Goal: Information Seeking & Learning: Learn about a topic

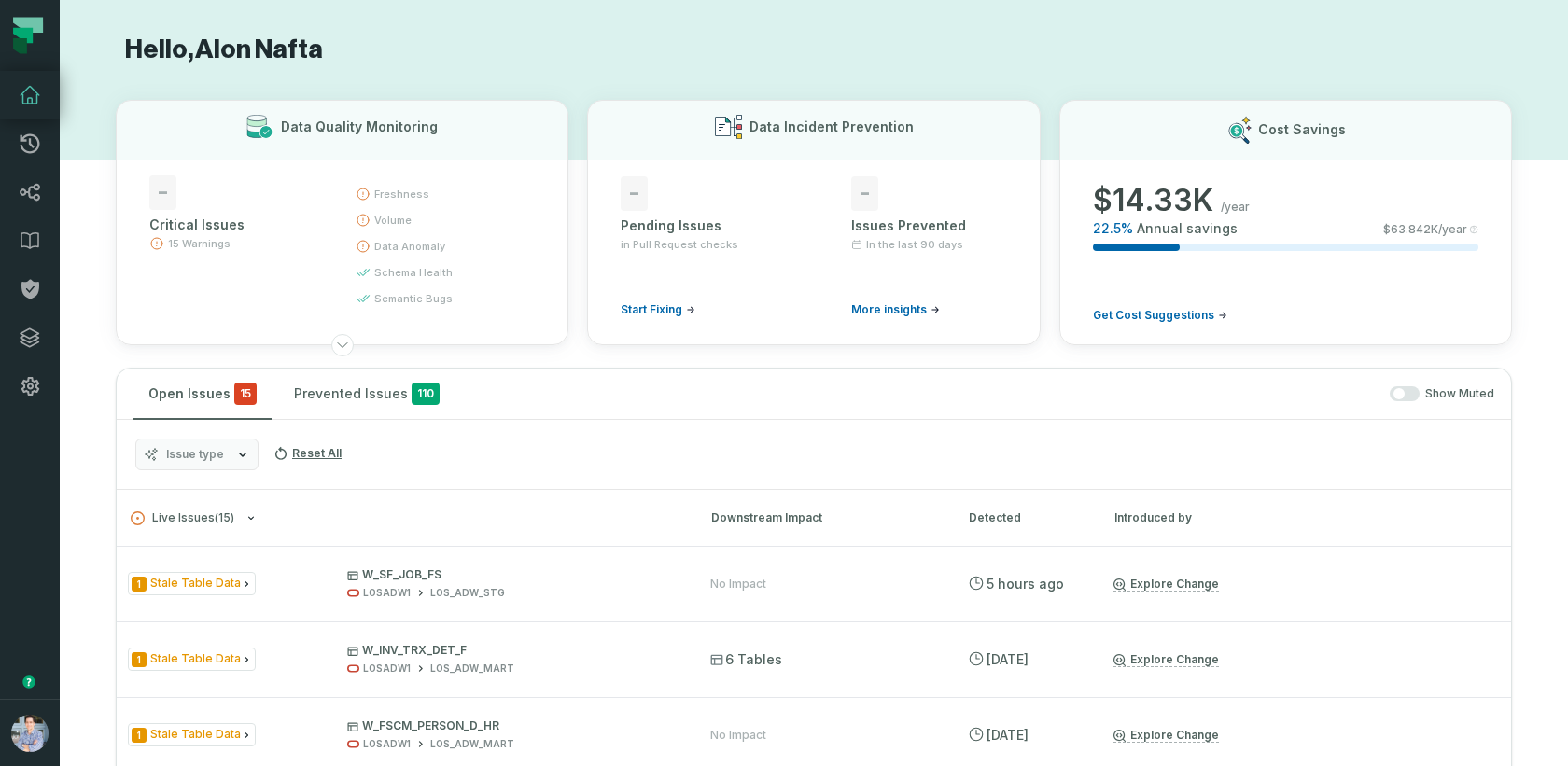
click at [18, 706] on button "[PERSON_NAME] (Liberty Energy) [EMAIL_ADDRESS][DOMAIN_NAME]" at bounding box center [30, 733] width 60 height 67
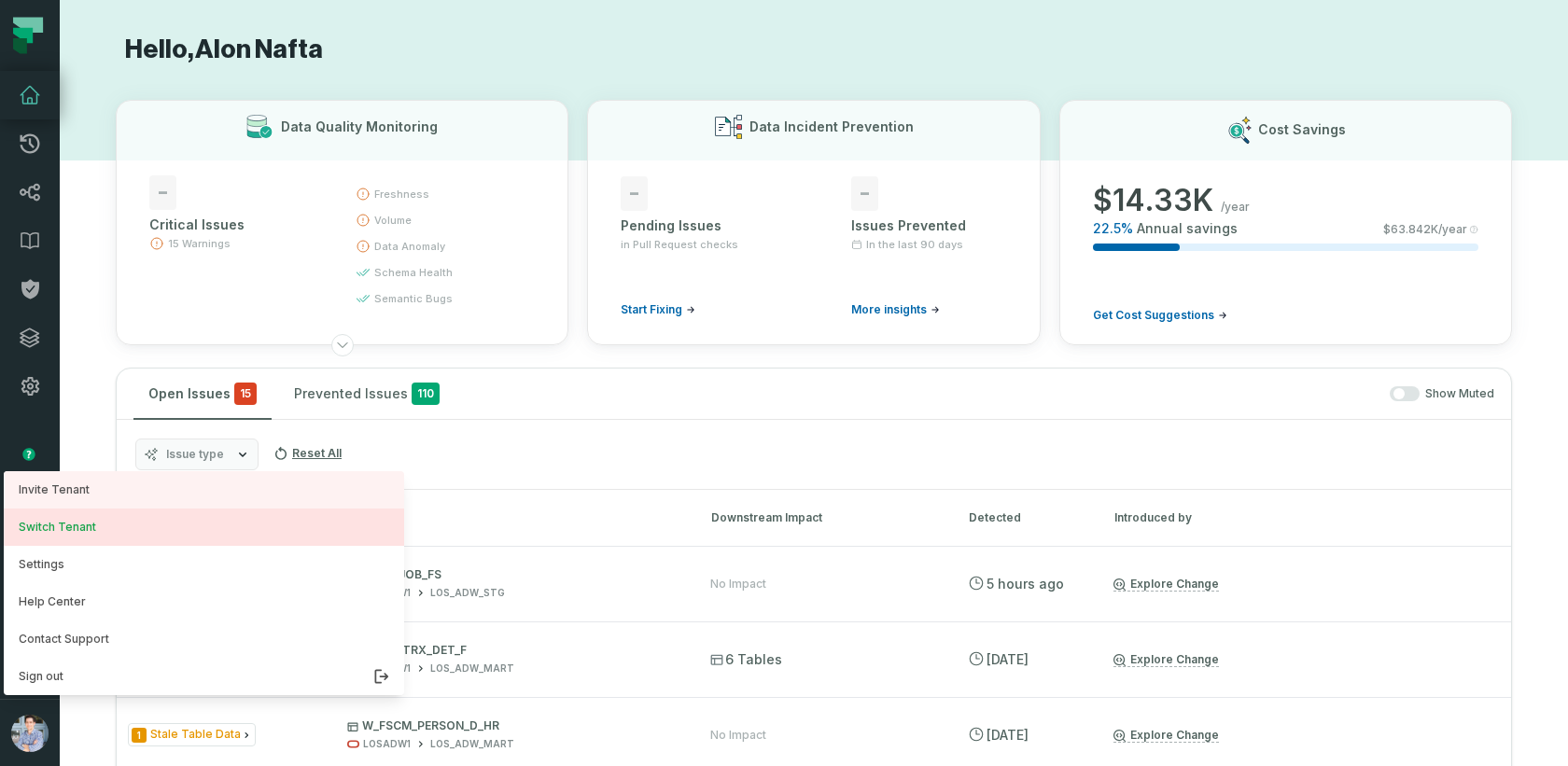
click at [106, 522] on button "Switch Tenant" at bounding box center [204, 527] width 401 height 37
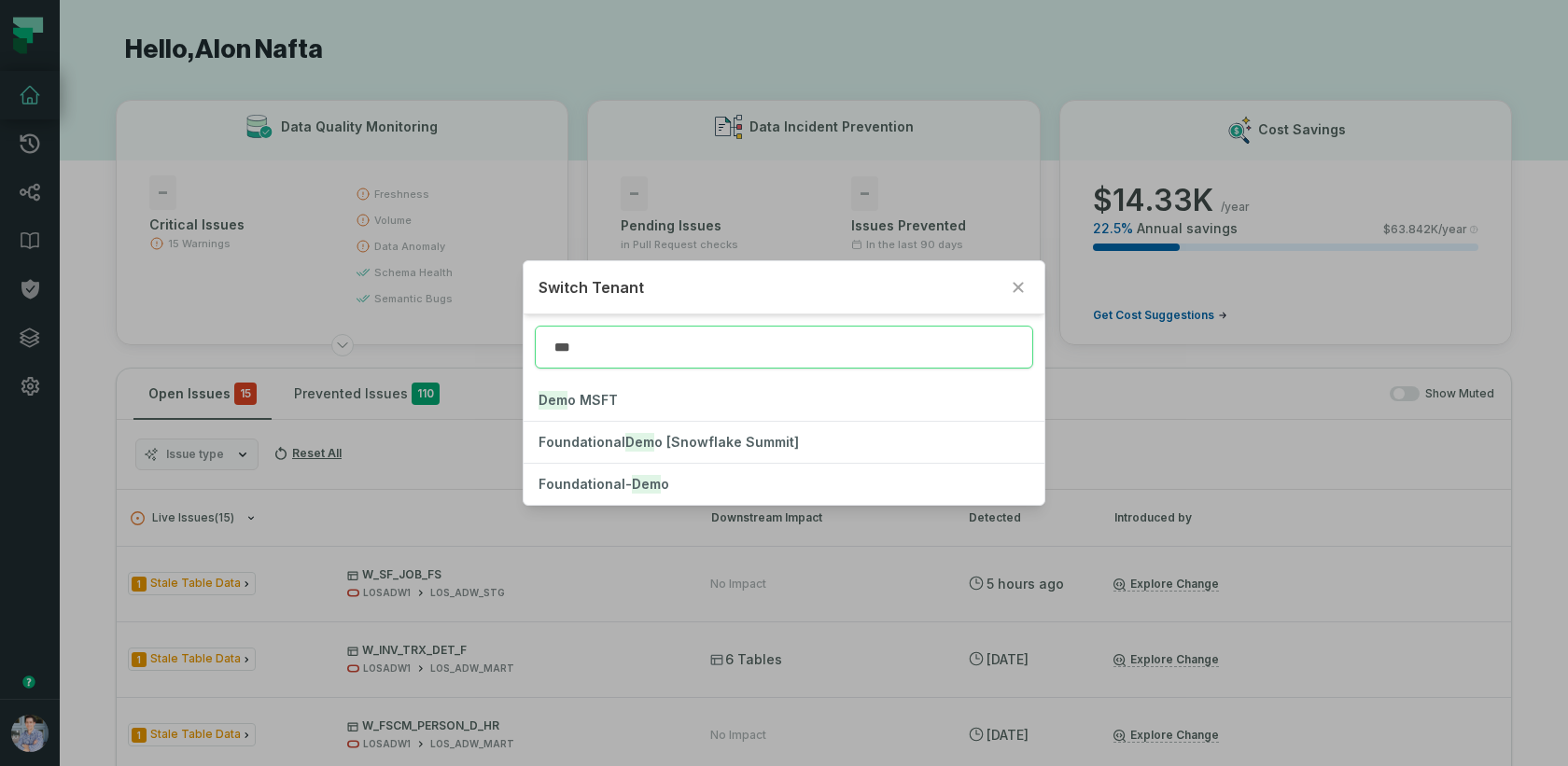
type input "****"
click at [578, 498] on button "Foundational- Demo" at bounding box center [784, 484] width 520 height 41
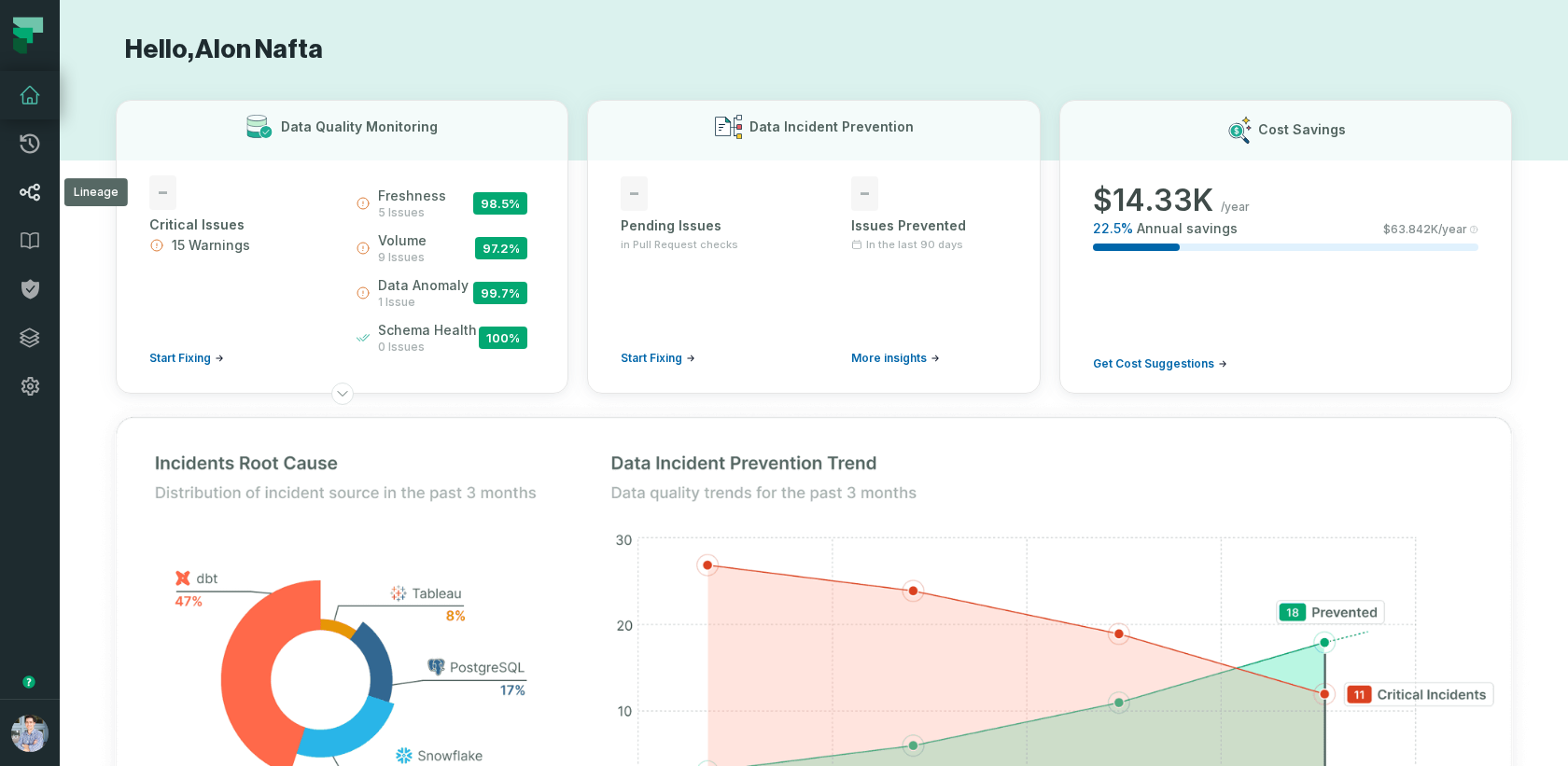
click at [38, 185] on icon at bounding box center [30, 192] width 20 height 17
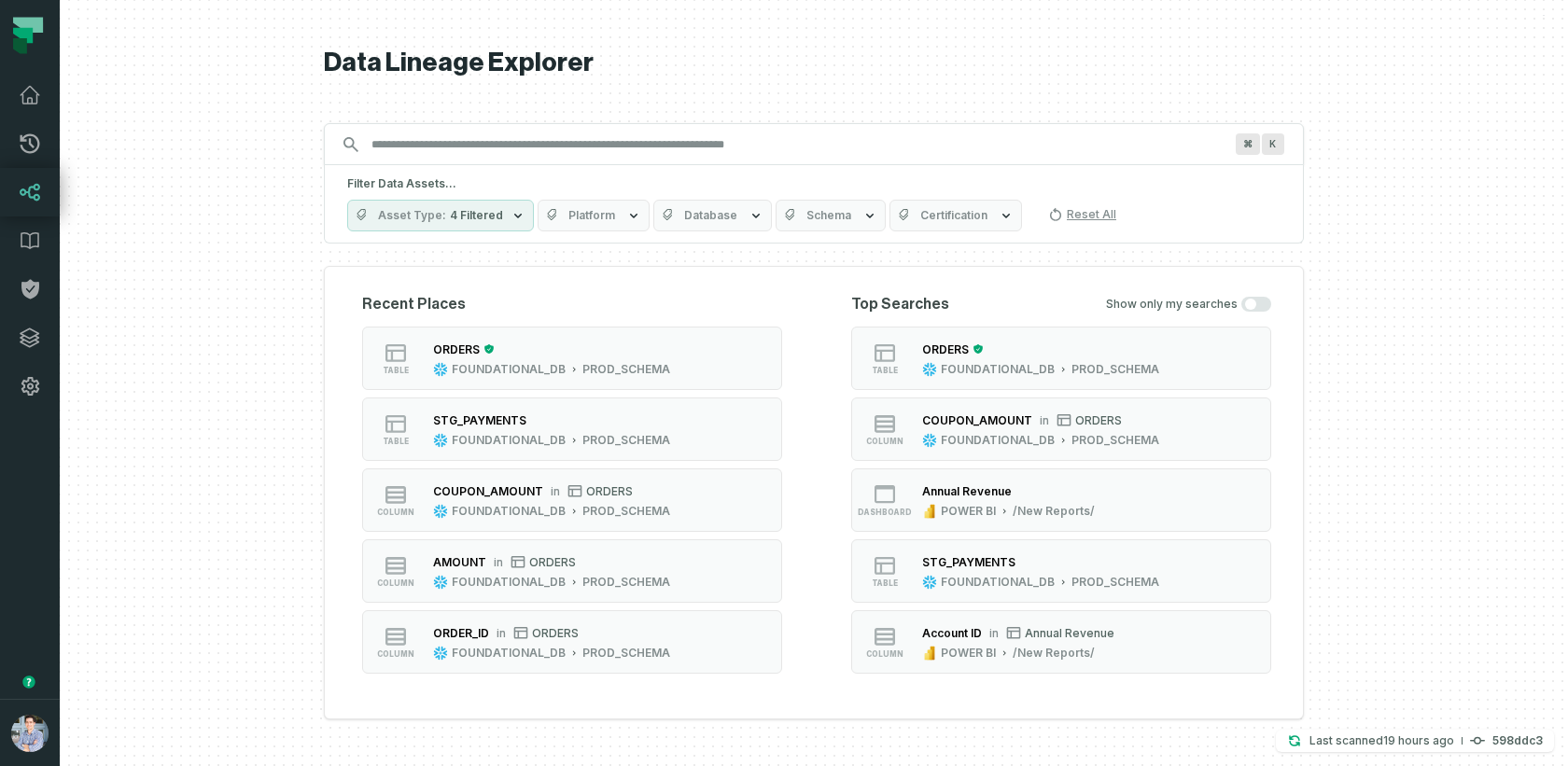
click at [565, 140] on input "Discovery Provider cmdk menu" at bounding box center [797, 145] width 873 height 30
click at [528, 159] on div "⌘ K" at bounding box center [813, 144] width 980 height 42
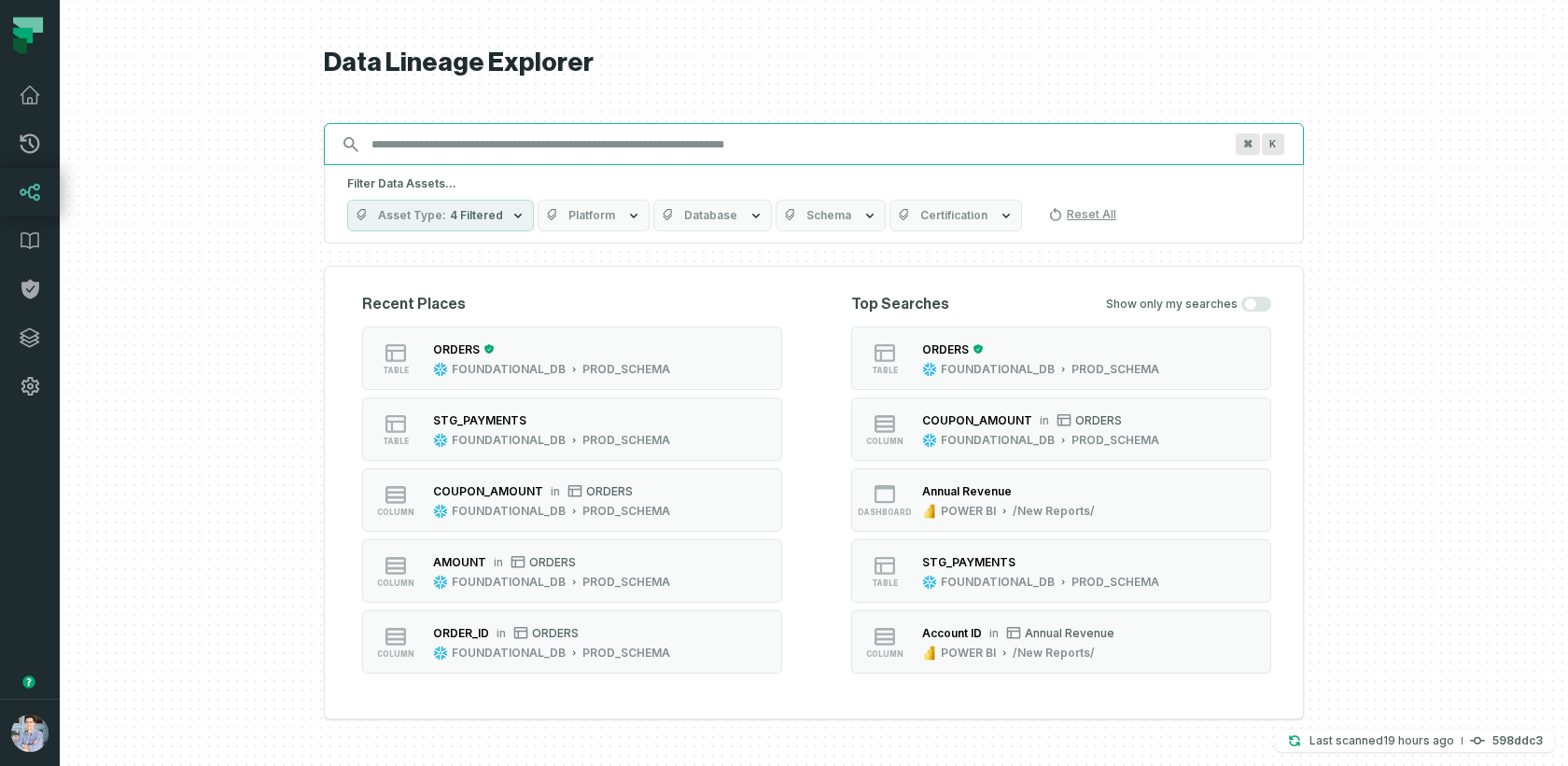
click at [525, 141] on input "Discovery Provider cmdk menu" at bounding box center [797, 145] width 873 height 30
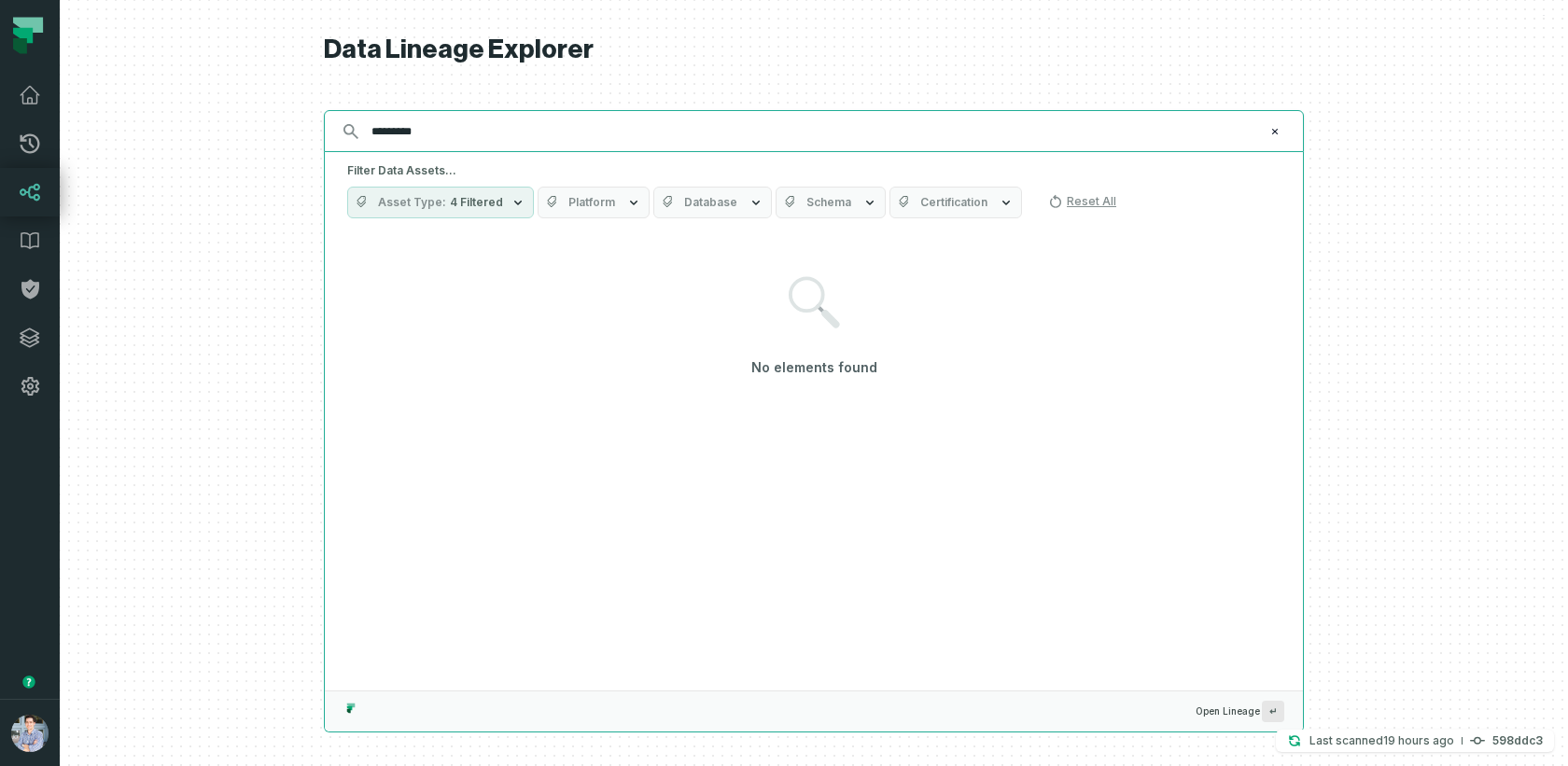
click at [486, 134] on input "*********" at bounding box center [812, 132] width 903 height 30
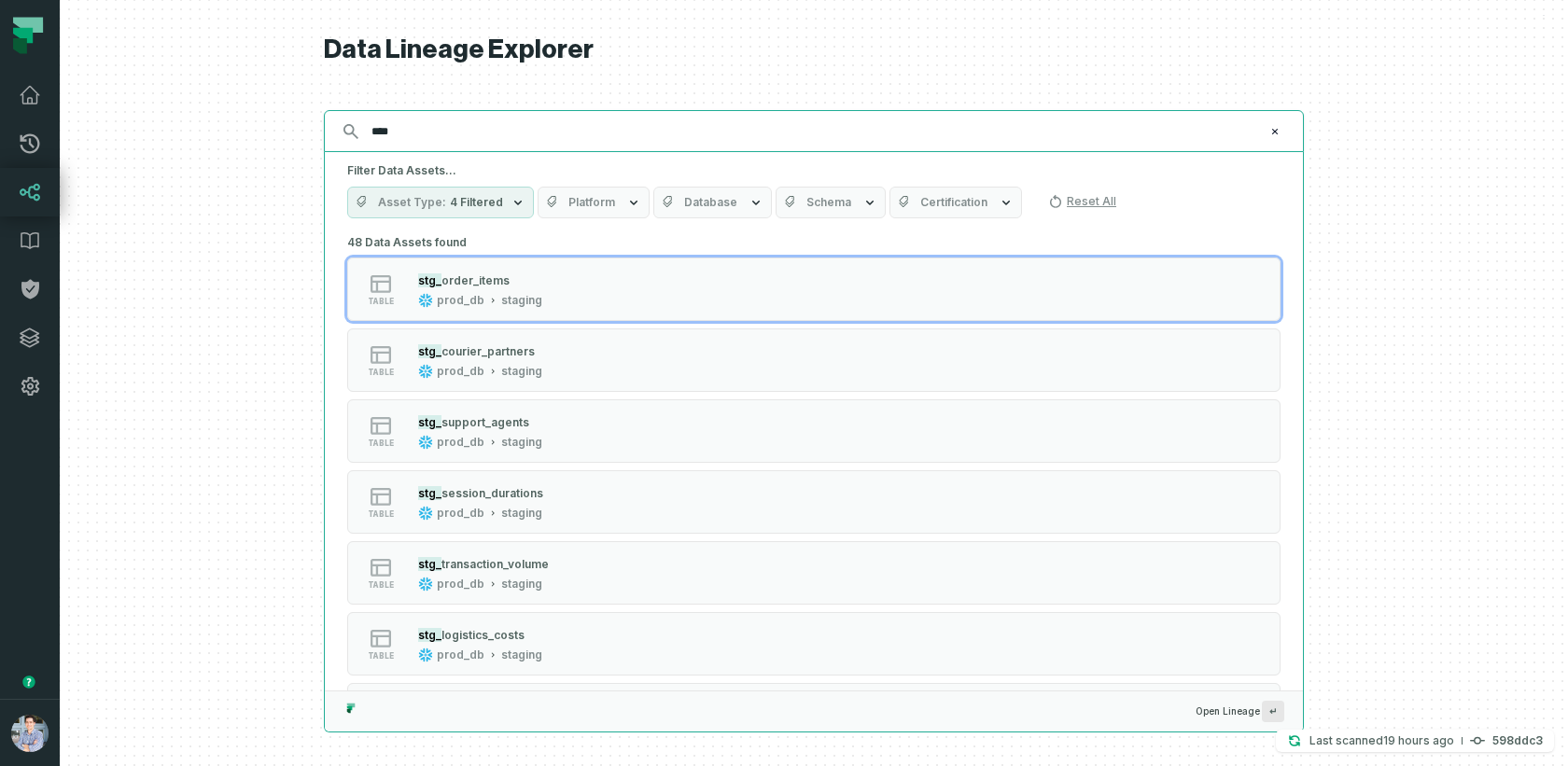
click at [474, 133] on input "****" at bounding box center [812, 132] width 903 height 30
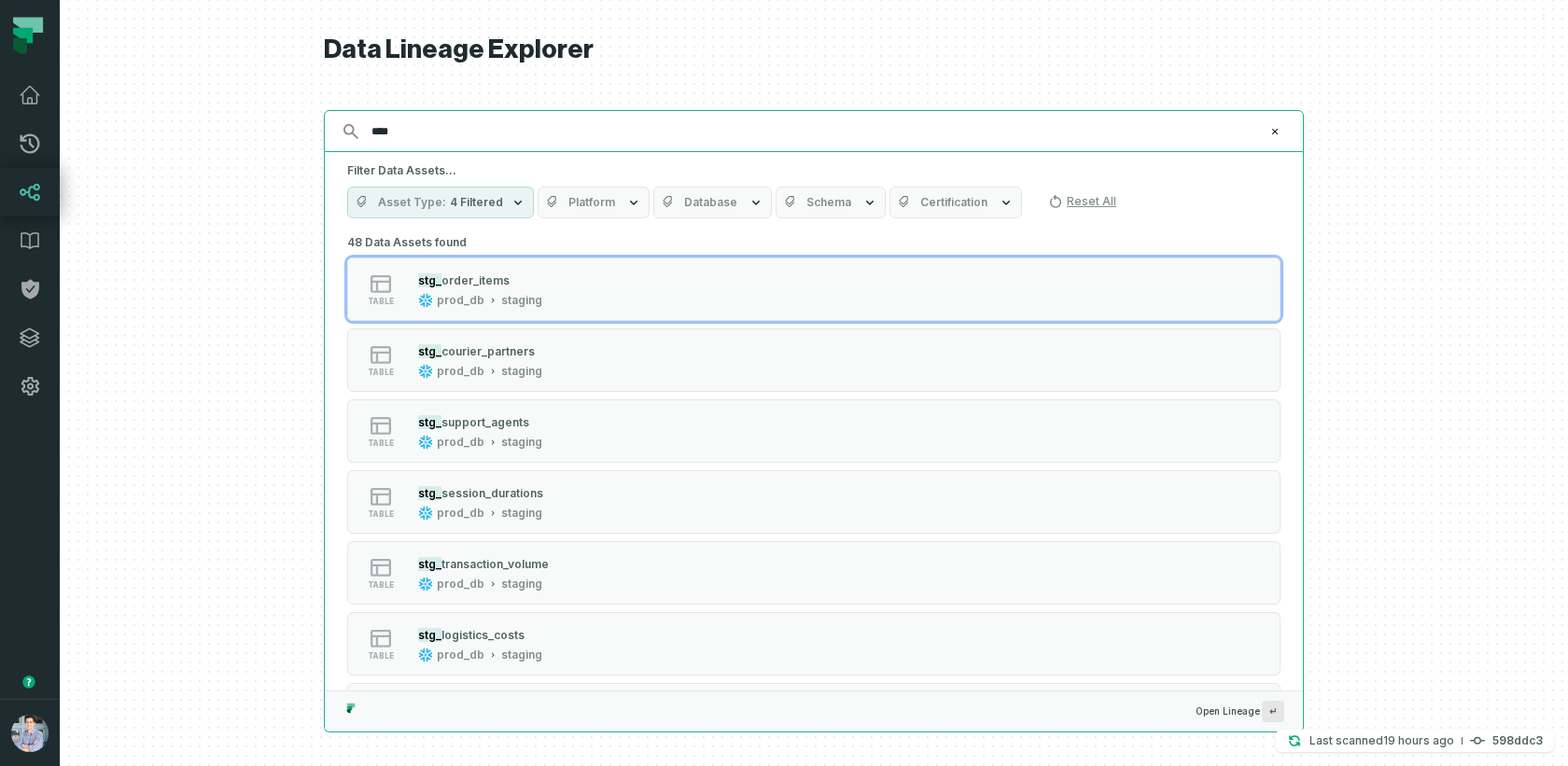
click at [474, 133] on input "****" at bounding box center [812, 132] width 903 height 30
click at [407, 135] on input "****" at bounding box center [812, 132] width 903 height 30
click at [381, 132] on input "****" at bounding box center [812, 132] width 903 height 30
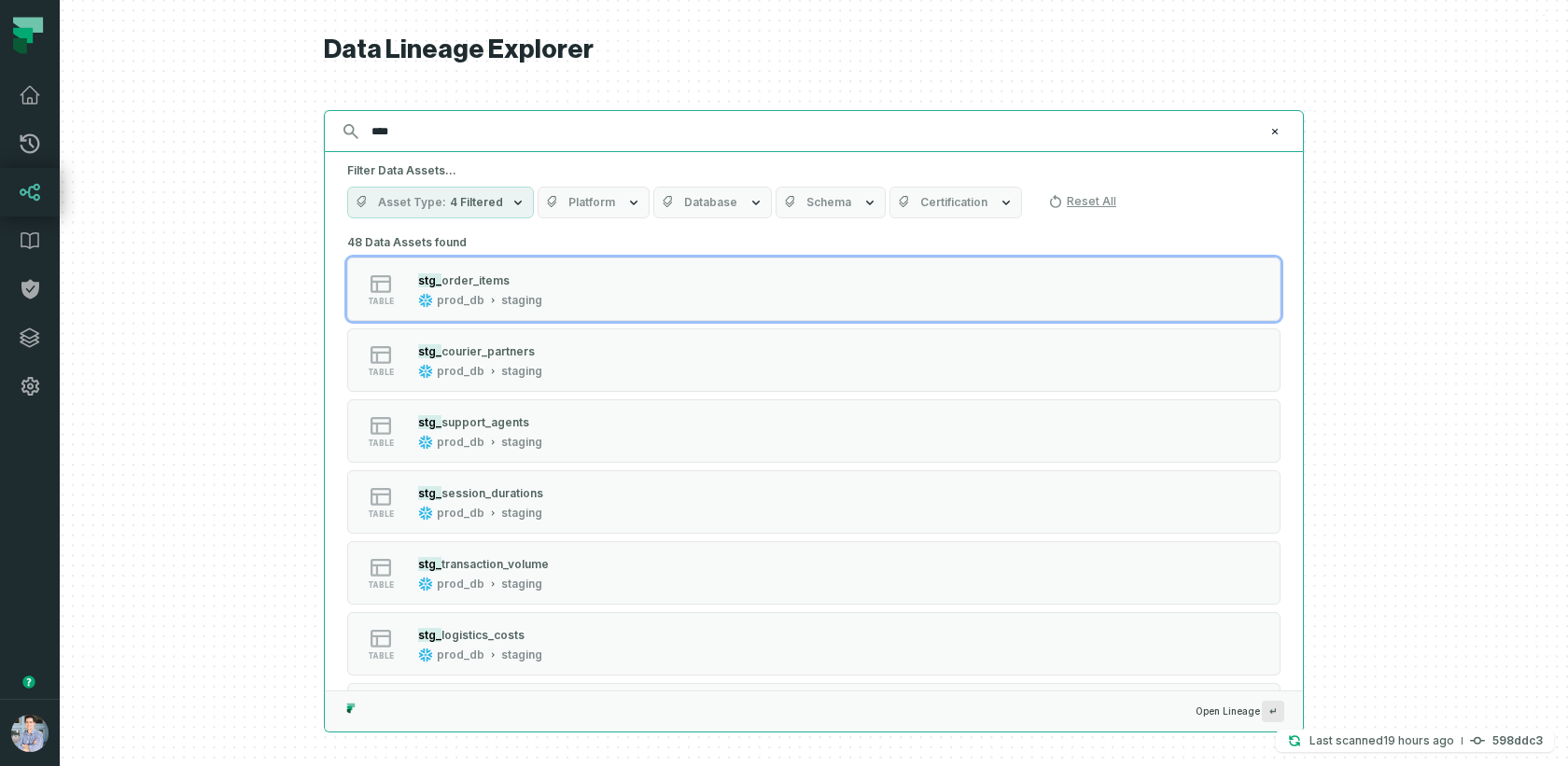
click at [381, 132] on input "****" at bounding box center [812, 132] width 903 height 30
type input "***"
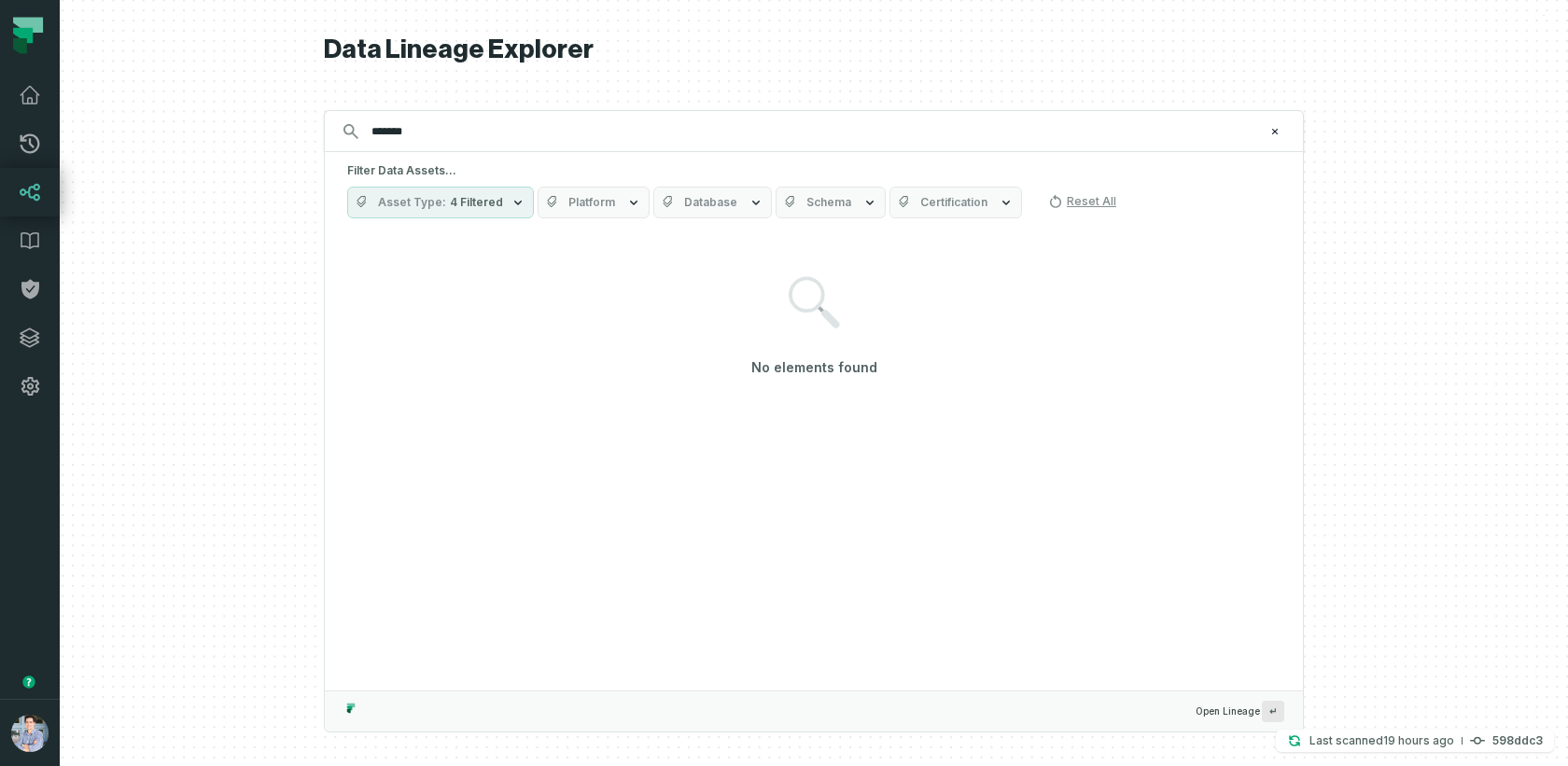
click at [474, 191] on button "Asset Type 4 Filtered" at bounding box center [440, 202] width 186 height 32
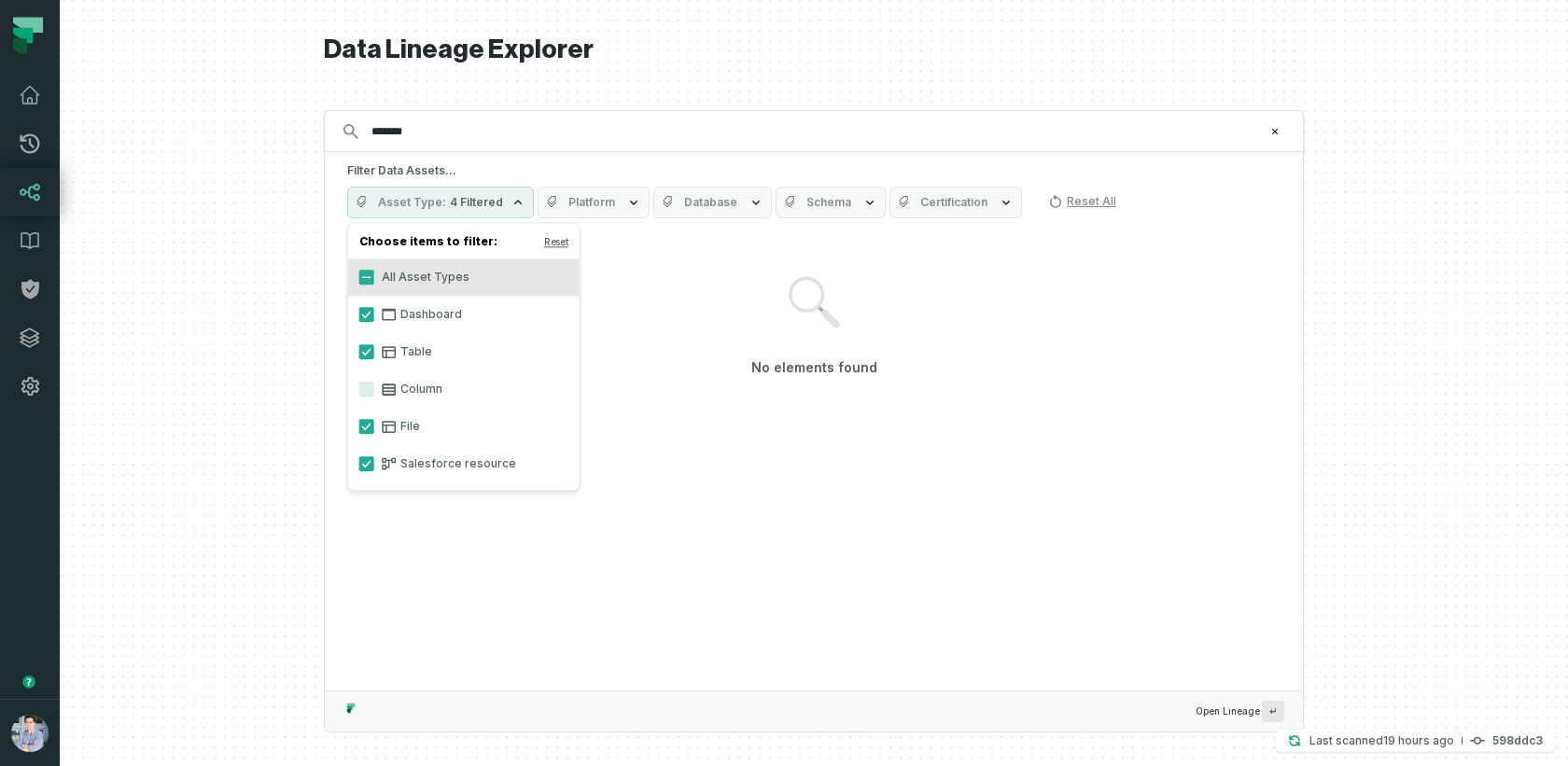
click at [568, 196] on span "Platform" at bounding box center [592, 202] width 47 height 15
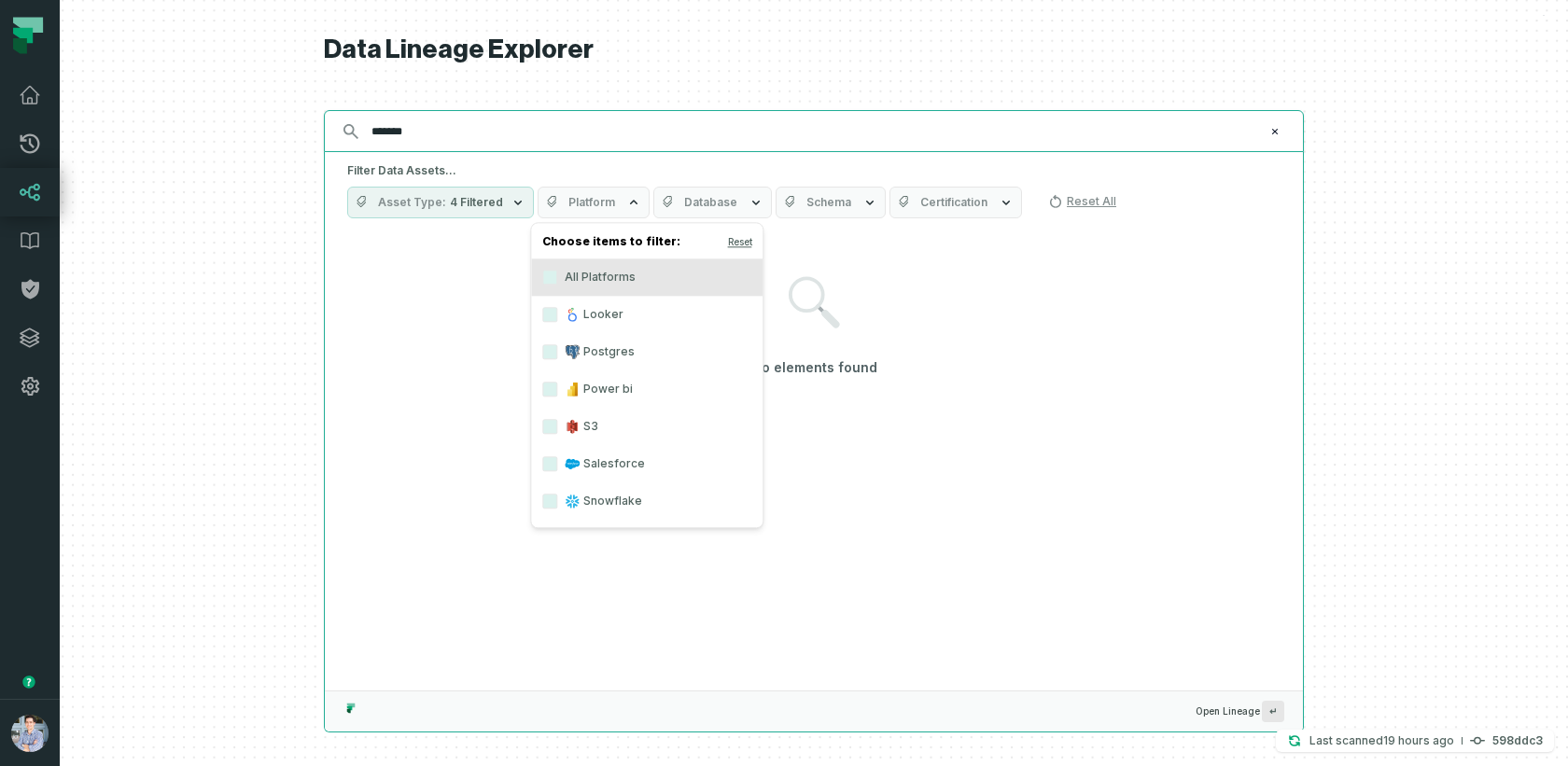
click at [434, 140] on input "*******" at bounding box center [812, 132] width 903 height 30
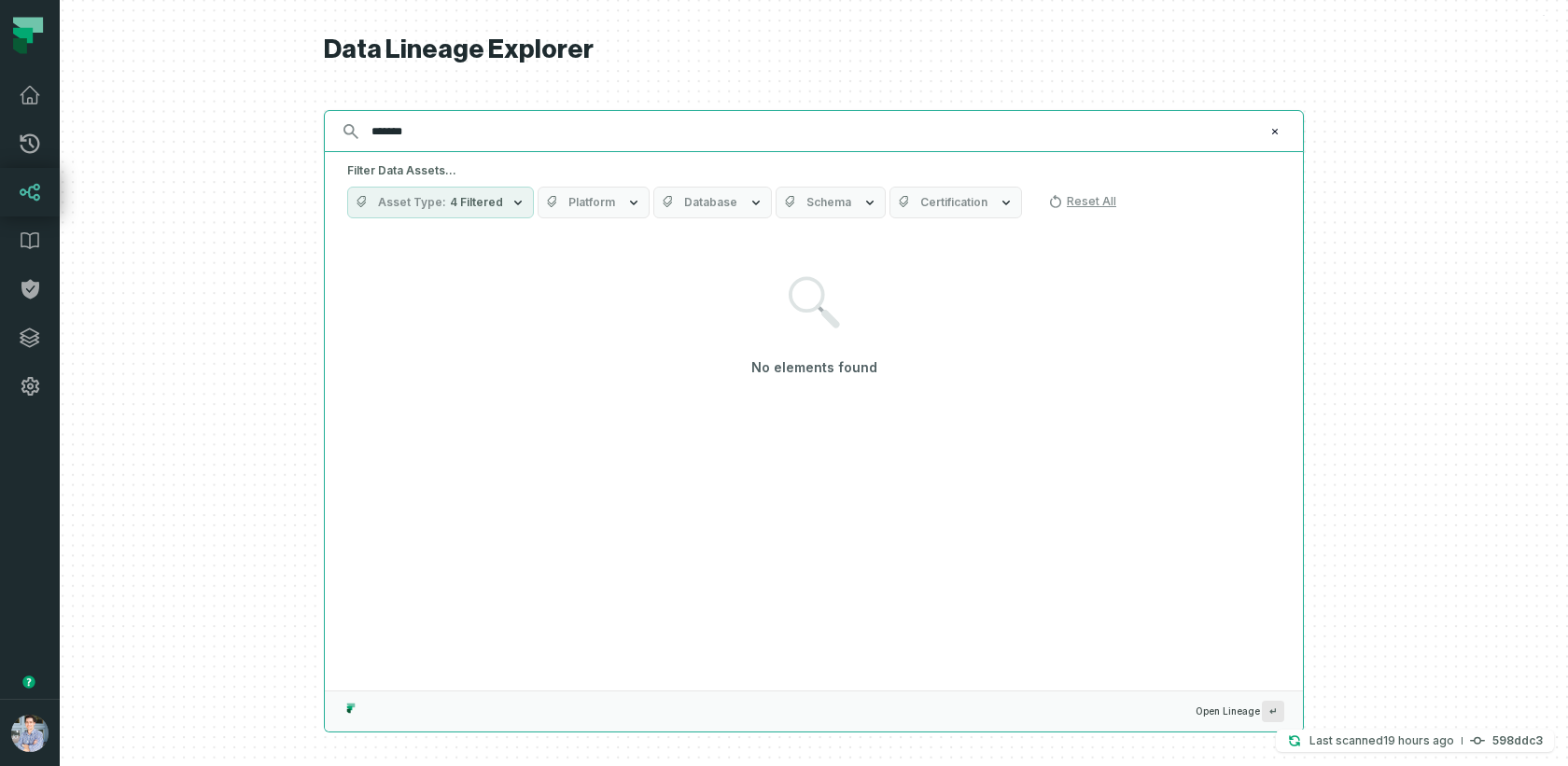
click at [434, 140] on input "*******" at bounding box center [812, 132] width 903 height 30
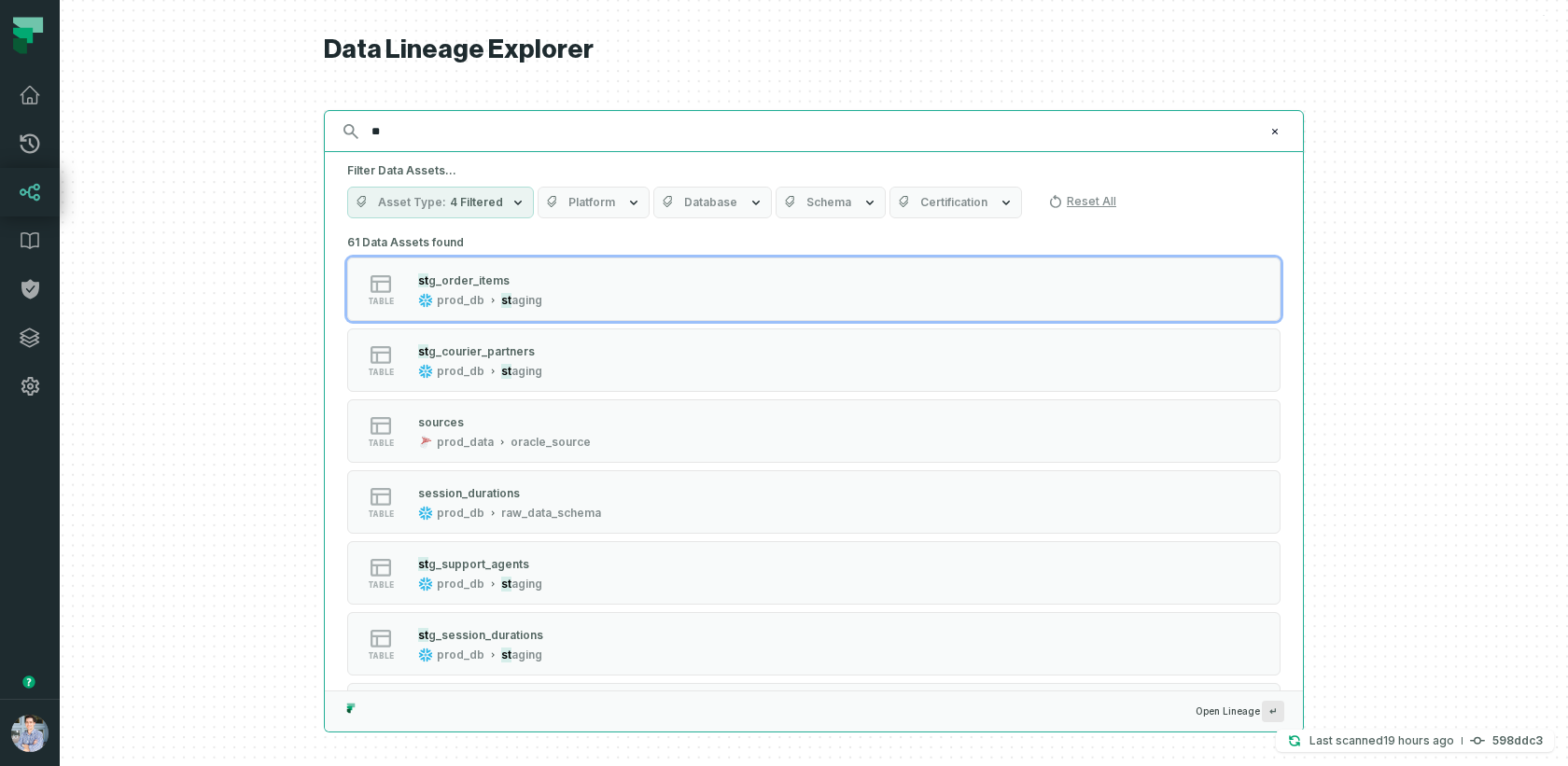
type input "***"
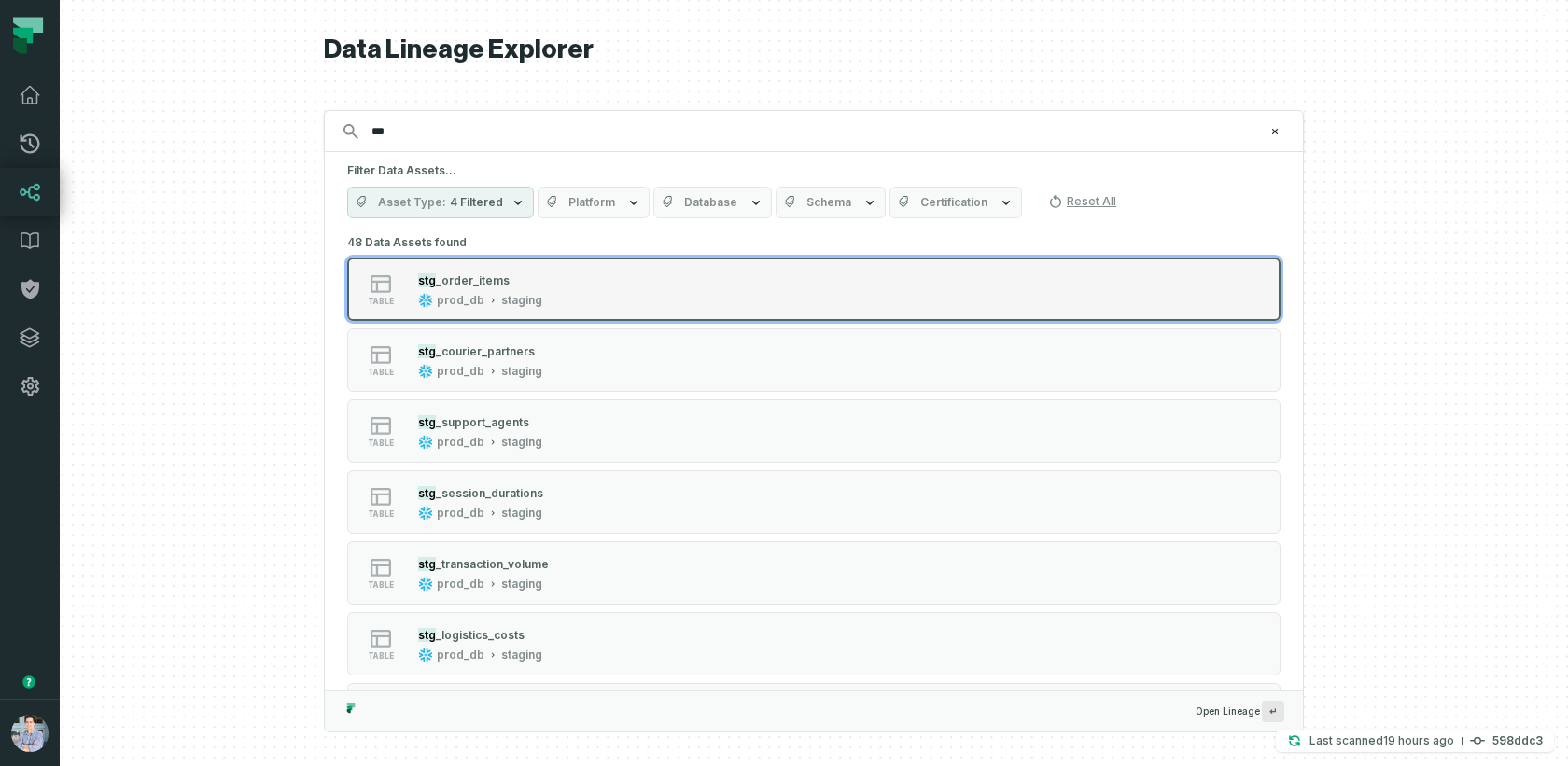
click at [479, 288] on div "stg _order_items prod_db staging" at bounding box center [480, 289] width 139 height 37
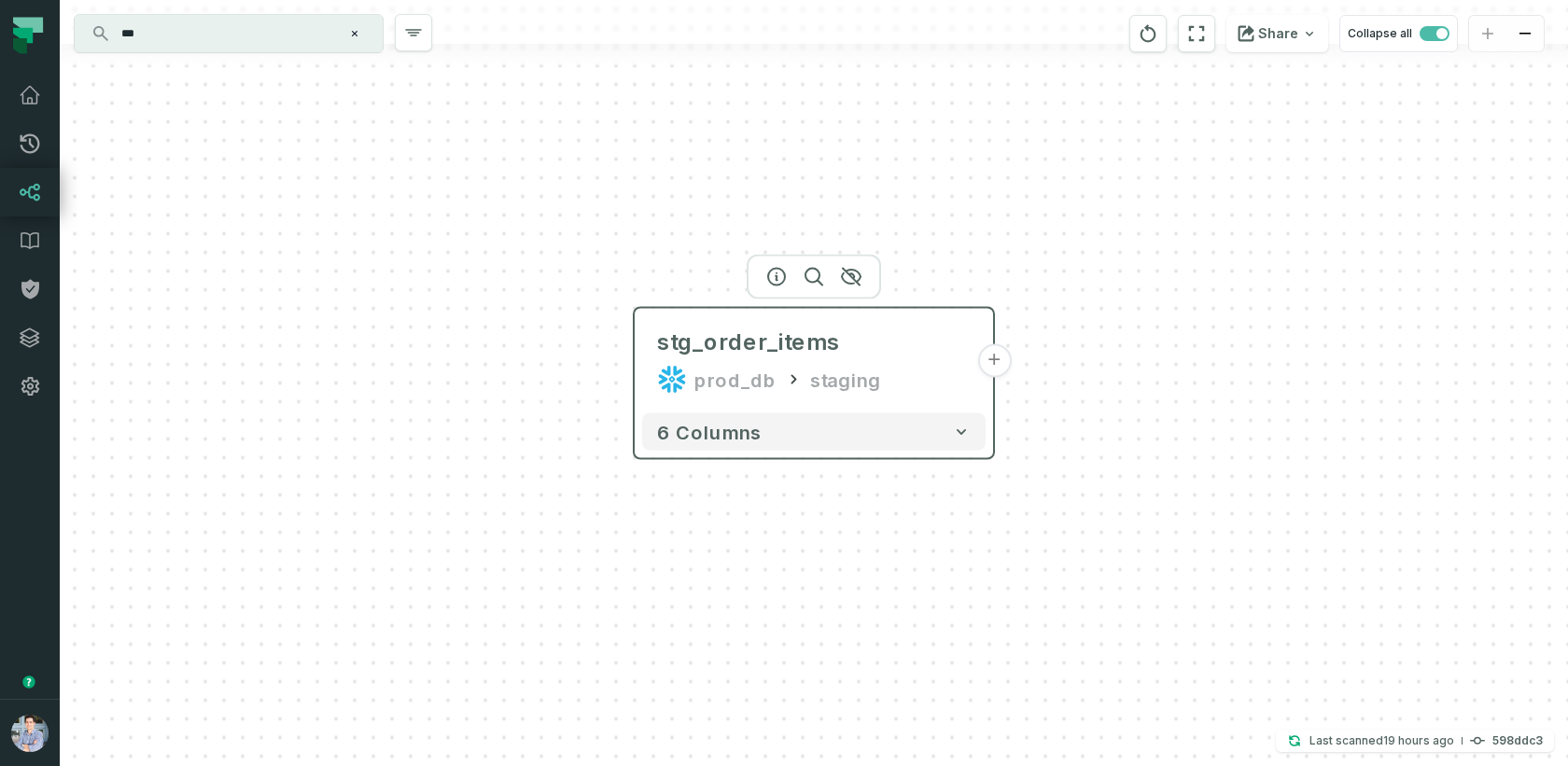
click at [999, 366] on button "+" at bounding box center [994, 361] width 34 height 34
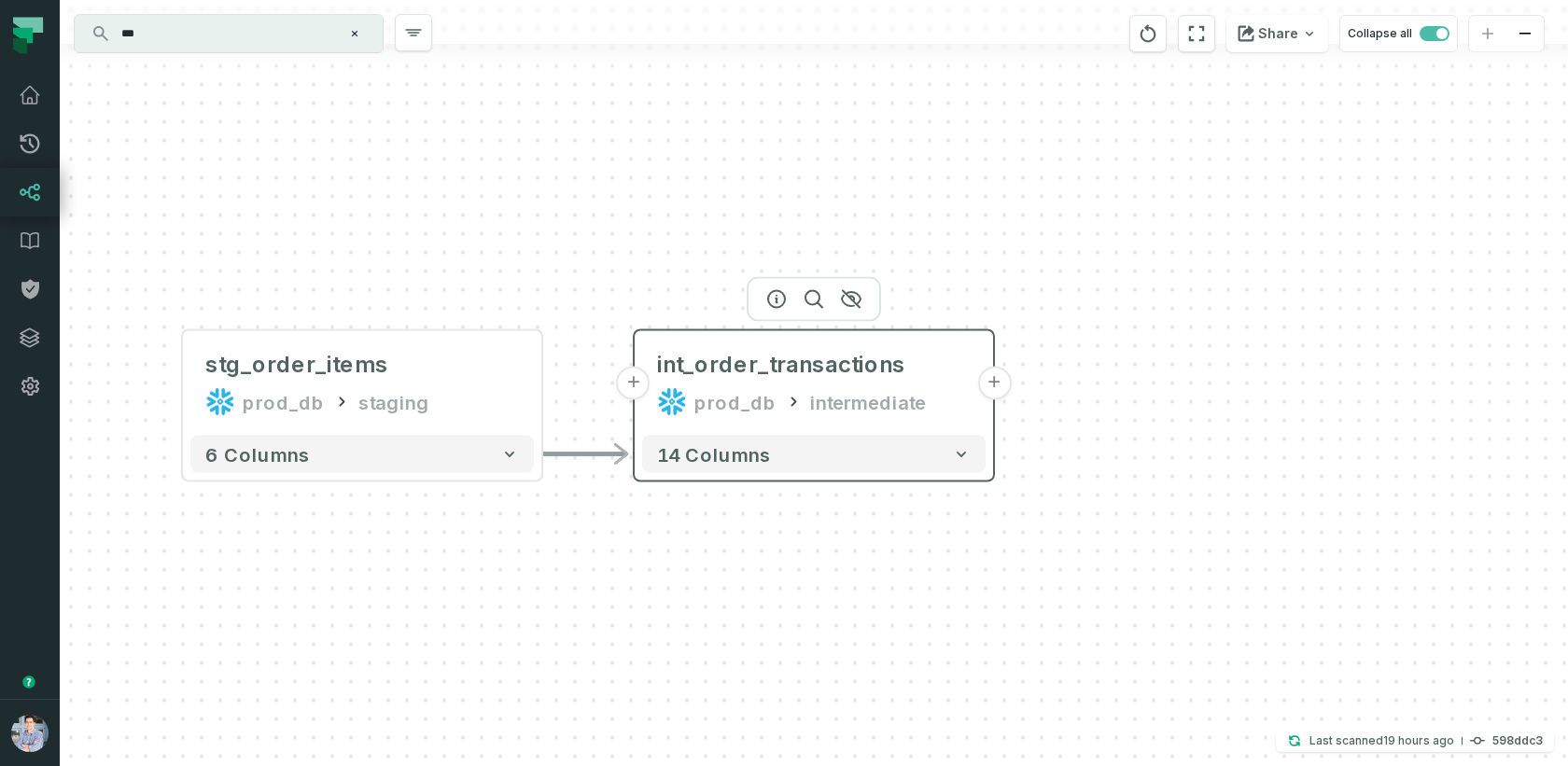
click at [1001, 384] on button "+" at bounding box center [994, 384] width 34 height 34
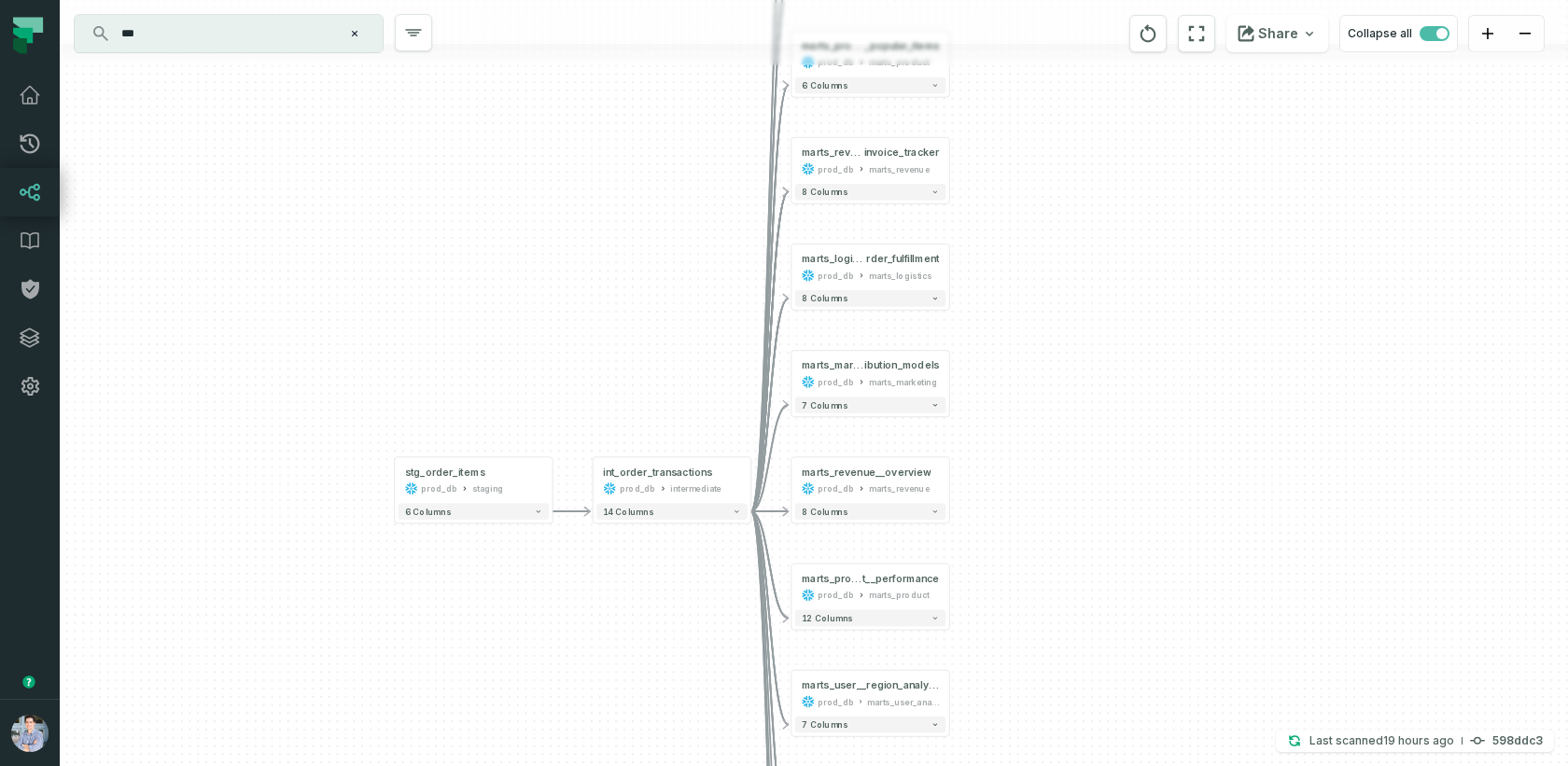
drag, startPoint x: 667, startPoint y: 125, endPoint x: 593, endPoint y: 550, distance: 431.4
click at [593, 550] on div "+ marts_marketing__user_segme nt_performance prod_db marts_marketing 7 columns …" at bounding box center [813, 383] width 1508 height 766
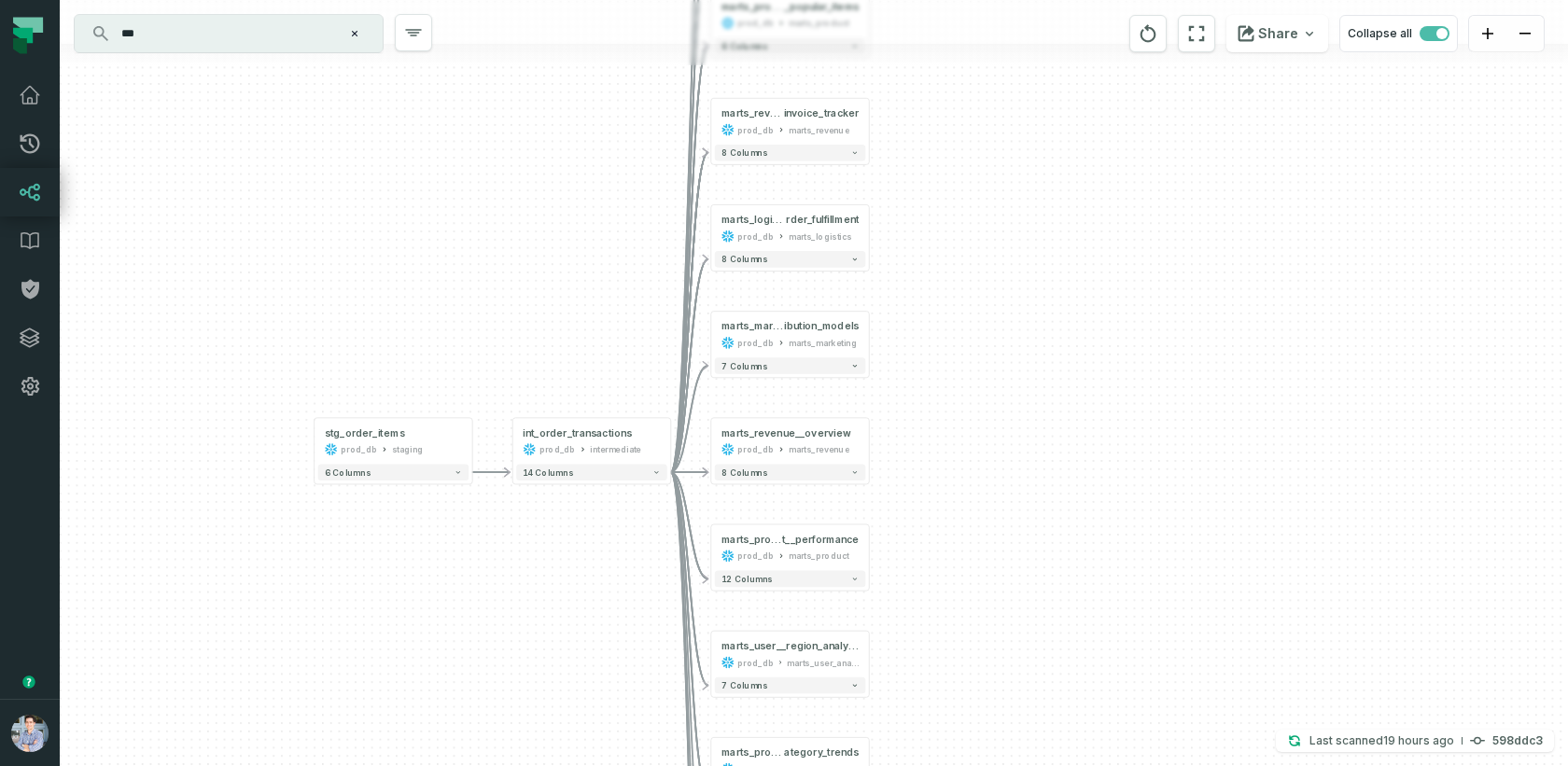
drag, startPoint x: 906, startPoint y: 566, endPoint x: 887, endPoint y: 87, distance: 479.4
click at [890, 87] on div "+ marts_marketing__user_segme nt_performance prod_db marts_marketing 7 columns …" at bounding box center [813, 383] width 1508 height 766
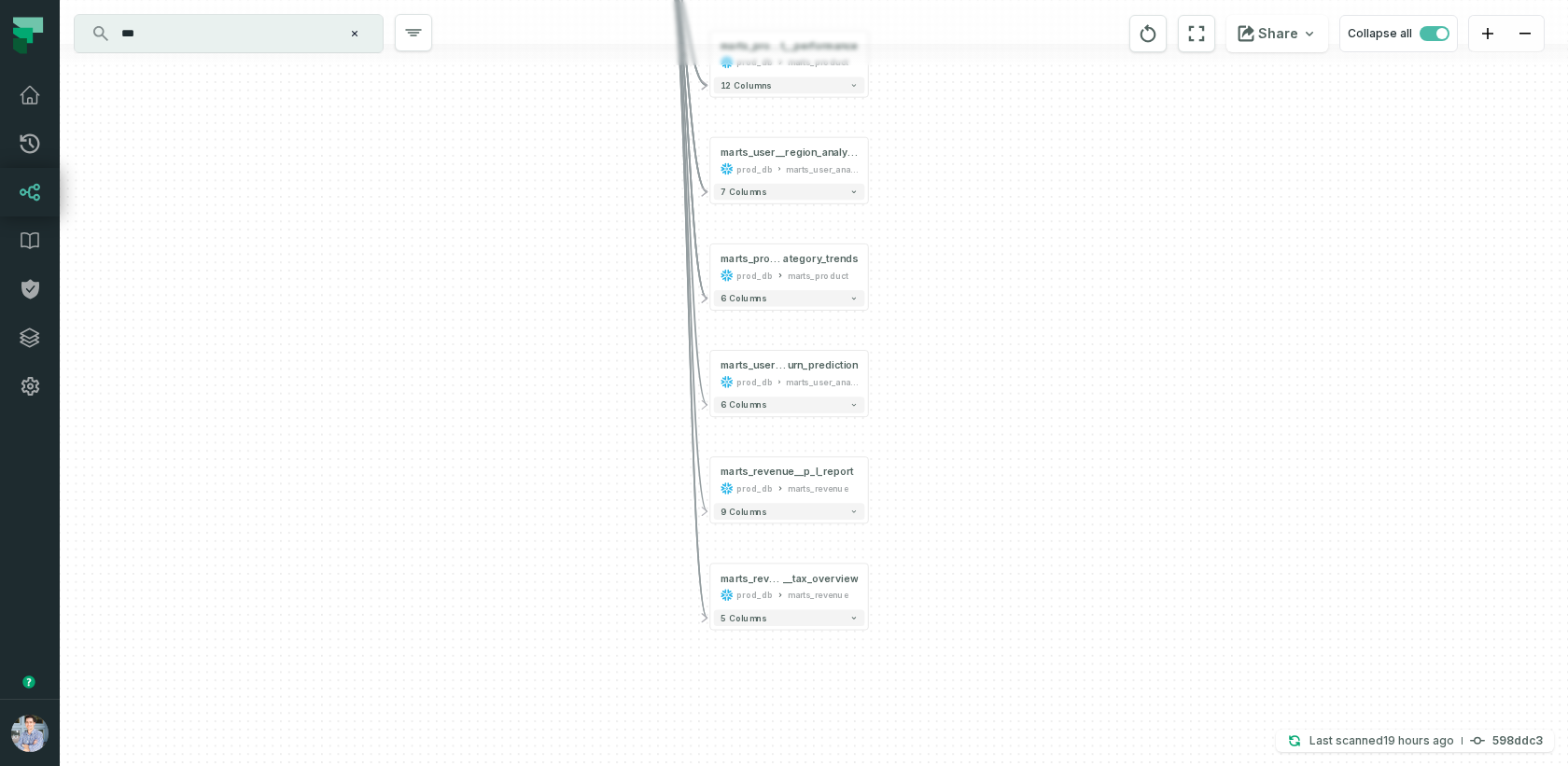
drag, startPoint x: 885, startPoint y: 637, endPoint x: 893, endPoint y: 160, distance: 477.1
click at [893, 160] on div "+ marts_marketing__user_segme nt_performance prod_db marts_marketing 7 columns …" at bounding box center [813, 383] width 1508 height 766
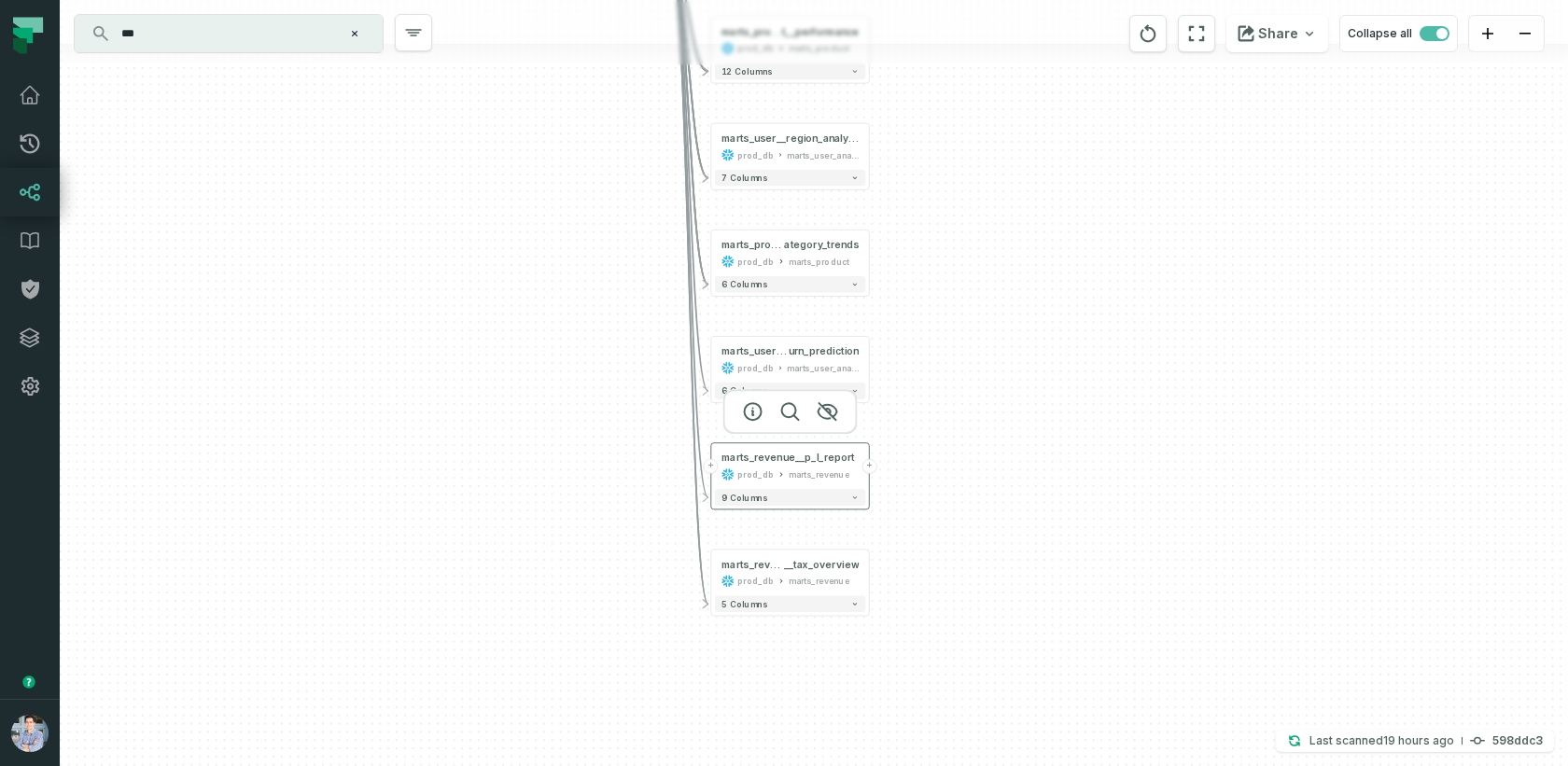
click at [872, 464] on button "+" at bounding box center [869, 466] width 15 height 15
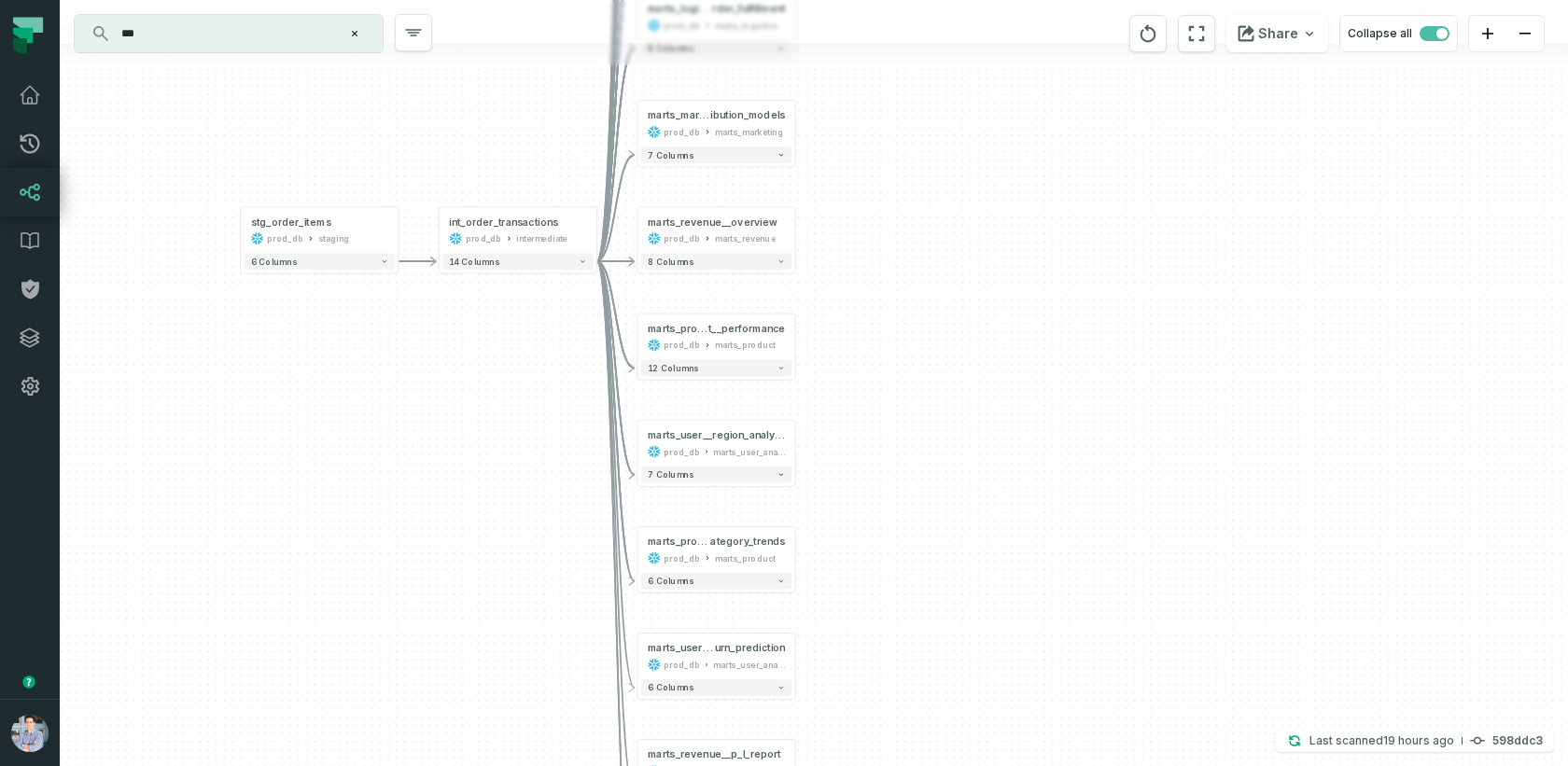
drag, startPoint x: 920, startPoint y: 137, endPoint x: 833, endPoint y: 527, distance: 399.6
click at [833, 527] on div "+ marts_marketing__user_segme nt_performance prod_db marts_marketing 7 columns …" at bounding box center [813, 383] width 1508 height 766
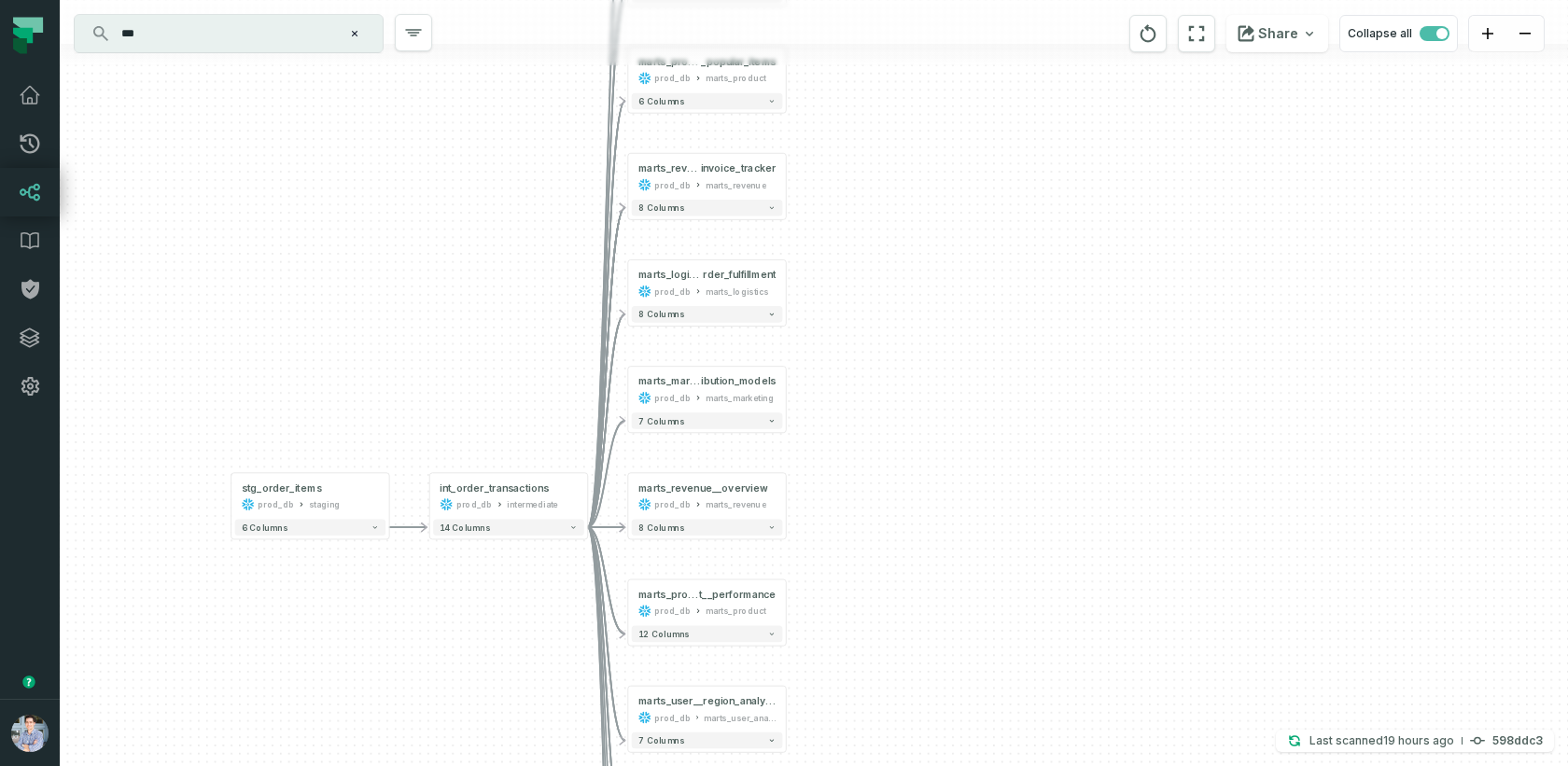
drag, startPoint x: 852, startPoint y: 208, endPoint x: 860, endPoint y: 406, distance: 198.2
click at [860, 406] on div "+ marts_marketing__user_segme nt_performance prod_db marts_marketing 7 columns …" at bounding box center [813, 383] width 1508 height 766
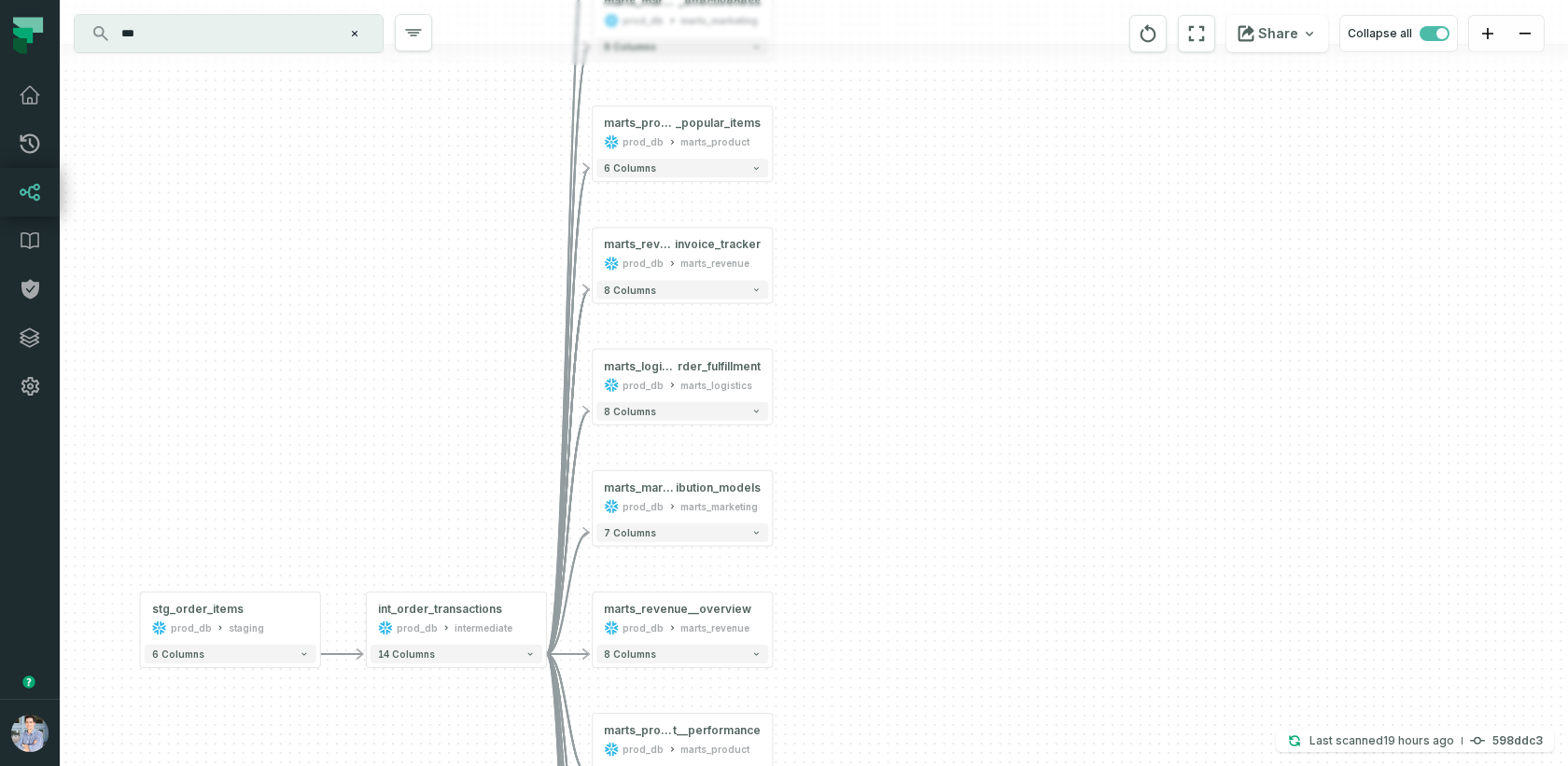
drag, startPoint x: 514, startPoint y: 217, endPoint x: 476, endPoint y: 308, distance: 98.6
click at [476, 308] on div "+ marts_marketing__user_segme nt_performance prod_db marts_marketing 7 columns …" at bounding box center [813, 383] width 1508 height 766
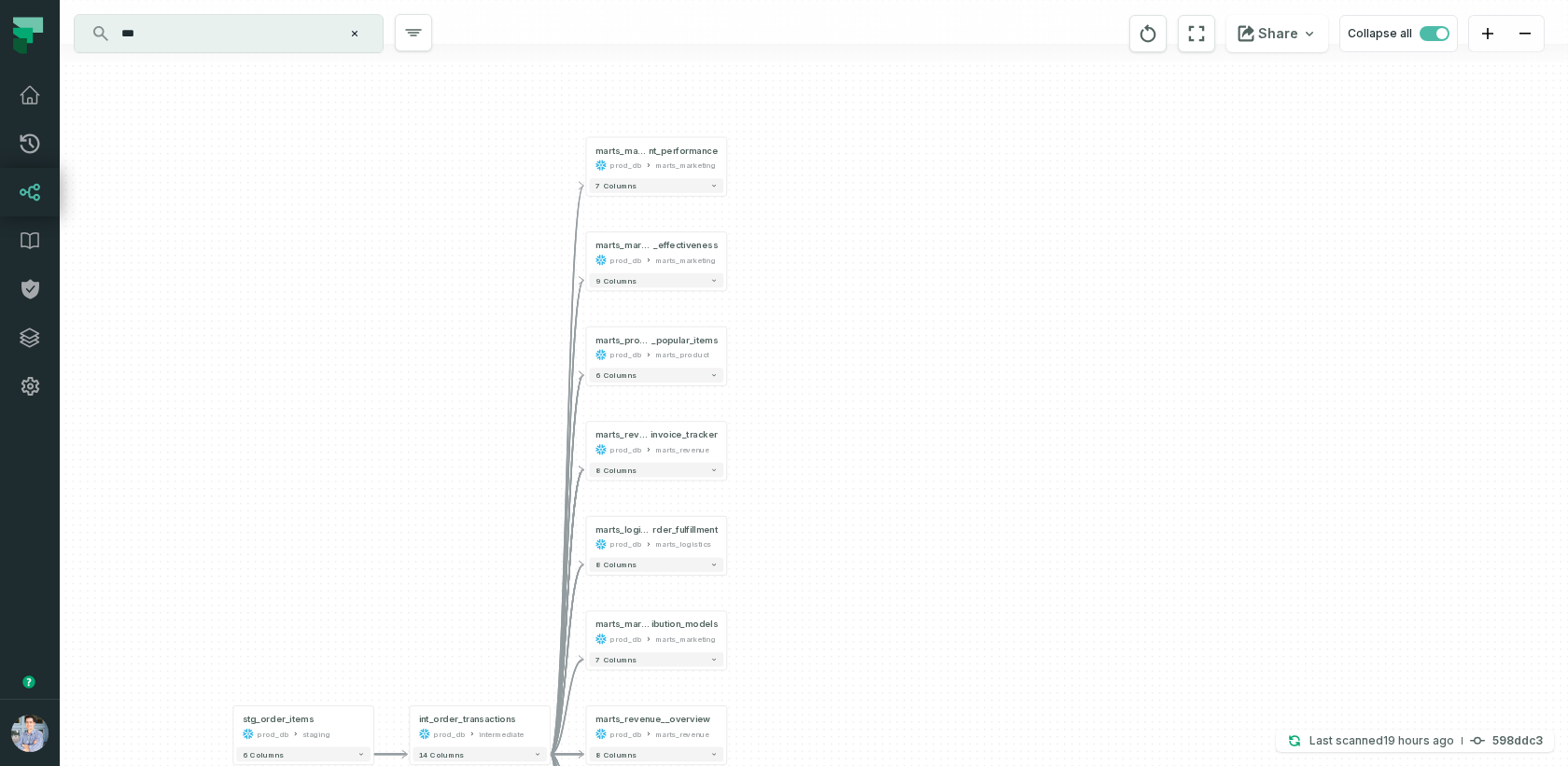
drag, startPoint x: 446, startPoint y: 389, endPoint x: 611, endPoint y: 431, distance: 170.3
click at [611, 431] on div "+ marts_marketing__user_segme nt_performance prod_db marts_marketing 7 columns …" at bounding box center [813, 383] width 1508 height 766
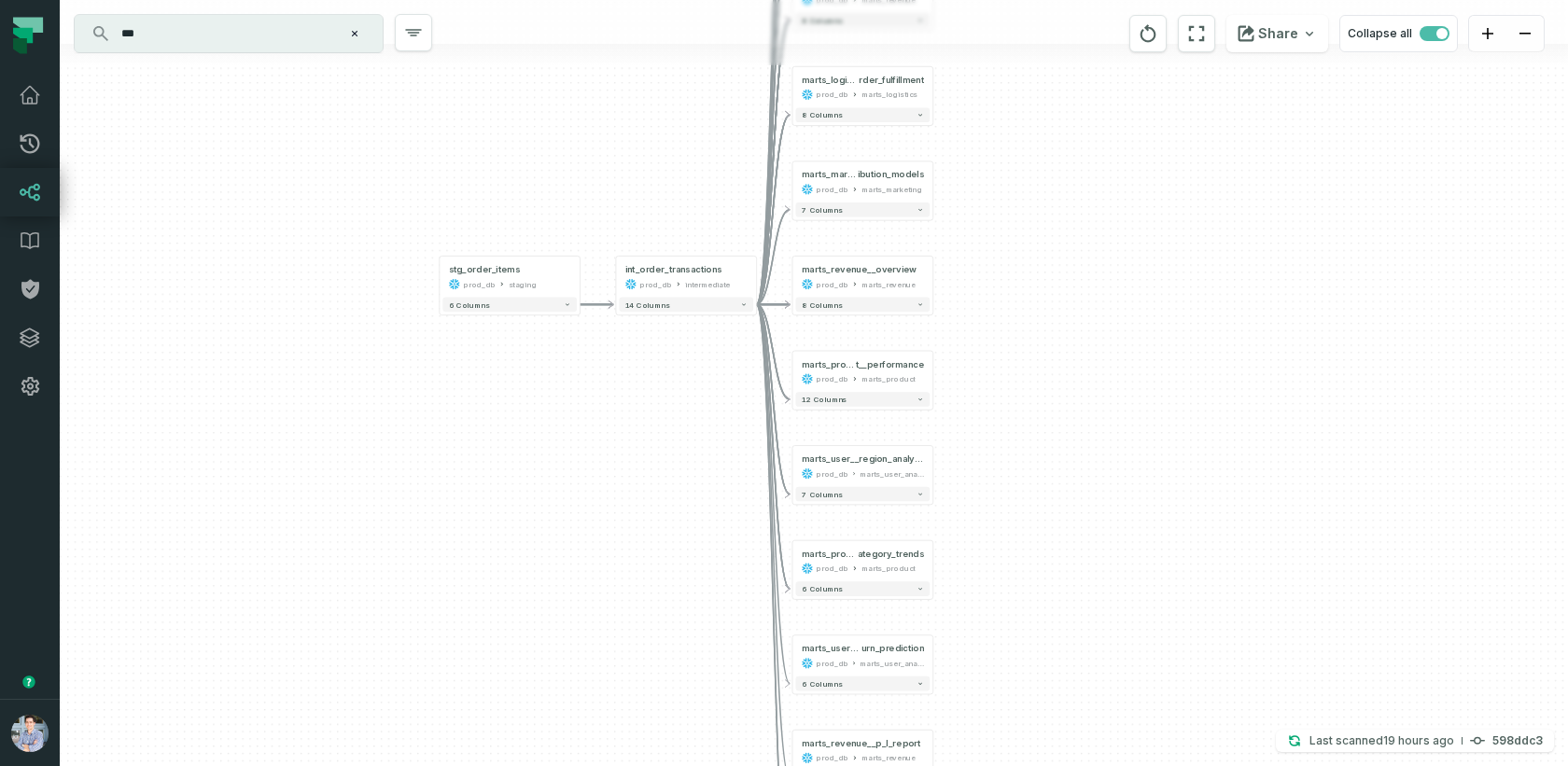
drag, startPoint x: 597, startPoint y: 501, endPoint x: 664, endPoint y: 136, distance: 371.1
click at [664, 136] on div "+ marts_marketing__user_segme nt_performance prod_db marts_marketing 7 columns …" at bounding box center [813, 383] width 1508 height 766
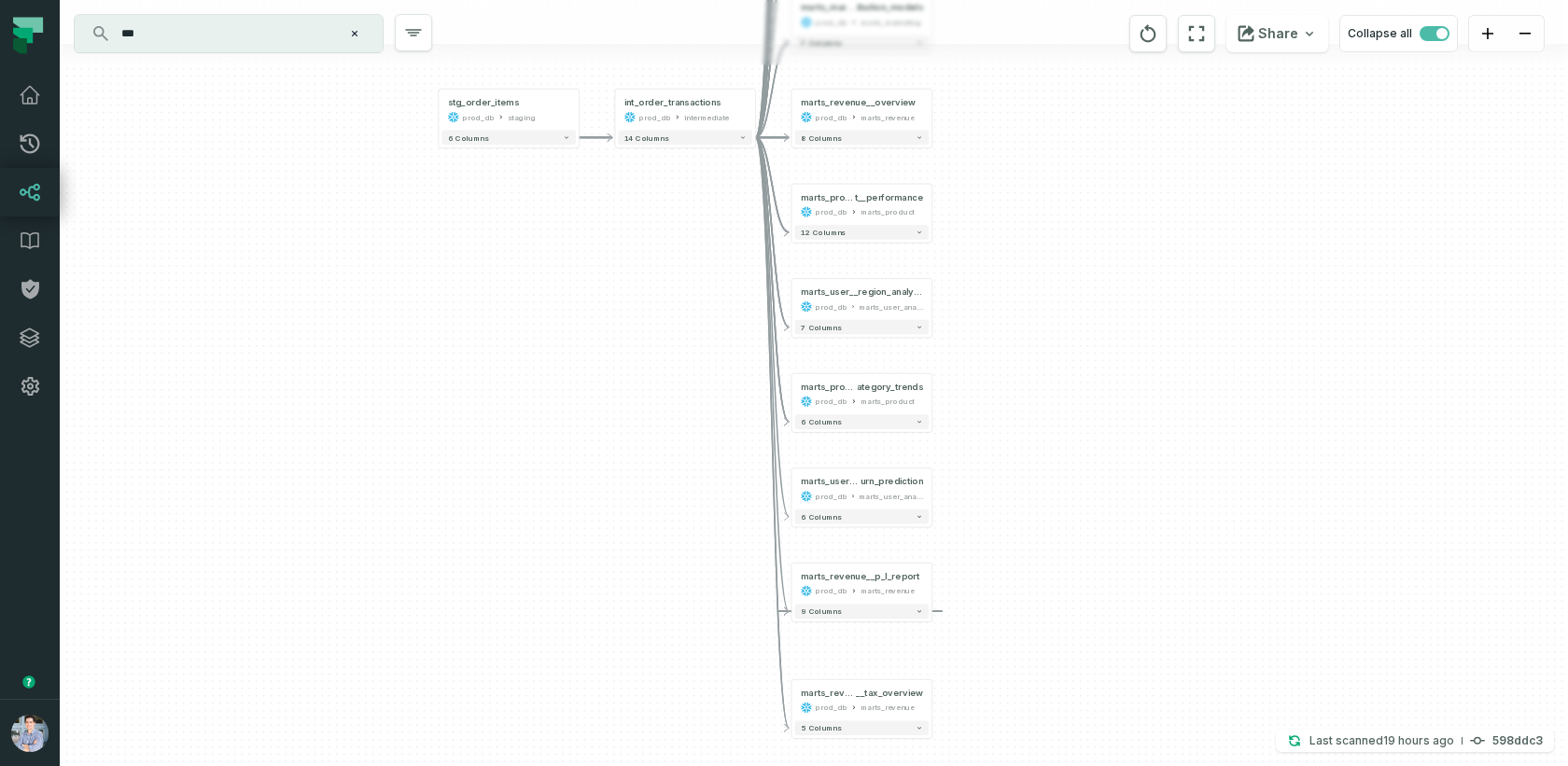
drag, startPoint x: 757, startPoint y: 611, endPoint x: 756, endPoint y: 304, distance: 307.0
click at [756, 304] on div "+ marts_marketing__user_segme nt_performance prod_db marts_marketing 7 columns …" at bounding box center [813, 383] width 1508 height 766
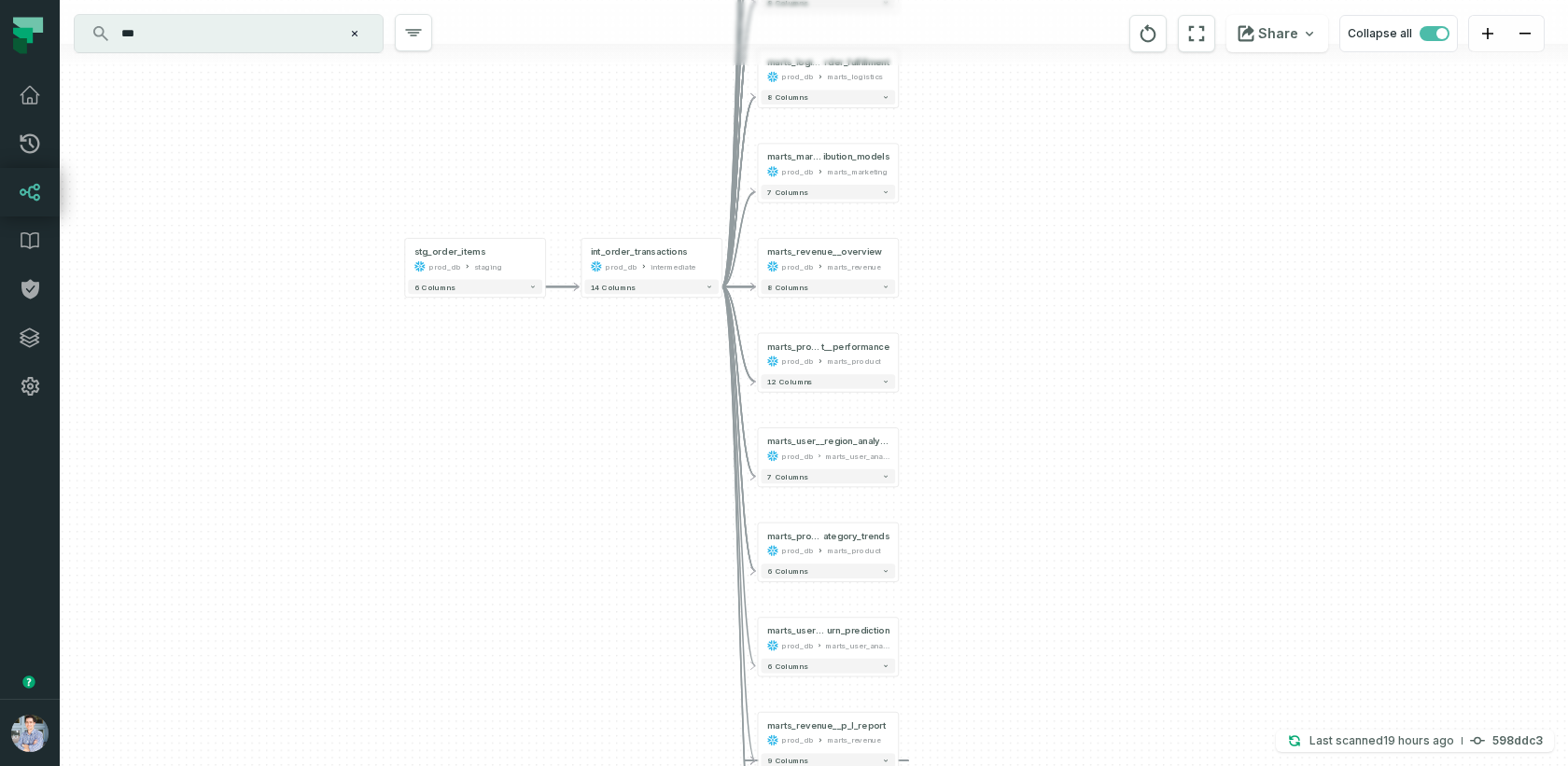
drag, startPoint x: 727, startPoint y: 241, endPoint x: 693, endPoint y: 531, distance: 292.0
click at [693, 531] on div "+ marts_marketing__user_segme nt_performance prod_db marts_marketing 7 columns …" at bounding box center [813, 383] width 1508 height 766
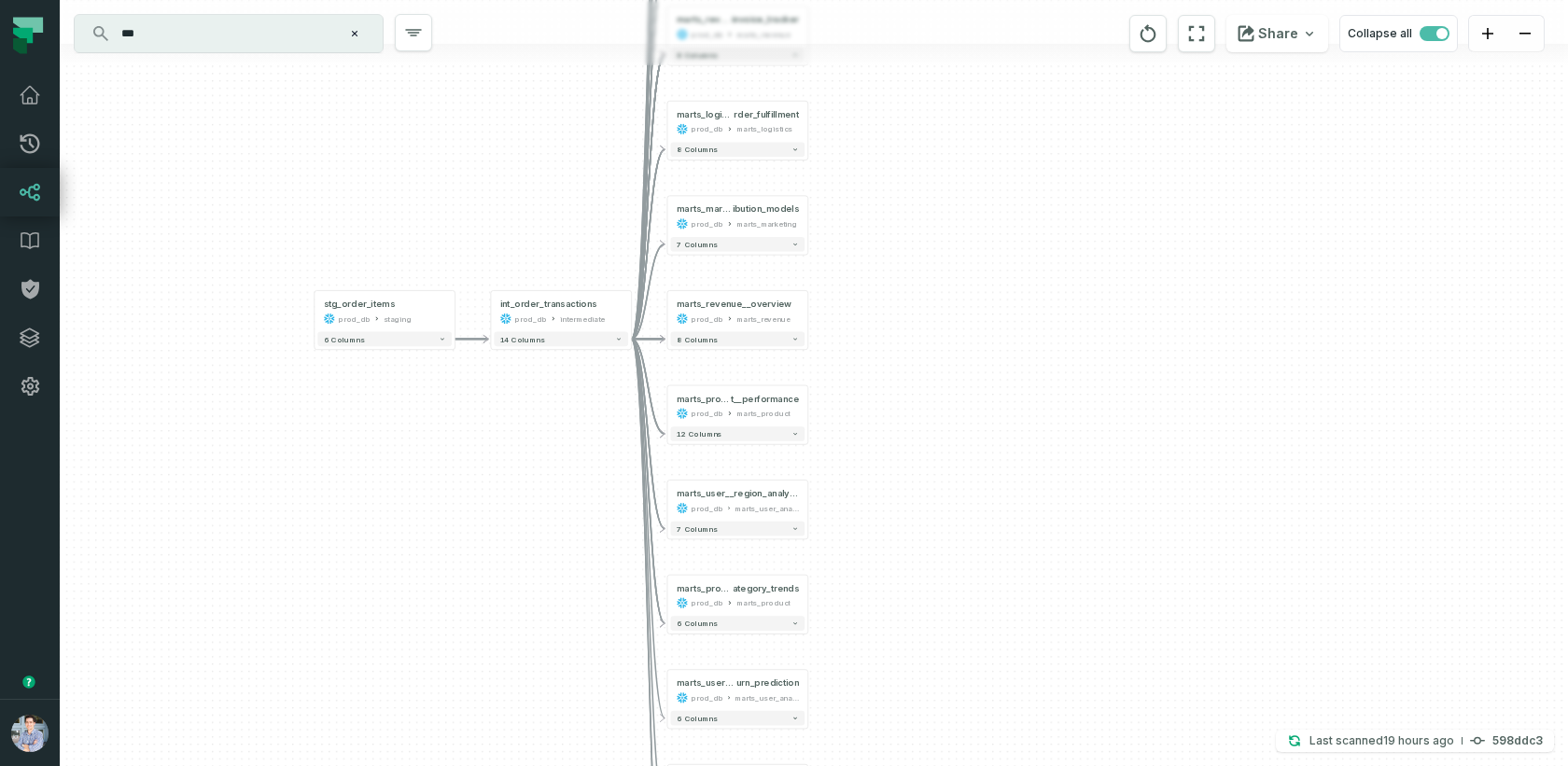
drag, startPoint x: 518, startPoint y: 384, endPoint x: 428, endPoint y: 434, distance: 103.0
click at [428, 434] on div "+ marts_marketing__user_segme nt_performance prod_db marts_marketing 7 columns …" at bounding box center [813, 383] width 1508 height 766
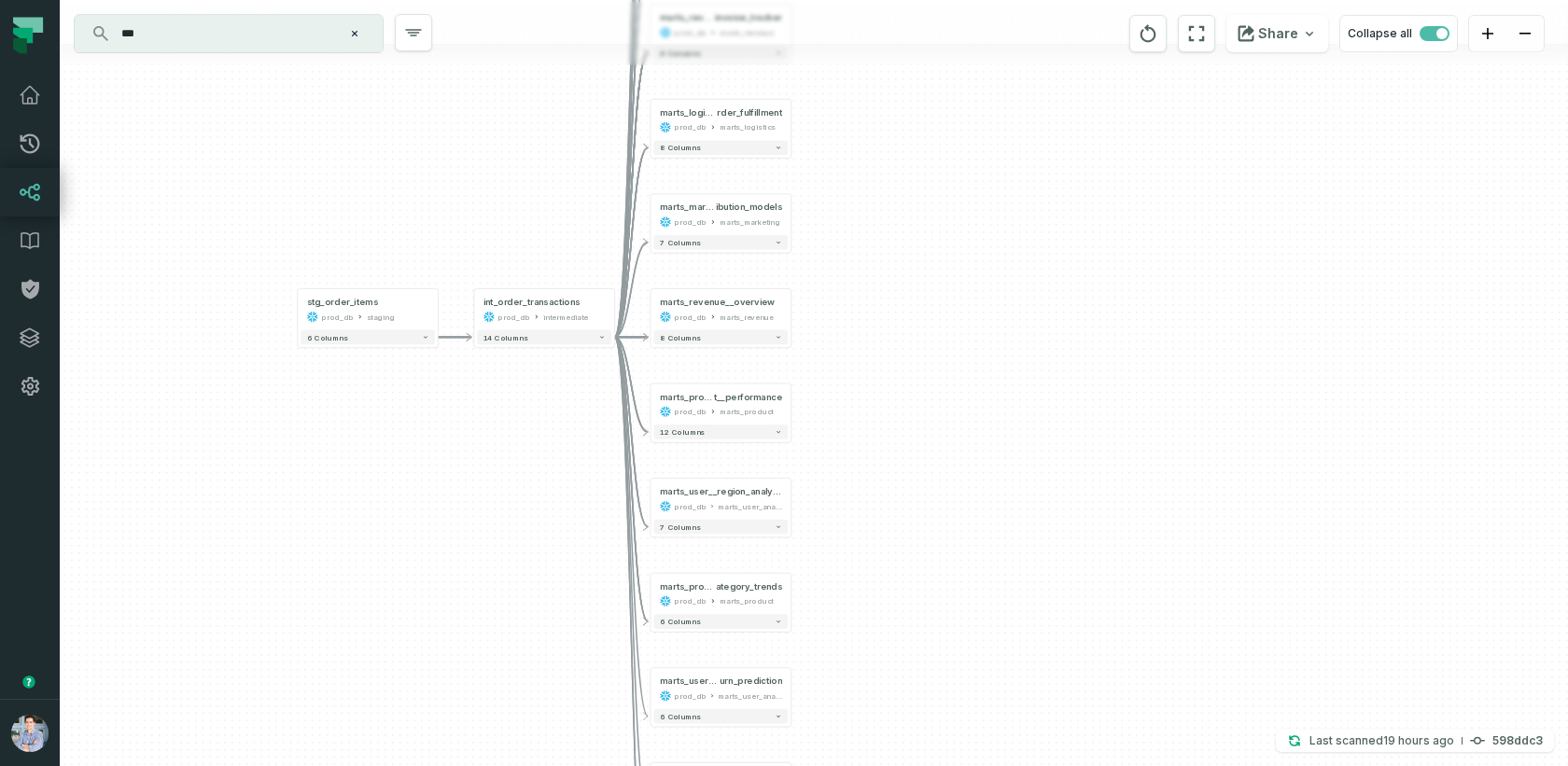
drag, startPoint x: 491, startPoint y: 434, endPoint x: 466, endPoint y: 434, distance: 25.0
click at [467, 434] on div "+ marts_marketing__user_segme nt_performance prod_db marts_marketing 7 columns …" at bounding box center [813, 383] width 1508 height 766
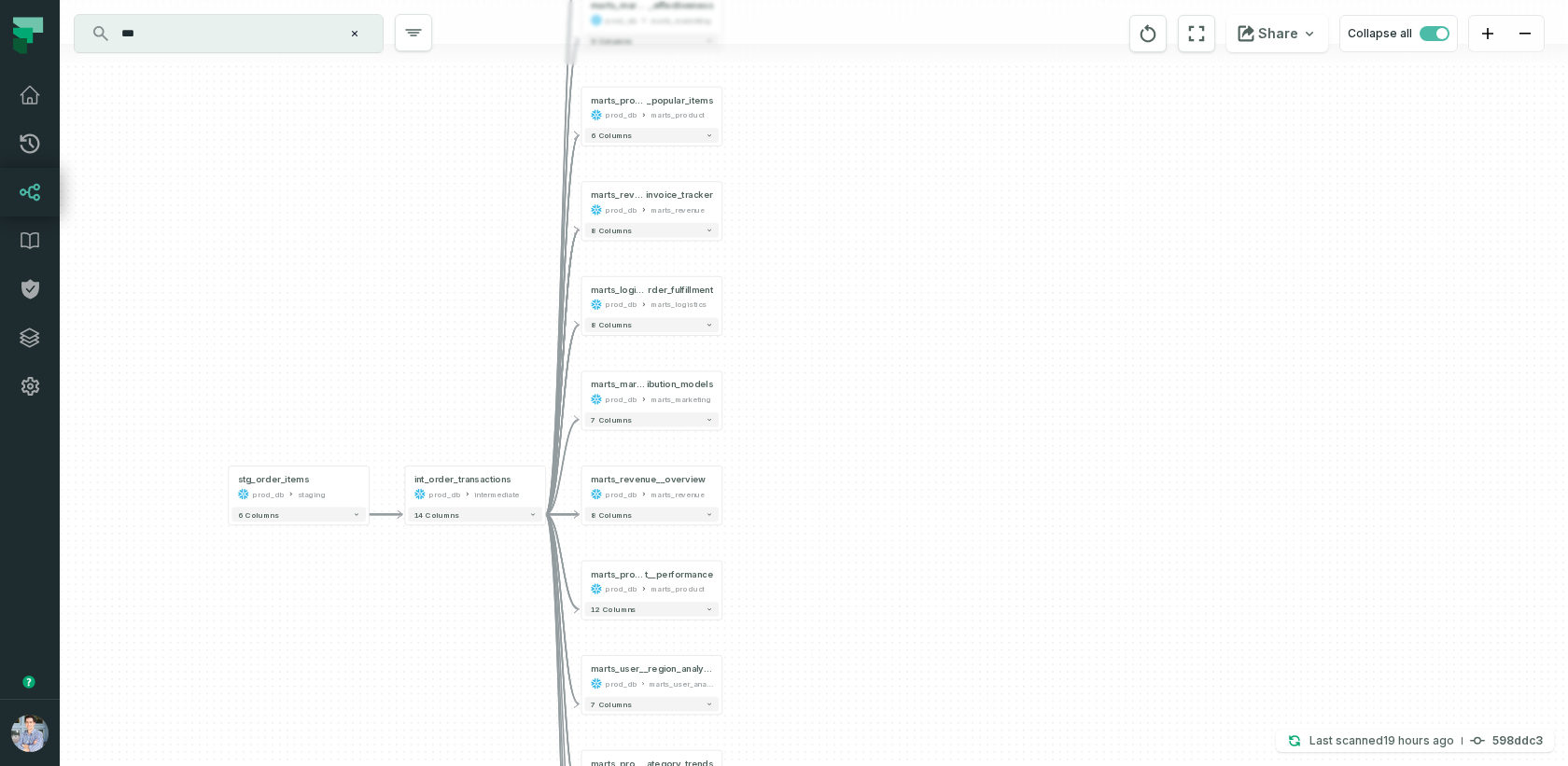
drag, startPoint x: 530, startPoint y: 407, endPoint x: 468, endPoint y: 584, distance: 187.5
click at [468, 584] on div "+ marts_marketing__user_segme nt_performance prod_db marts_marketing 7 columns …" at bounding box center [813, 383] width 1508 height 766
click at [474, 492] on div "intermediate" at bounding box center [496, 493] width 45 height 12
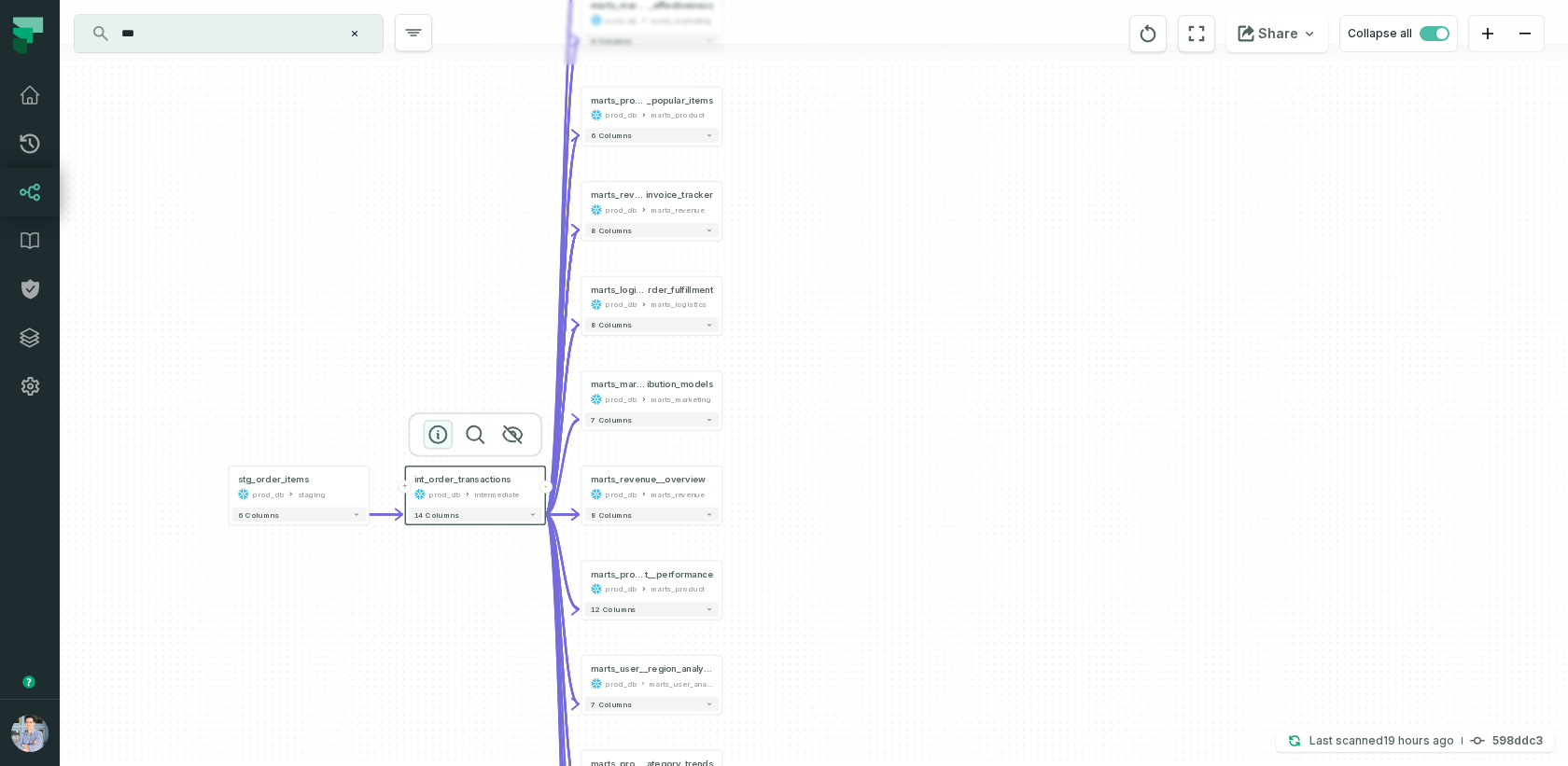
click at [435, 431] on icon "button" at bounding box center [438, 435] width 22 height 22
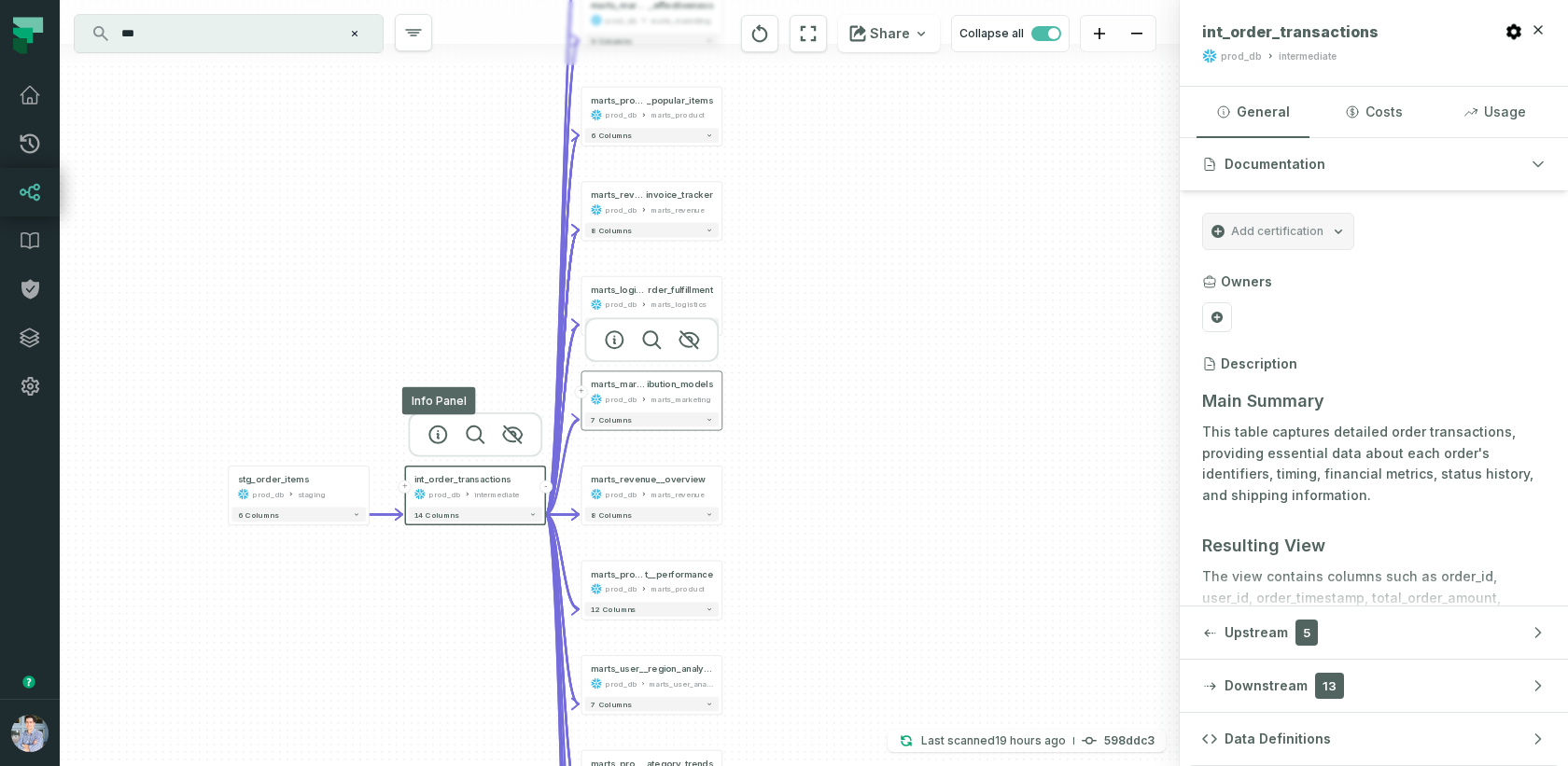
click at [585, 394] on button "+" at bounding box center [581, 392] width 13 height 13
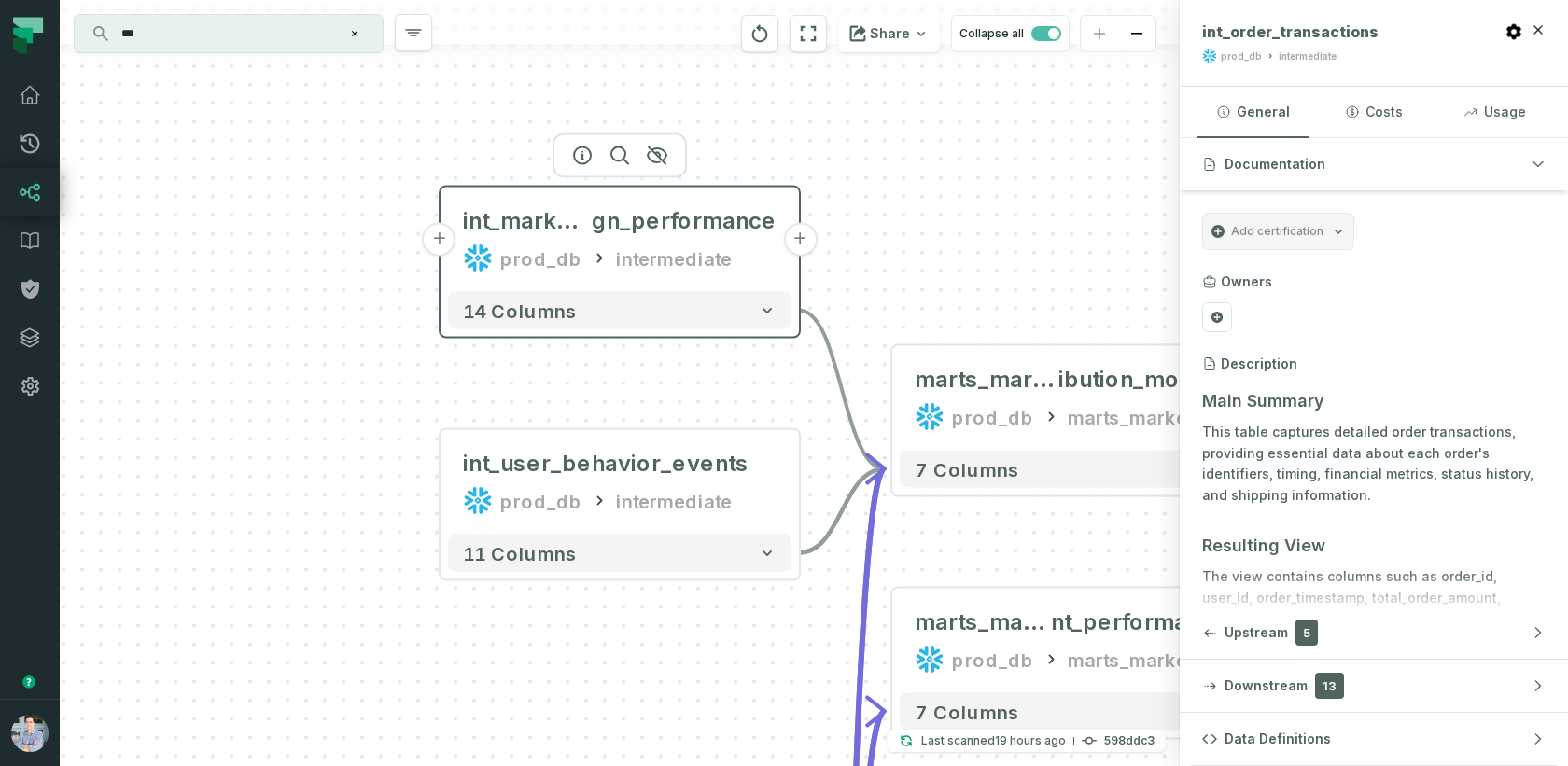
click at [444, 237] on button "+" at bounding box center [440, 240] width 34 height 34
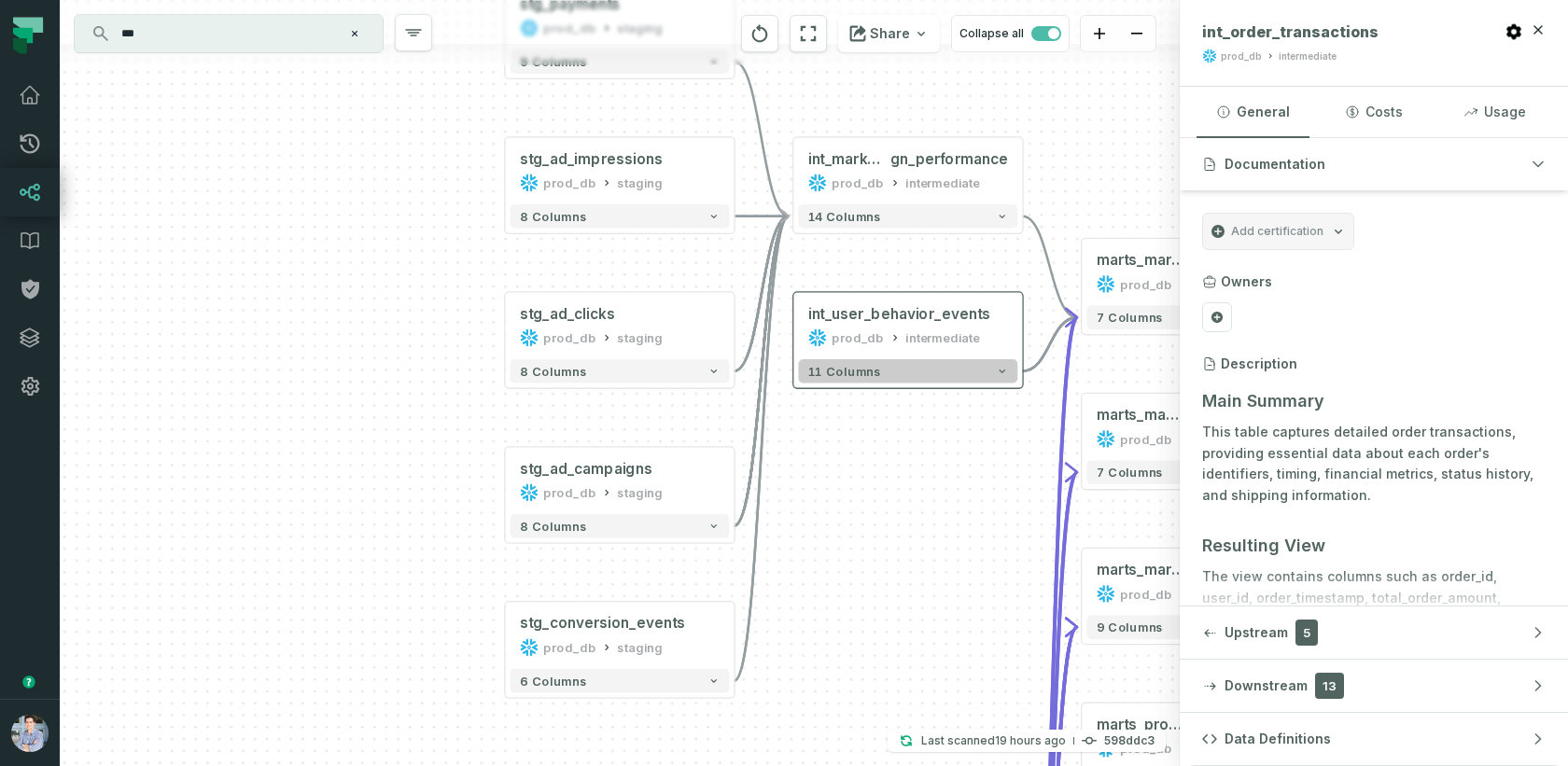
click at [894, 376] on button "11 columns" at bounding box center [907, 372] width 219 height 24
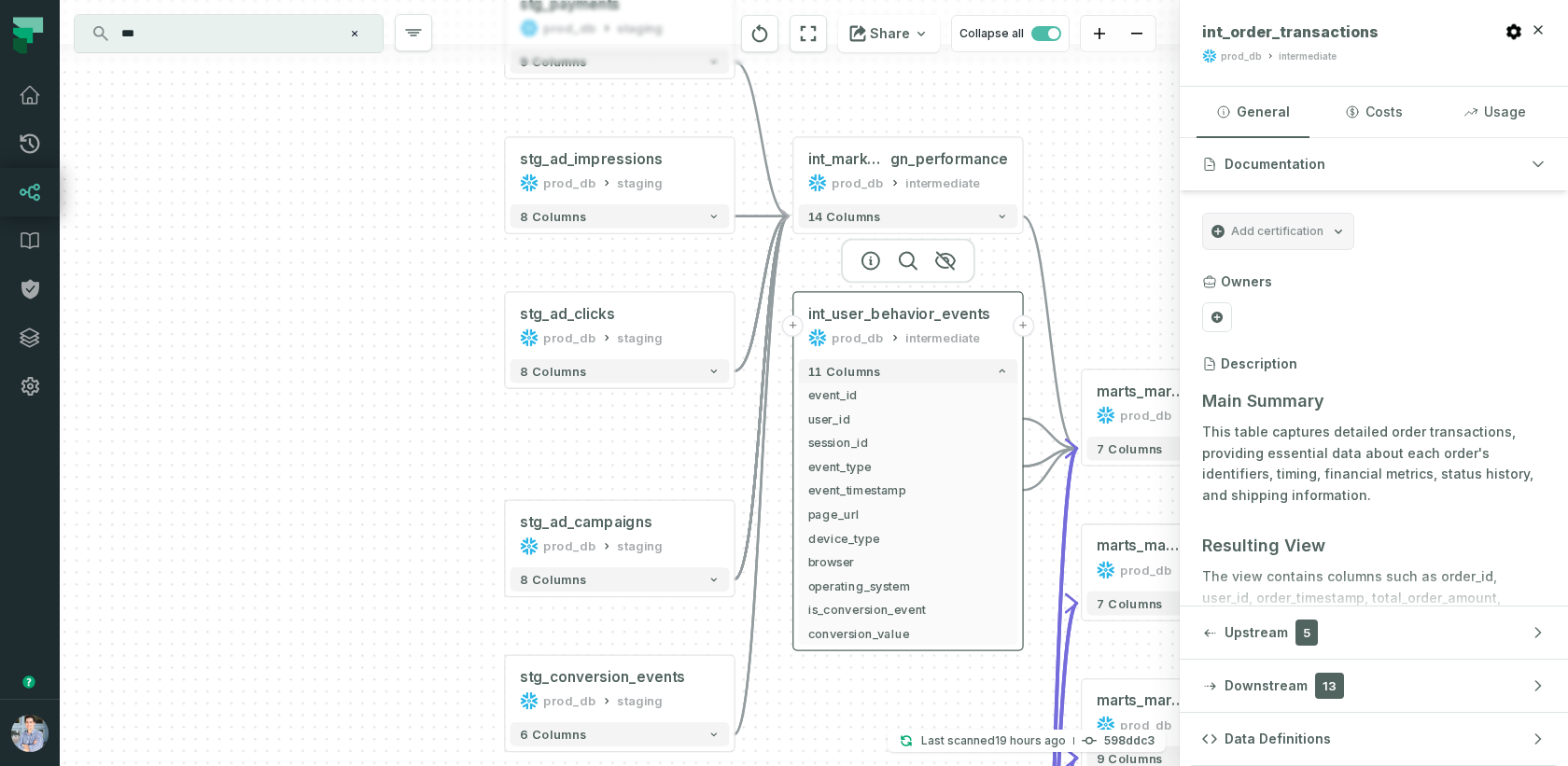
click at [795, 323] on button "+" at bounding box center [792, 326] width 22 height 22
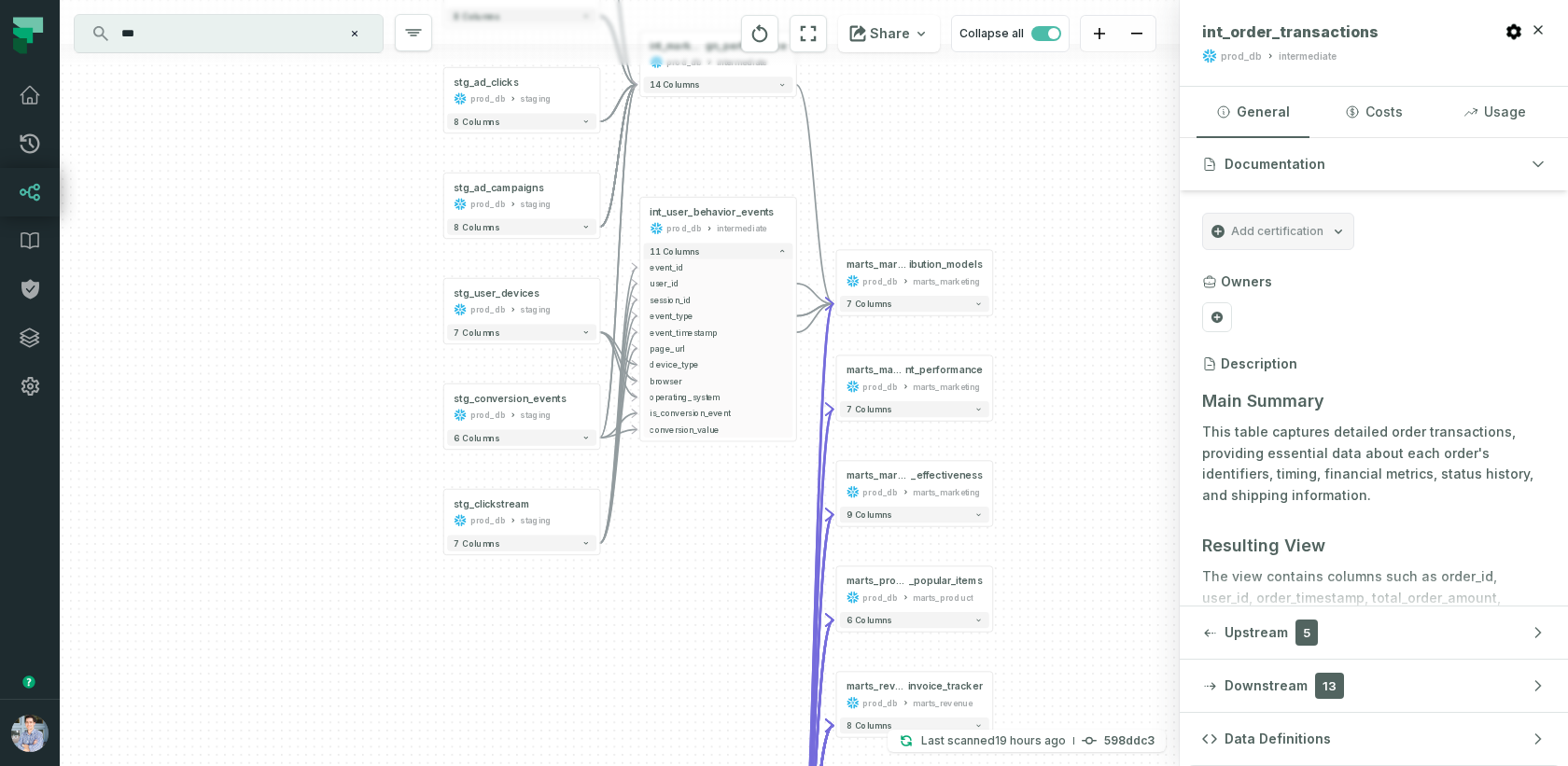
drag, startPoint x: 672, startPoint y: 528, endPoint x: 724, endPoint y: 701, distance: 180.6
click at [724, 701] on div "stg_clickstream prod_db staging + 7 columns stg_user_devices prod_db staging + …" at bounding box center [620, 383] width 1120 height 766
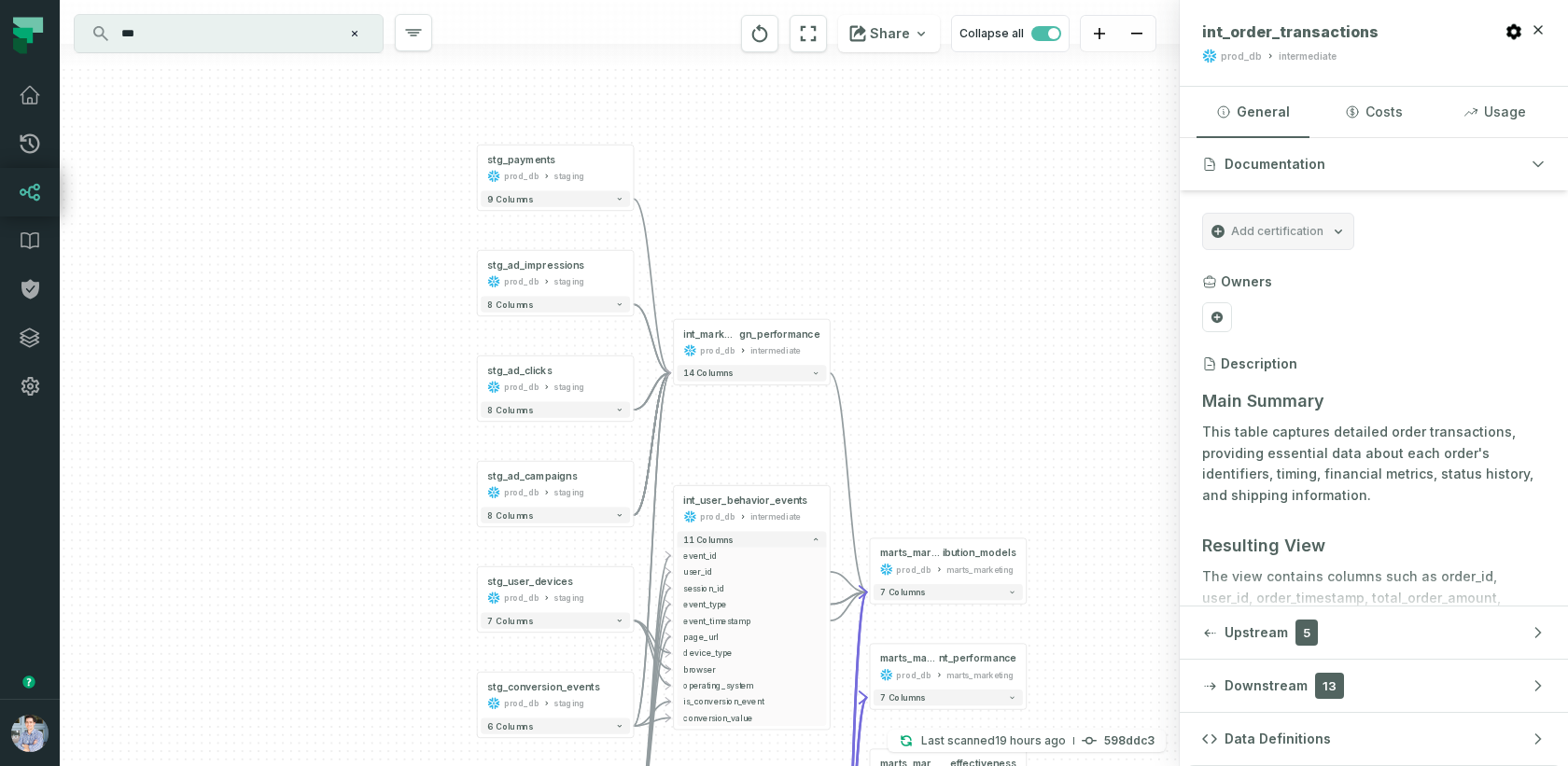
drag, startPoint x: 452, startPoint y: 206, endPoint x: 418, endPoint y: 441, distance: 237.4
click at [418, 441] on div "stg_clickstream prod_db staging + 7 columns stg_user_devices prod_db staging + …" at bounding box center [620, 383] width 1120 height 766
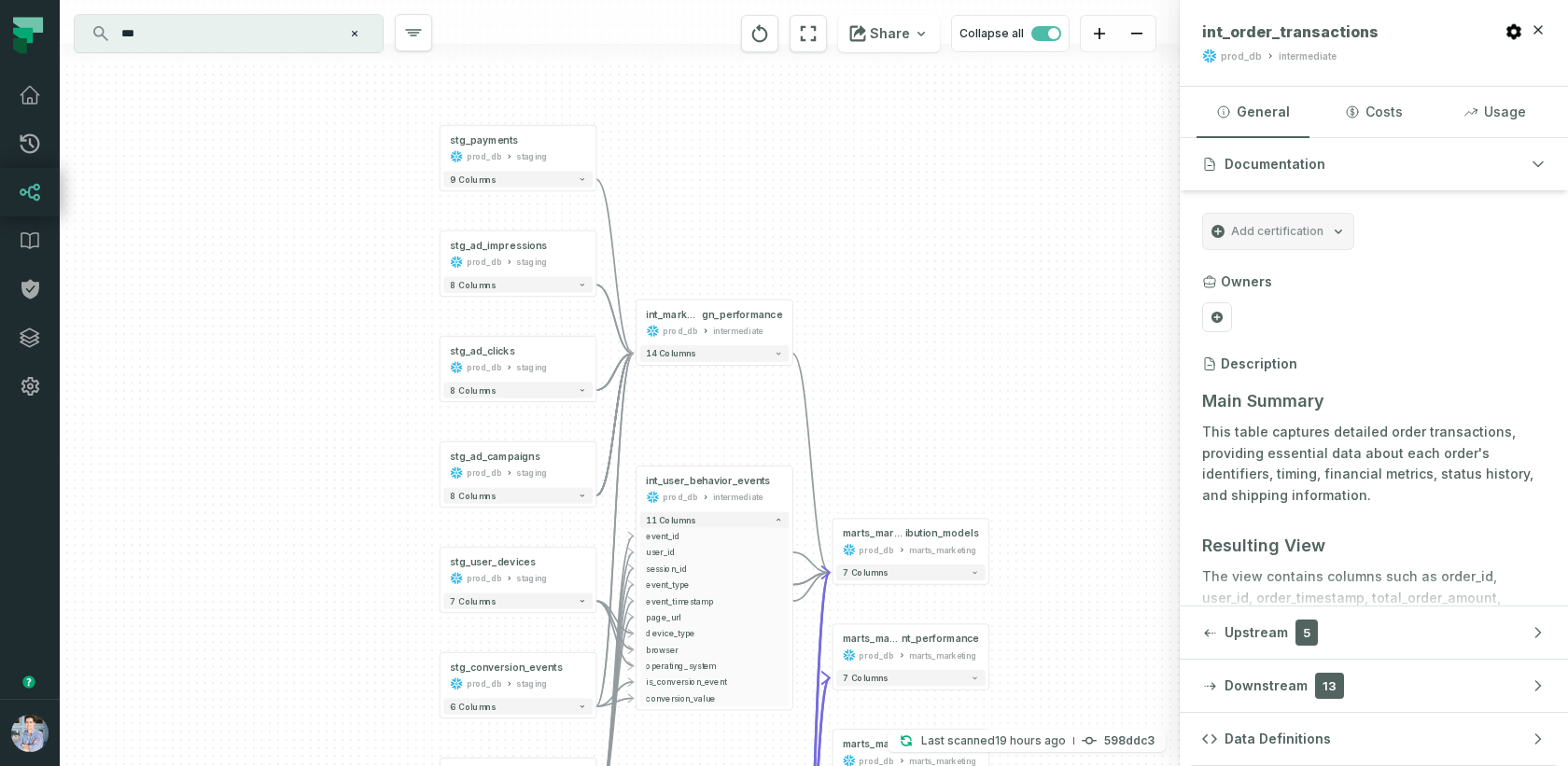
drag, startPoint x: 903, startPoint y: 550, endPoint x: 838, endPoint y: 78, distance: 476.5
click at [838, 78] on div "stg_clickstream prod_db staging + 7 columns stg_user_devices prod_db staging + …" at bounding box center [620, 383] width 1120 height 766
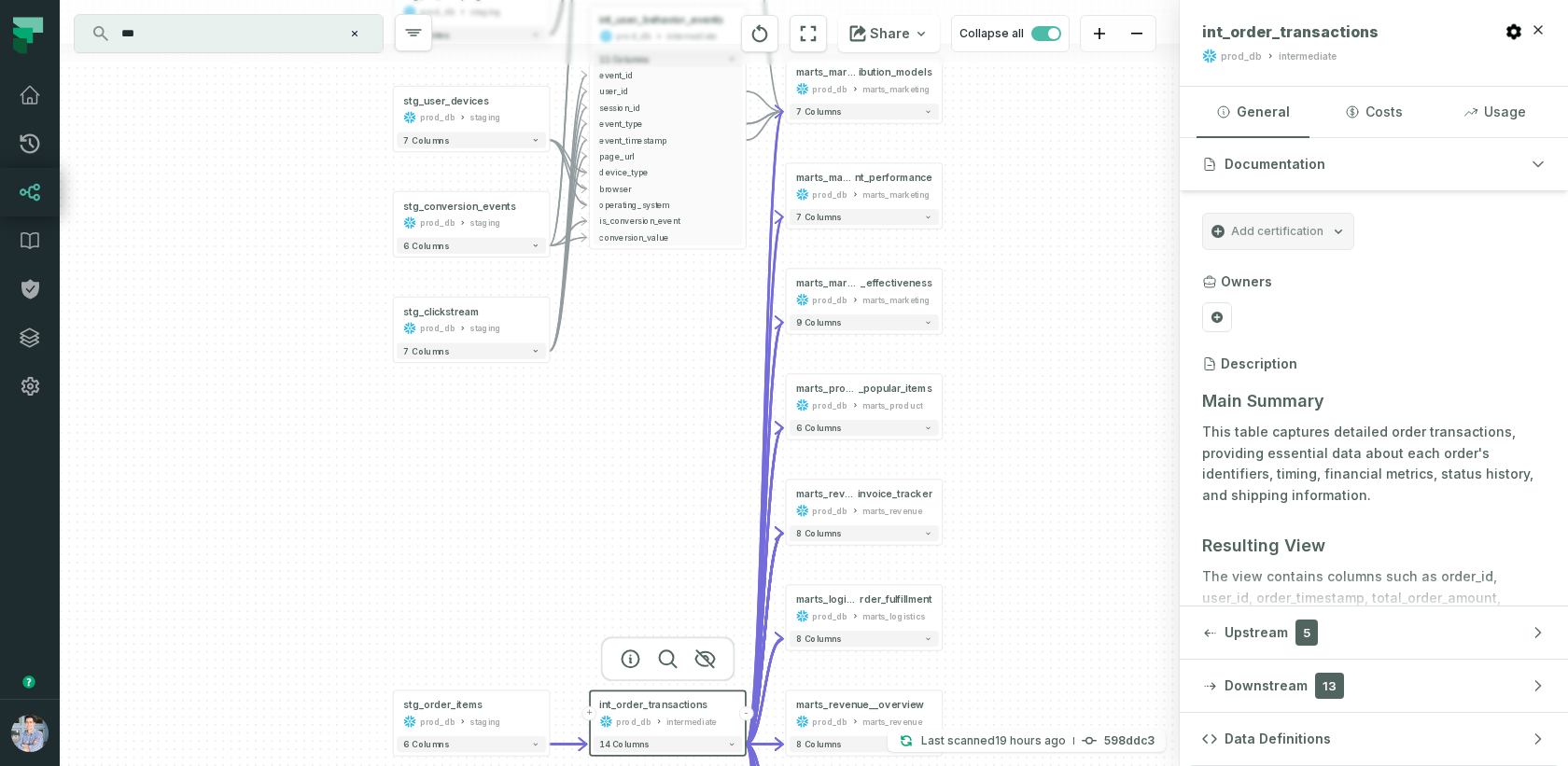
drag, startPoint x: 670, startPoint y: 586, endPoint x: 670, endPoint y: 450, distance: 136.0
click at [670, 450] on div "stg_clickstream prod_db staging + 7 columns stg_user_devices prod_db staging + …" at bounding box center [620, 383] width 1120 height 766
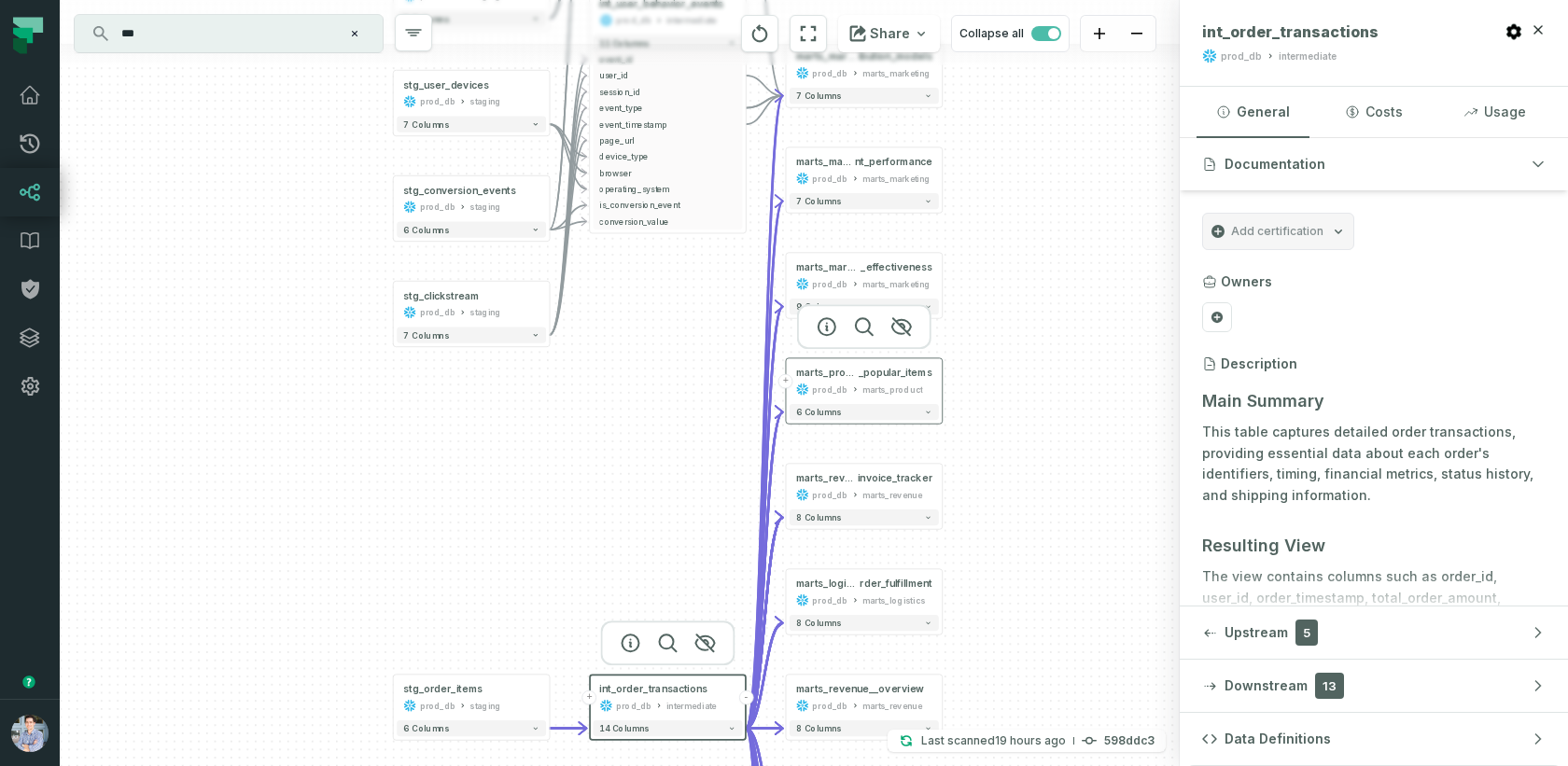
click at [789, 383] on button "+" at bounding box center [785, 382] width 15 height 15
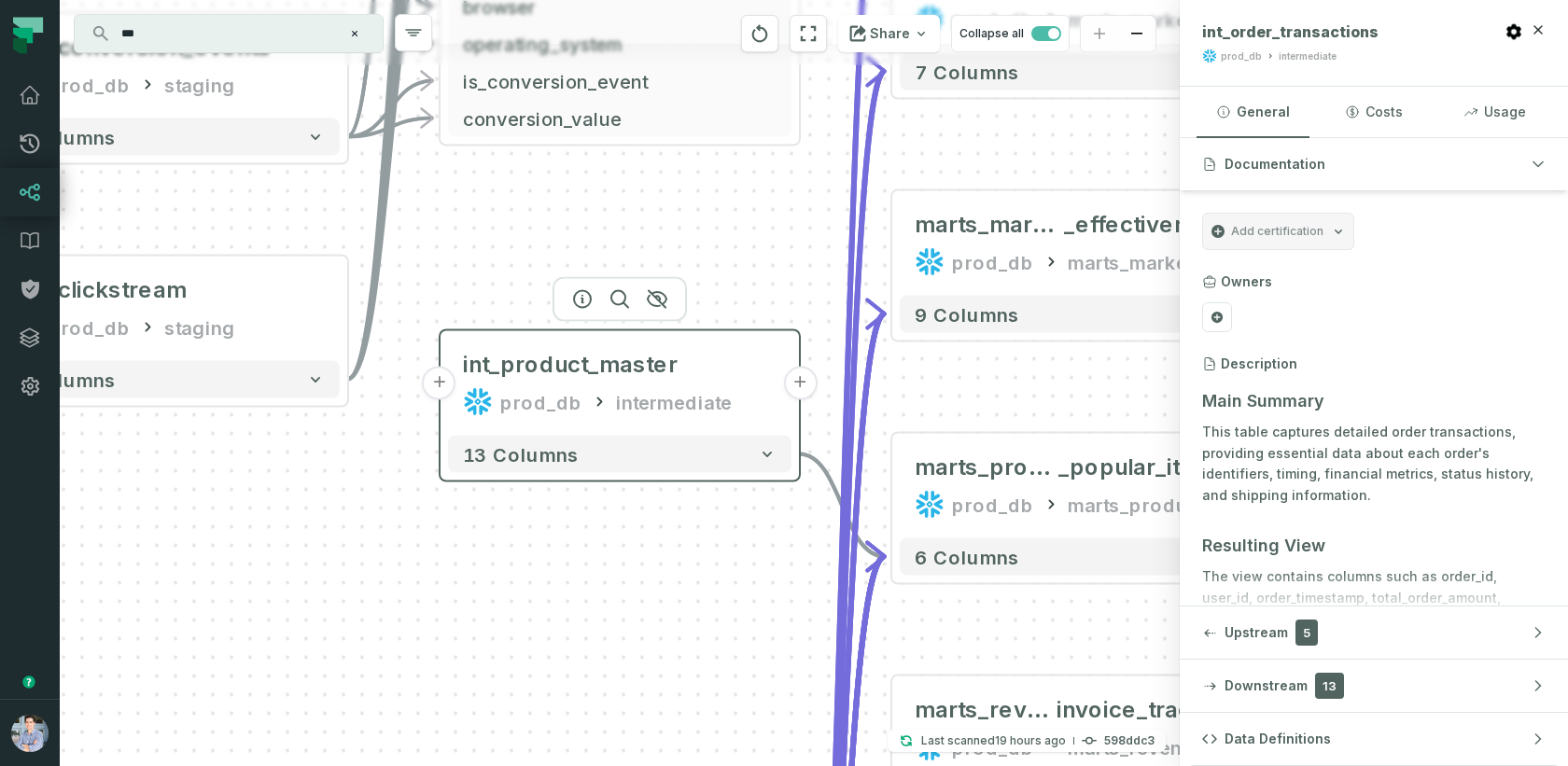
click at [444, 381] on button "+" at bounding box center [440, 384] width 34 height 34
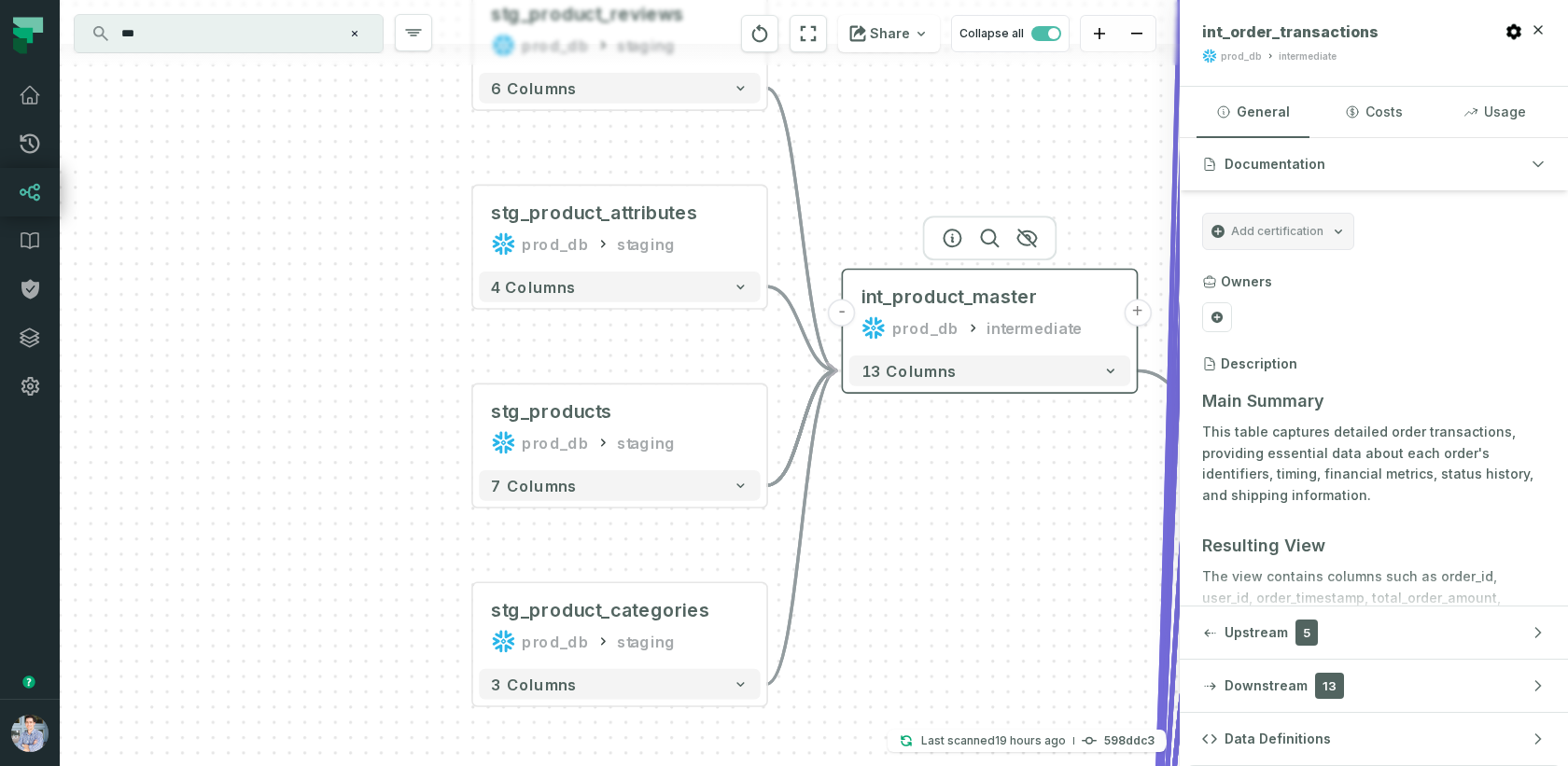
click at [1139, 317] on button "+" at bounding box center [1136, 312] width 27 height 27
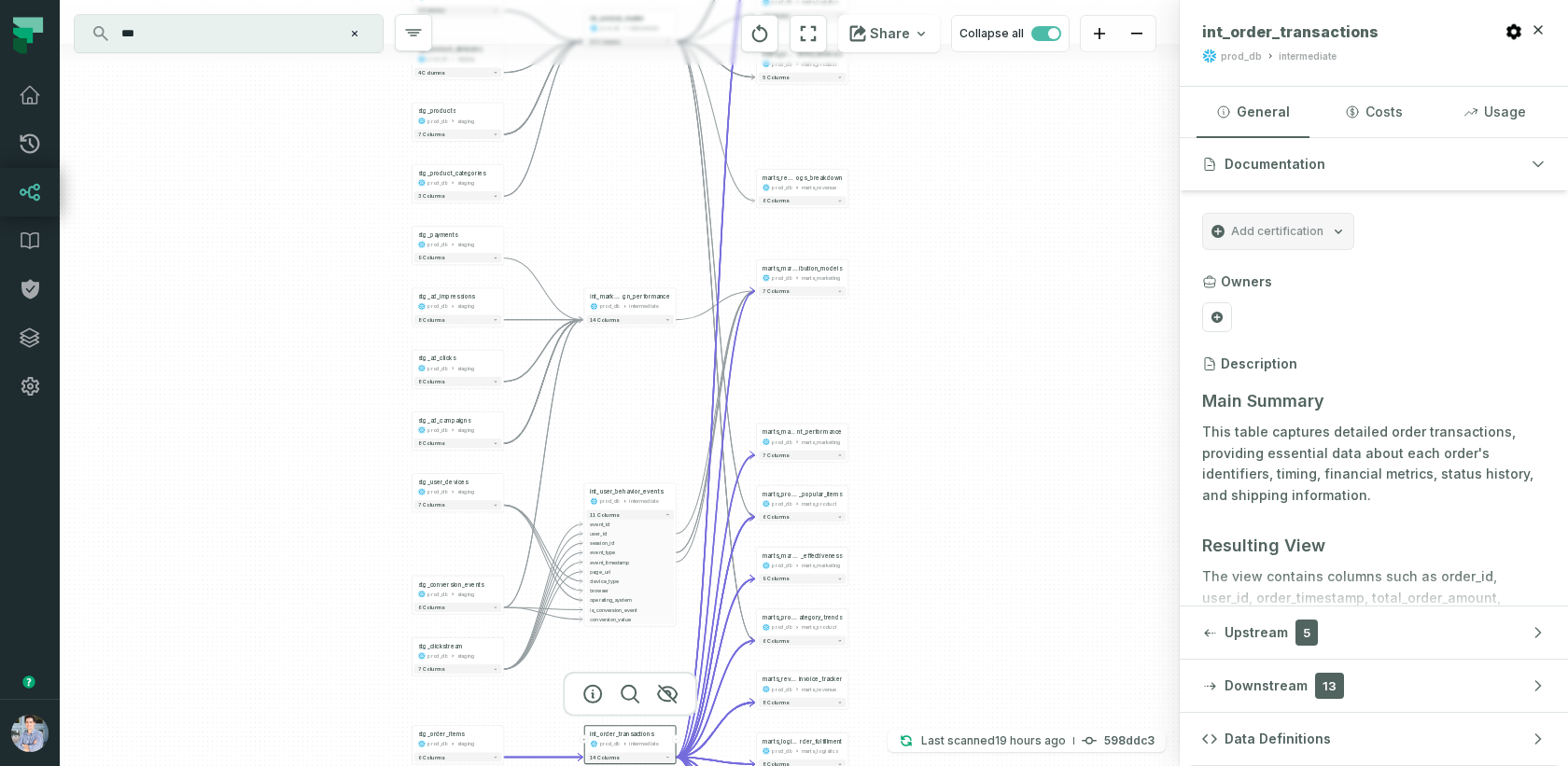
drag, startPoint x: 465, startPoint y: 501, endPoint x: 646, endPoint y: 185, distance: 364.2
click at [646, 185] on div "+ marts_logistics__i nventory_levels prod_db marts_logistics 7 columns + marts_…" at bounding box center [620, 383] width 1120 height 766
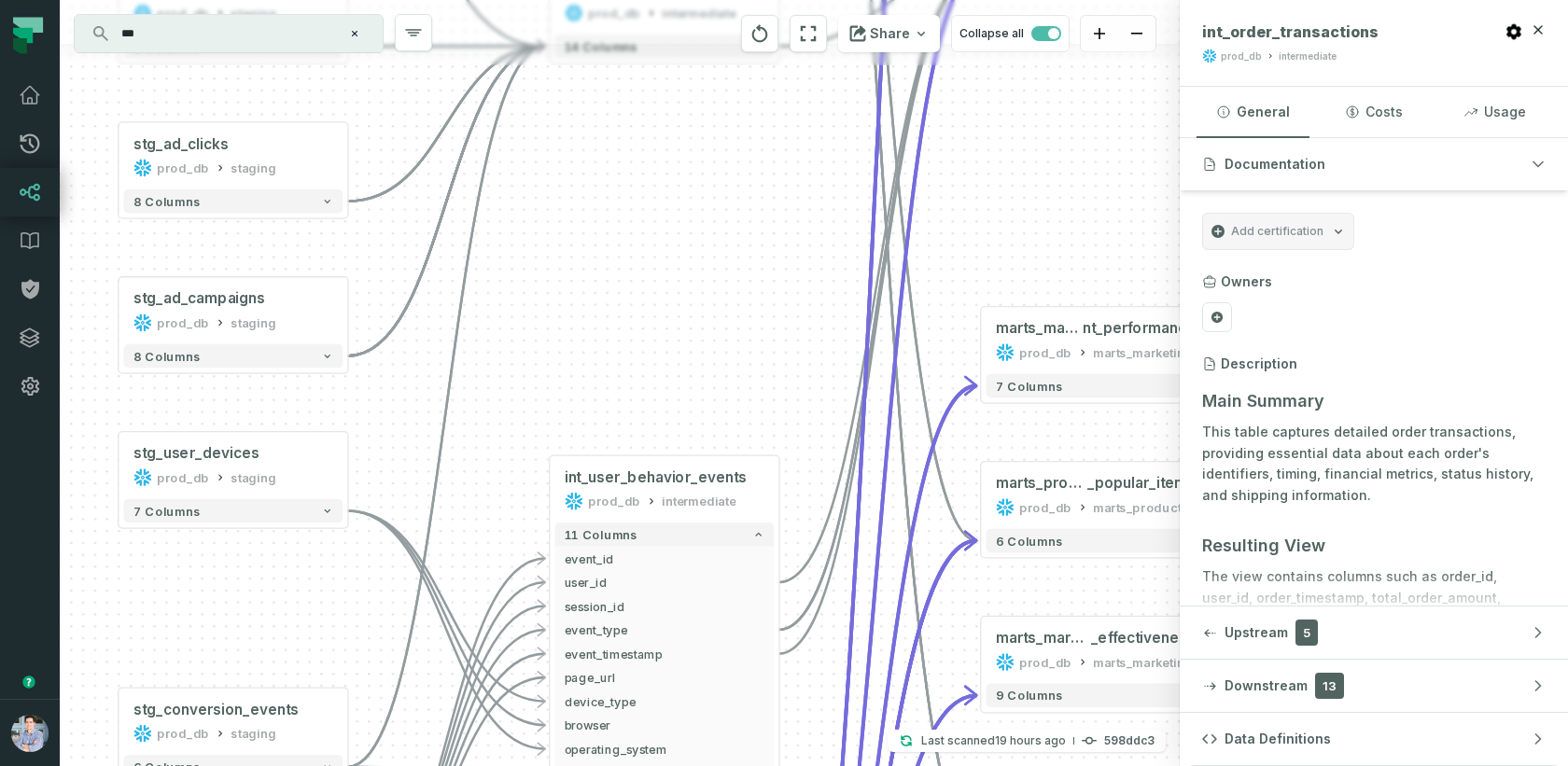
drag, startPoint x: 799, startPoint y: 547, endPoint x: 633, endPoint y: 207, distance: 378.4
click at [633, 207] on div "+ marts_logistics__i nventory_levels prod_db marts_logistics 7 columns + marts_…" at bounding box center [620, 383] width 1120 height 766
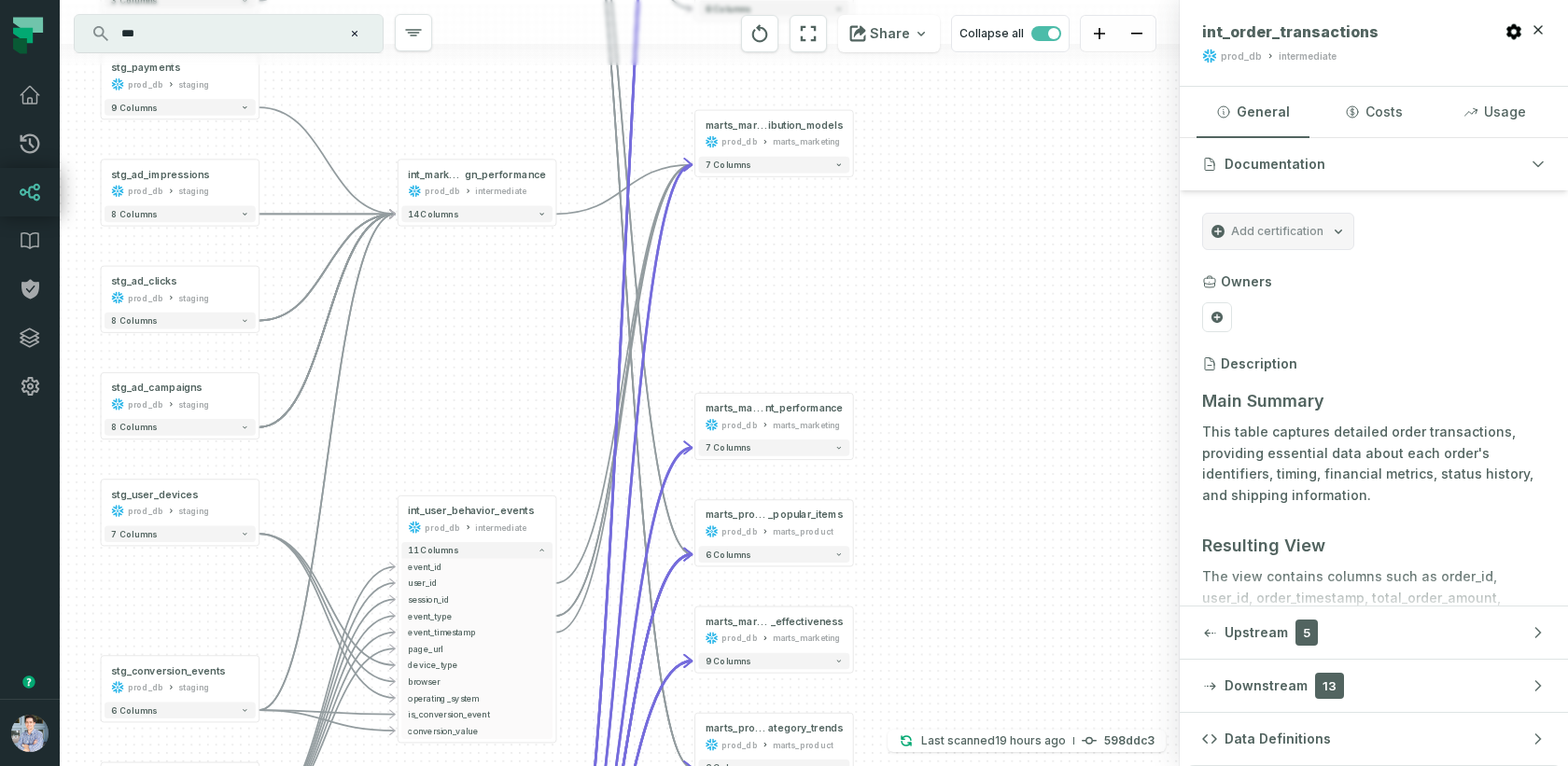
drag, startPoint x: 676, startPoint y: 240, endPoint x: 510, endPoint y: 384, distance: 219.8
click at [510, 384] on div "+ marts_logistics__i nventory_levels prod_db marts_logistics 7 columns + marts_…" at bounding box center [620, 383] width 1120 height 766
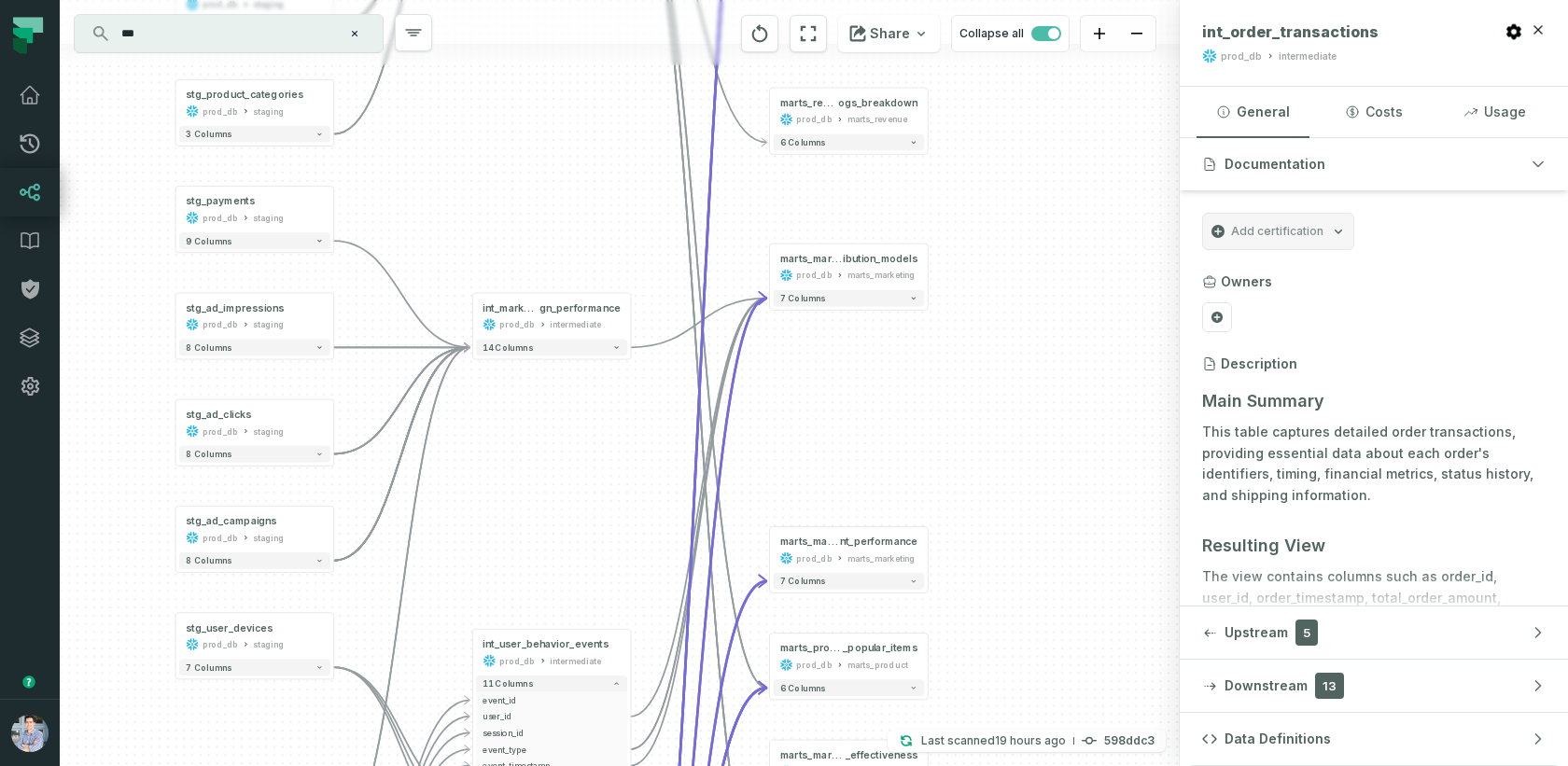
drag, startPoint x: 501, startPoint y: 334, endPoint x: 579, endPoint y: 462, distance: 149.9
click at [580, 462] on div "+ marts_logistics__i nventory_levels prod_db marts_logistics 7 columns + marts_…" at bounding box center [620, 383] width 1120 height 766
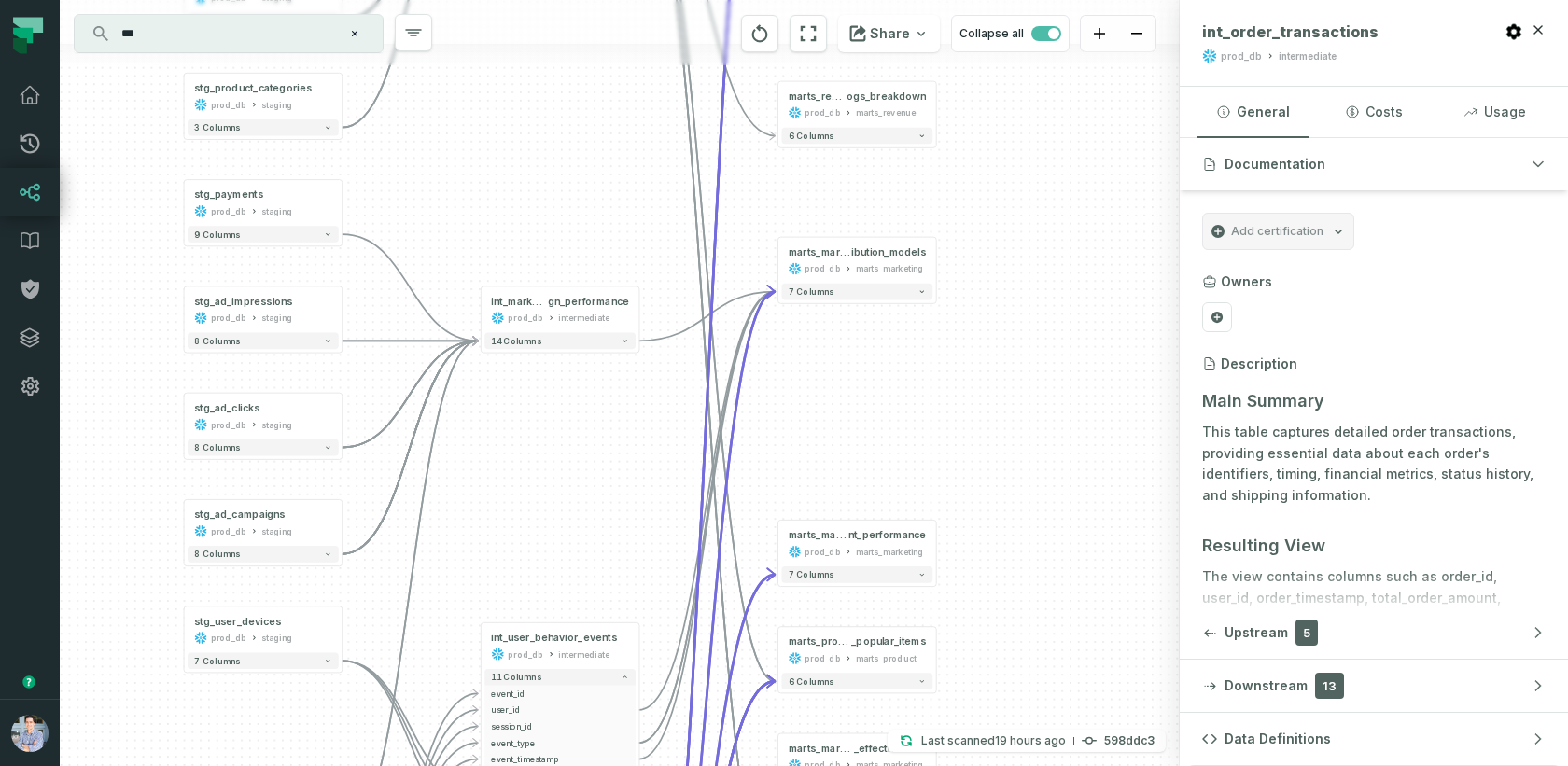
drag, startPoint x: 557, startPoint y: 567, endPoint x: 739, endPoint y: 469, distance: 206.7
click at [739, 469] on div "+ marts_logistics__i nventory_levels prod_db marts_logistics 7 columns + marts_…" at bounding box center [620, 383] width 1120 height 766
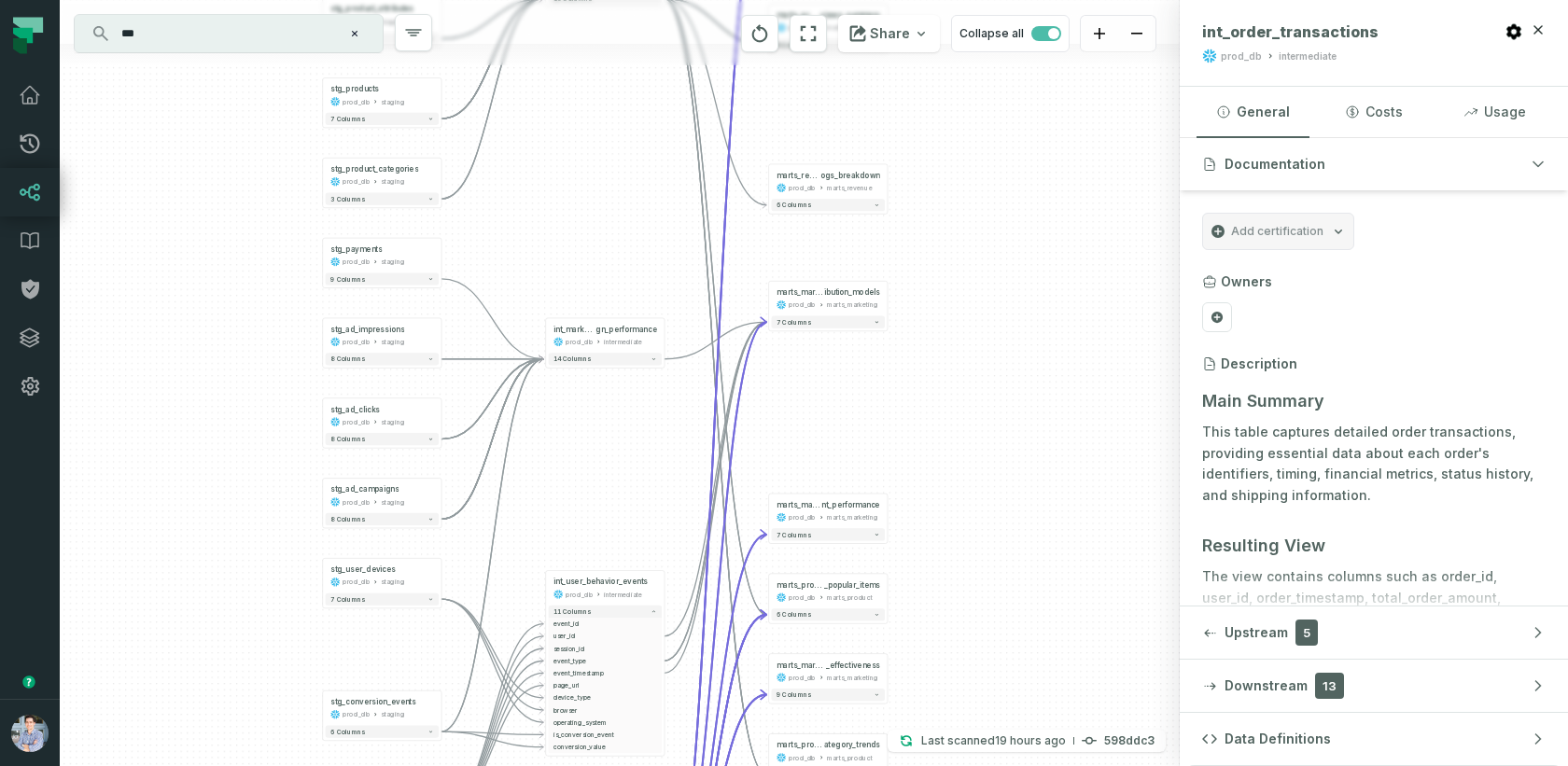
drag, startPoint x: 756, startPoint y: 444, endPoint x: 619, endPoint y: 517, distance: 155.2
click at [619, 517] on div "+ marts_logistics__i nventory_levels prod_db marts_logistics 7 columns + marts_…" at bounding box center [620, 383] width 1120 height 766
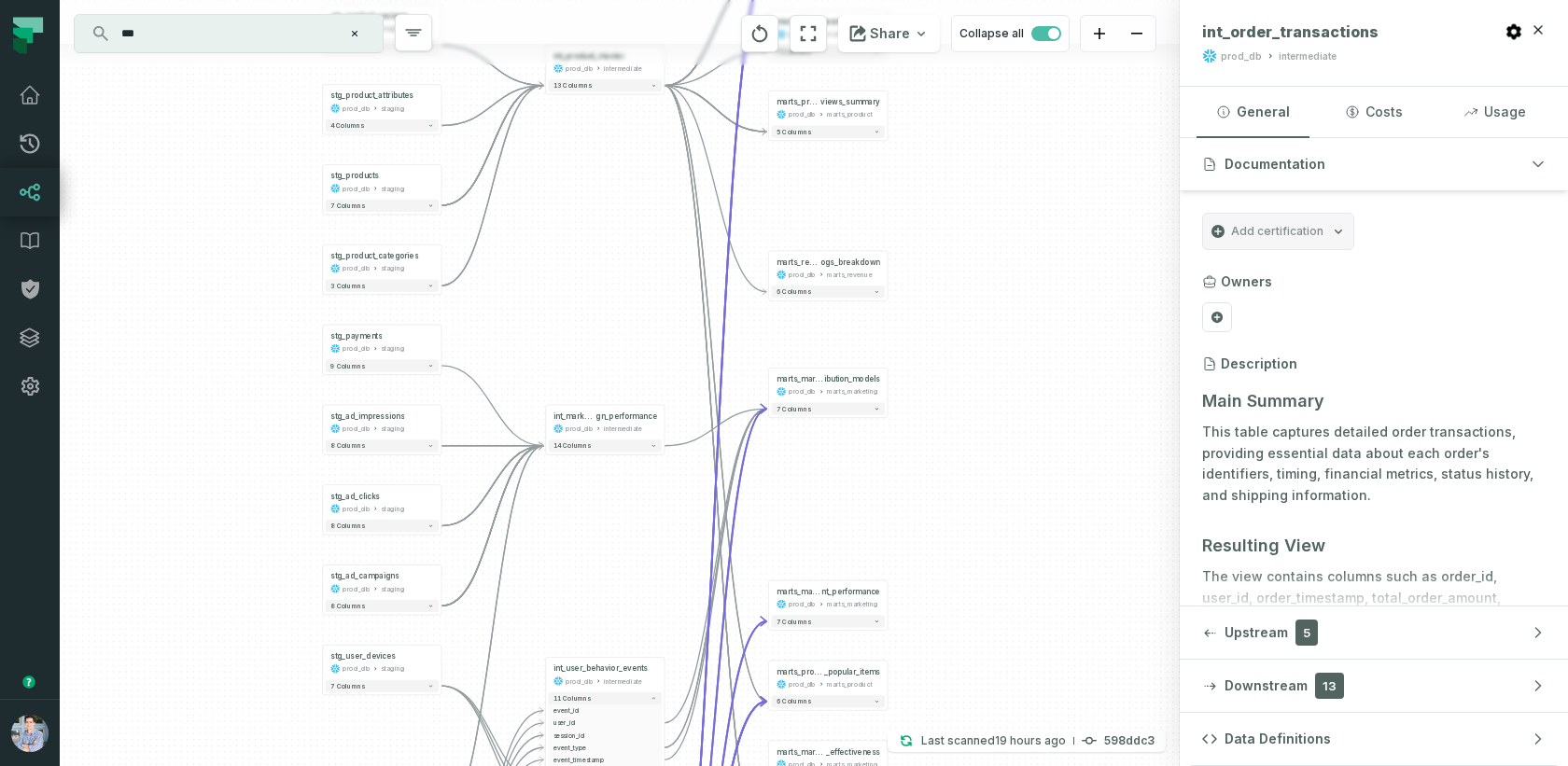
drag, startPoint x: 614, startPoint y: 452, endPoint x: 634, endPoint y: 509, distance: 60.4
click at [634, 509] on div "+ marts_logistics__i nventory_levels prod_db marts_logistics 7 columns + marts_…" at bounding box center [620, 383] width 1120 height 766
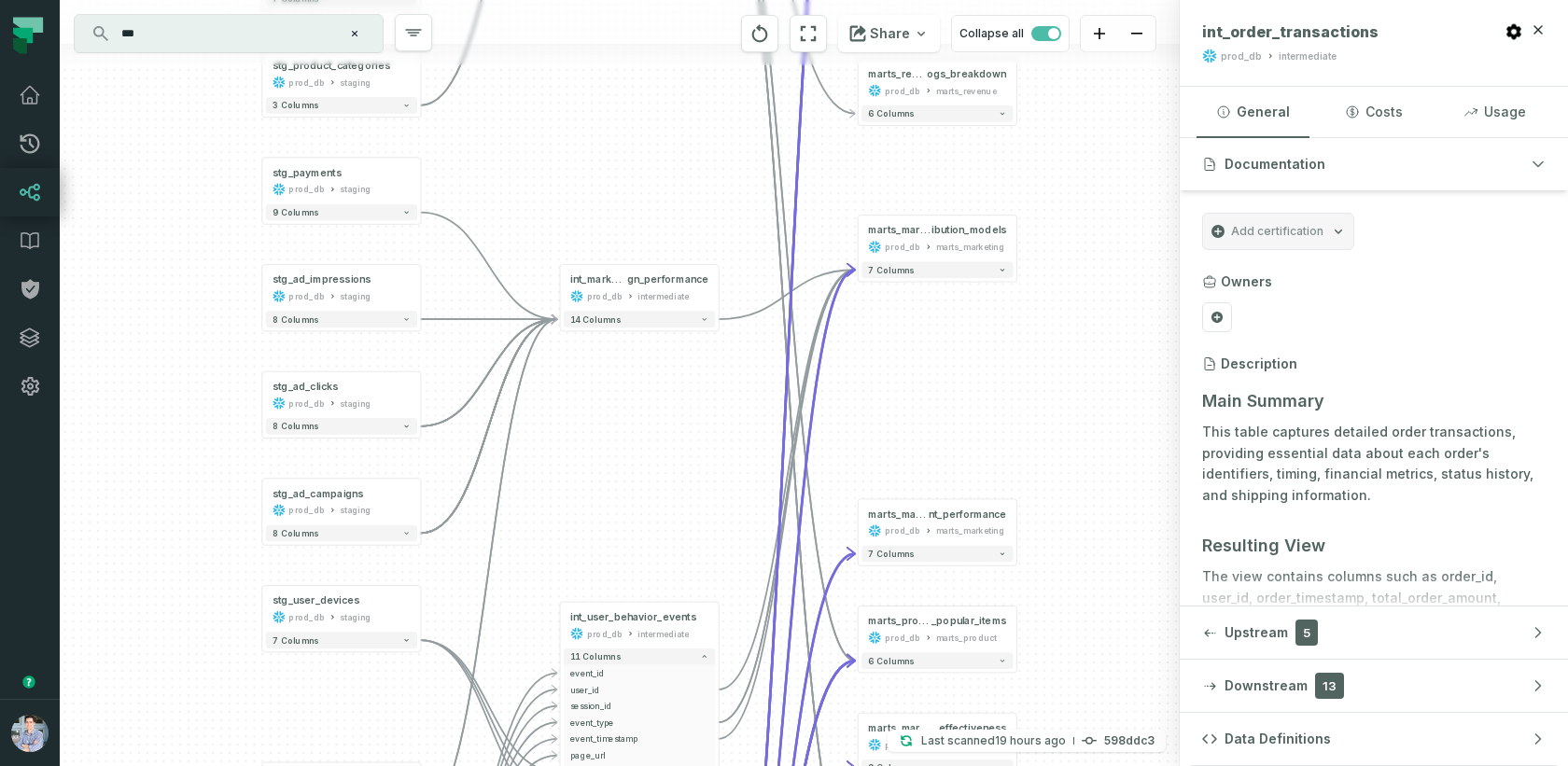
drag, startPoint x: 550, startPoint y: 608, endPoint x: 579, endPoint y: 516, distance: 96.5
click at [579, 516] on div "+ marts_logistics__i nventory_levels prod_db marts_logistics 7 columns + marts_…" at bounding box center [620, 383] width 1120 height 766
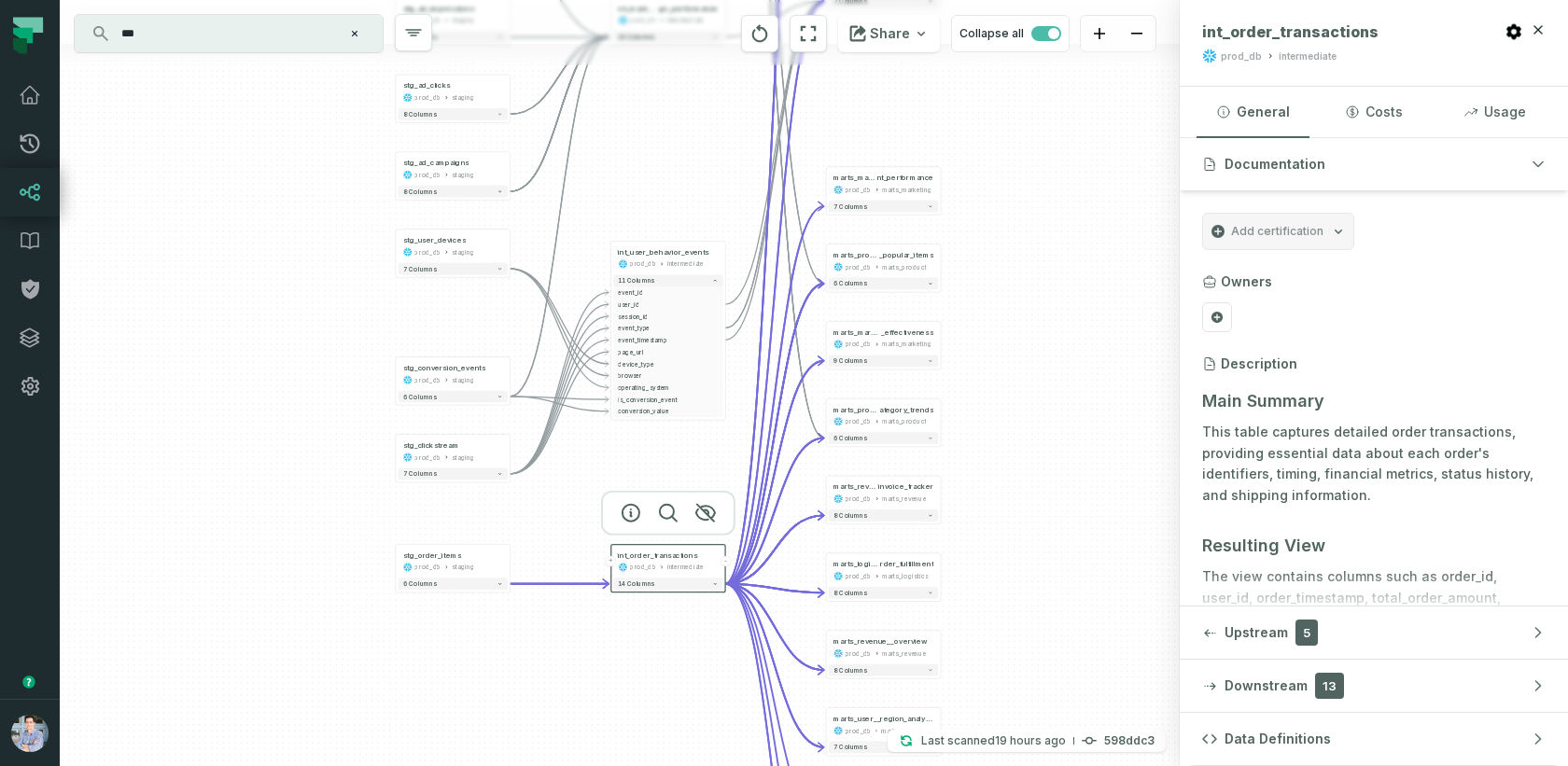
drag, startPoint x: 698, startPoint y: 444, endPoint x: 696, endPoint y: 103, distance: 341.0
click at [696, 103] on div "+ marts_logistics__i nventory_levels prod_db marts_logistics 7 columns + marts_…" at bounding box center [620, 383] width 1120 height 766
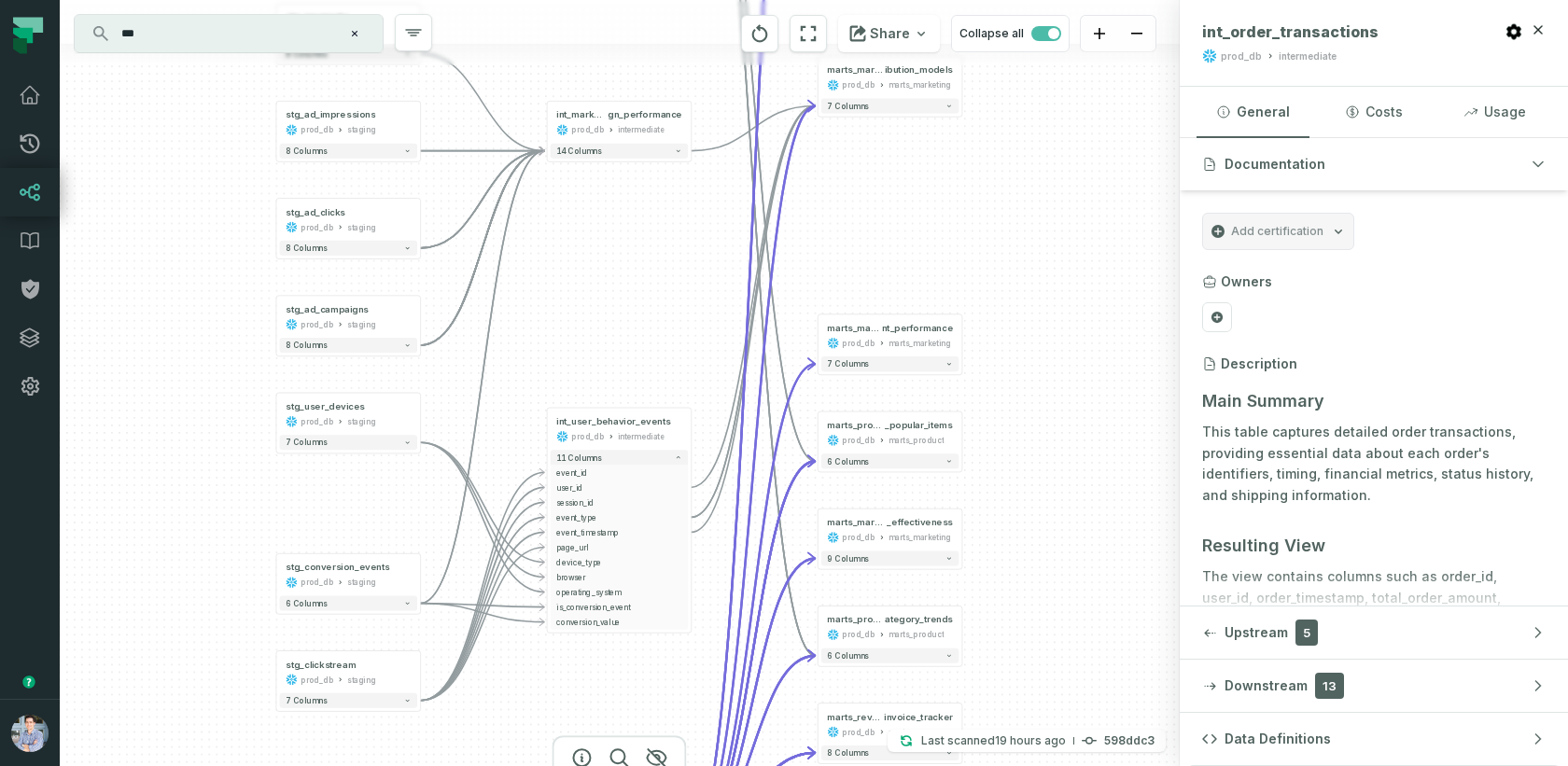
drag, startPoint x: 624, startPoint y: 87, endPoint x: 564, endPoint y: 394, distance: 312.8
click at [564, 394] on div "+ marts_logistics__i nventory_levels prod_db marts_logistics 7 columns + marts_…" at bounding box center [620, 383] width 1120 height 766
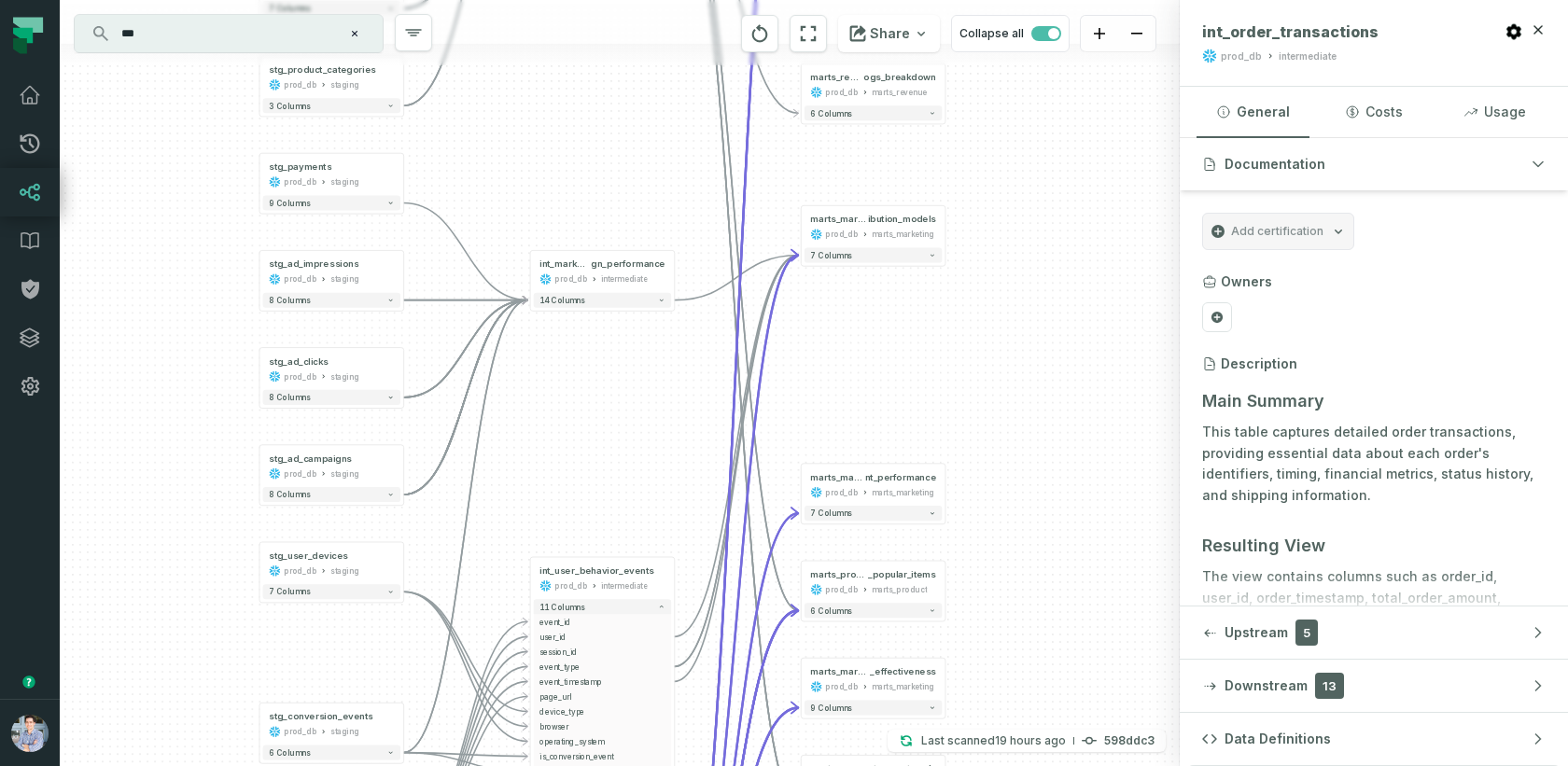
drag, startPoint x: 613, startPoint y: 165, endPoint x: 619, endPoint y: 522, distance: 357.1
click at [620, 522] on div "+ marts_logistics__i nventory_levels prod_db marts_logistics 7 columns + marts_…" at bounding box center [620, 383] width 1120 height 766
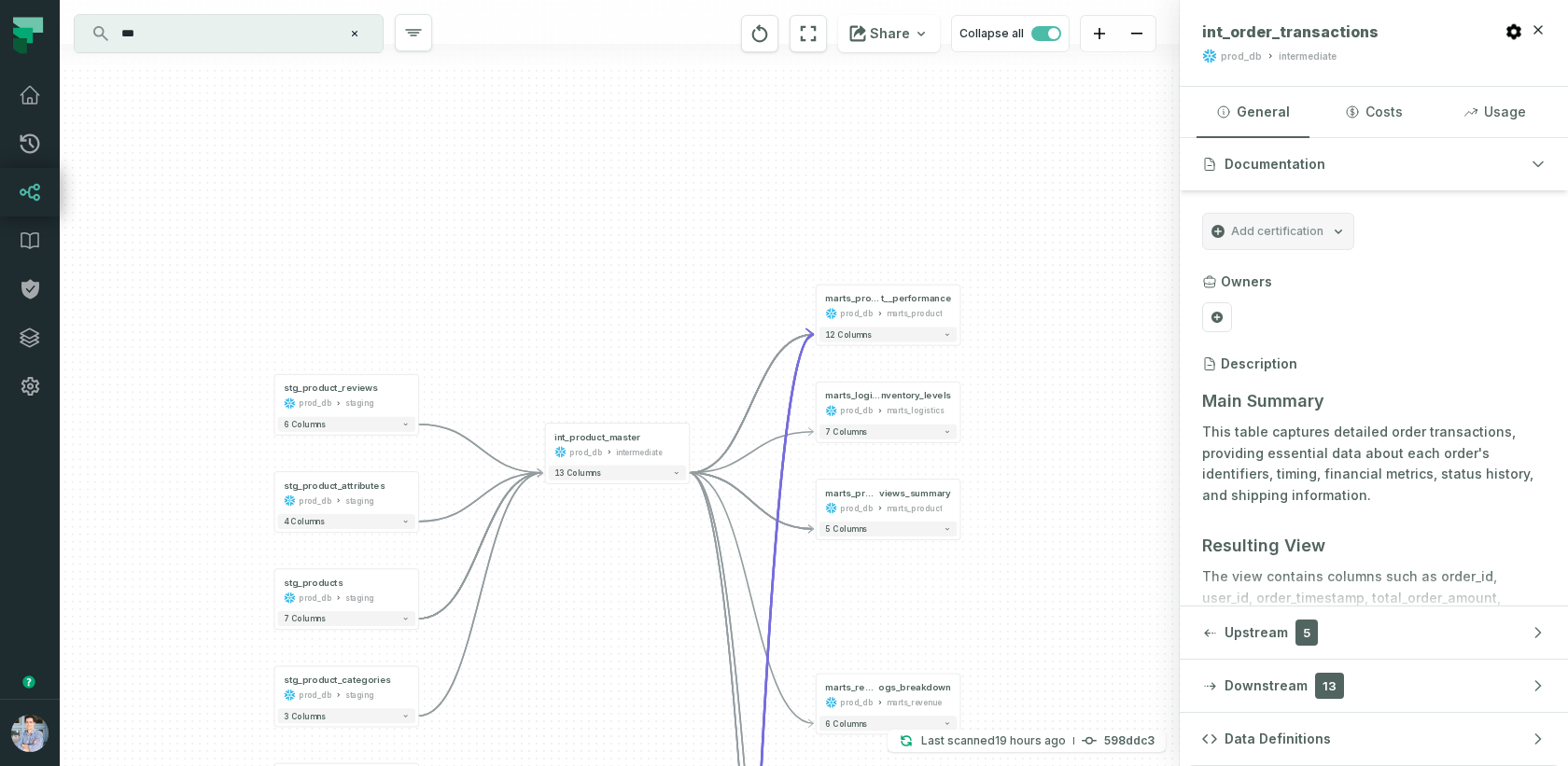
drag, startPoint x: 570, startPoint y: 241, endPoint x: 579, endPoint y: 520, distance: 279.1
click at [579, 520] on div "+ marts_logistics__i nventory_levels prod_db marts_logistics 7 columns + marts_…" at bounding box center [620, 383] width 1120 height 766
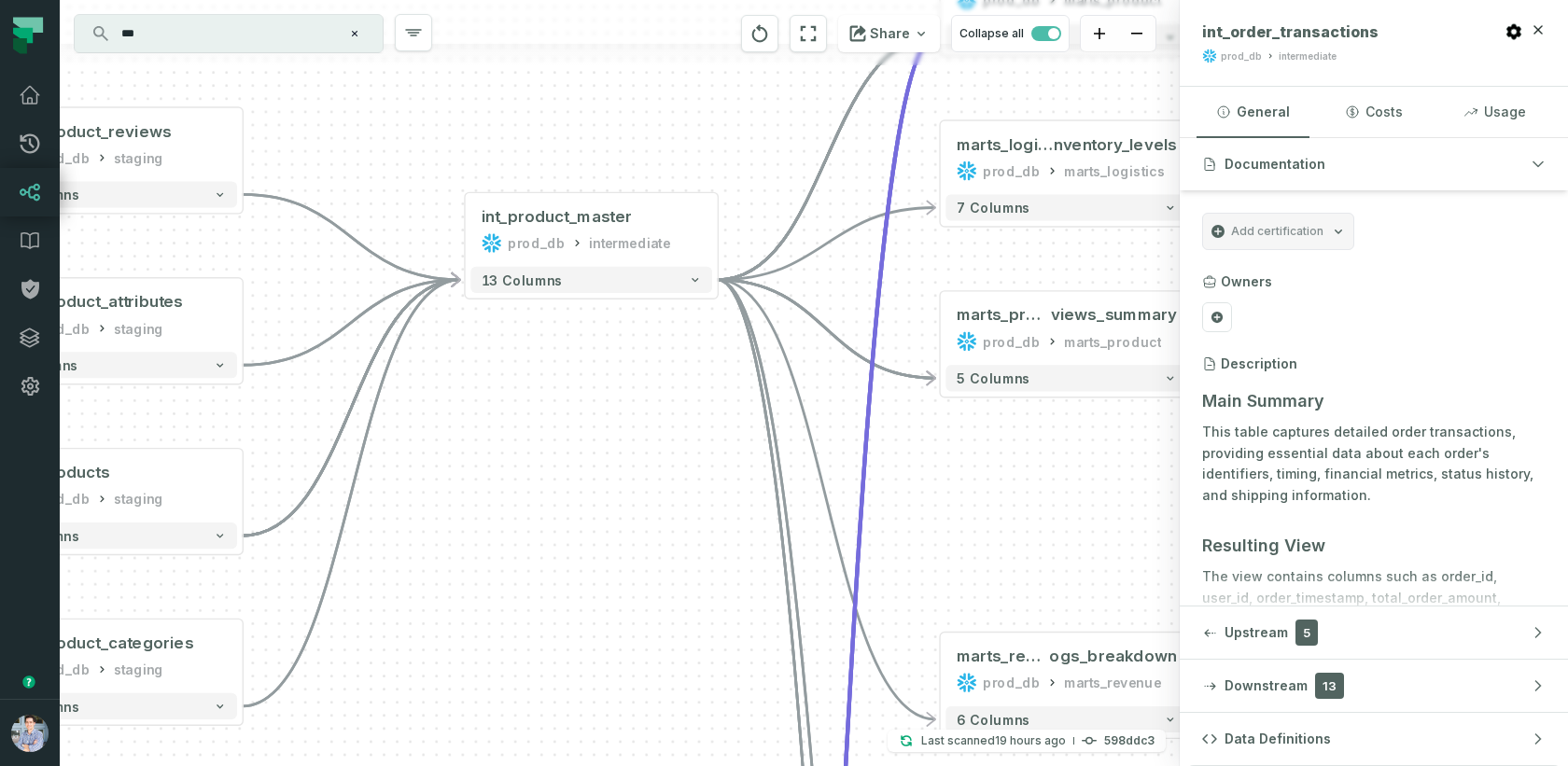
drag, startPoint x: 596, startPoint y: 583, endPoint x: 537, endPoint y: 420, distance: 173.3
click at [537, 420] on div "+ marts_logistics__i nventory_levels prod_db marts_logistics 7 columns + marts_…" at bounding box center [620, 383] width 1120 height 766
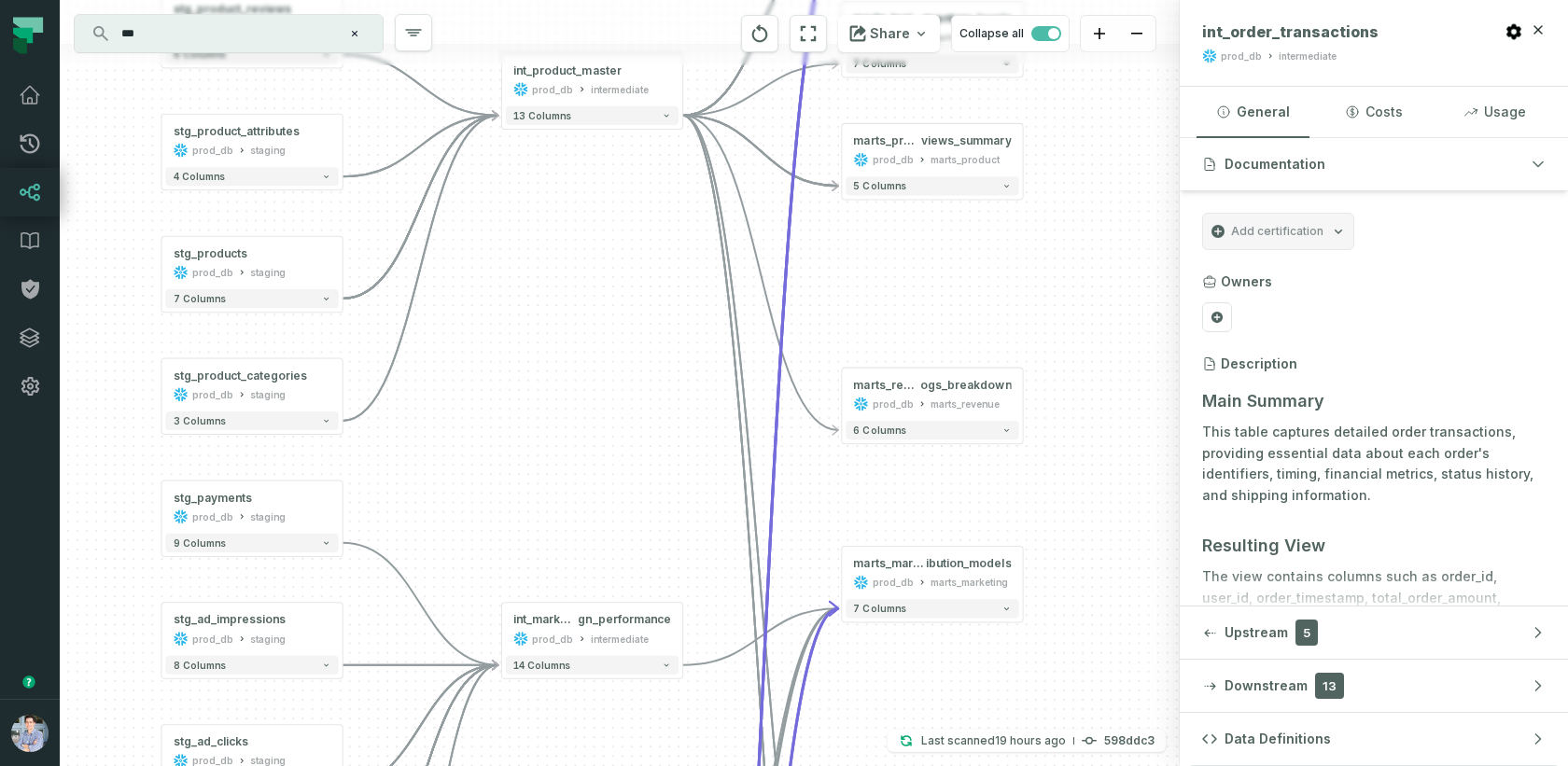
drag, startPoint x: 558, startPoint y: 589, endPoint x: 583, endPoint y: 381, distance: 209.5
click at [583, 381] on div "+ marts_logistics__i nventory_levels prod_db marts_logistics 7 columns + marts_…" at bounding box center [620, 383] width 1120 height 766
click at [36, 183] on icon at bounding box center [30, 192] width 22 height 22
click at [486, 401] on div "+ marts_logistics__i nventory_levels prod_db marts_logistics 7 columns + marts_…" at bounding box center [620, 383] width 1120 height 766
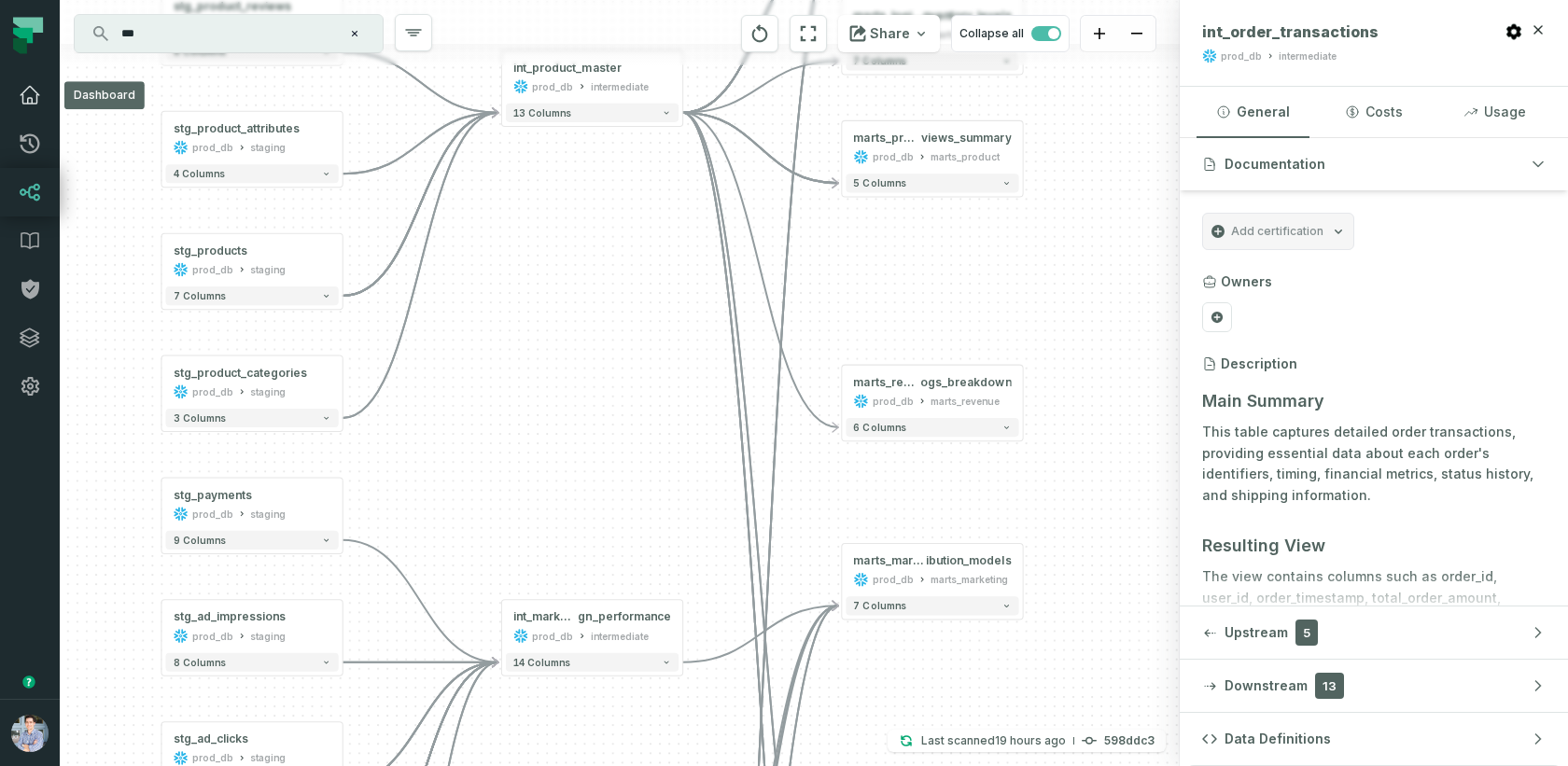
click at [31, 101] on icon at bounding box center [30, 96] width 19 height 17
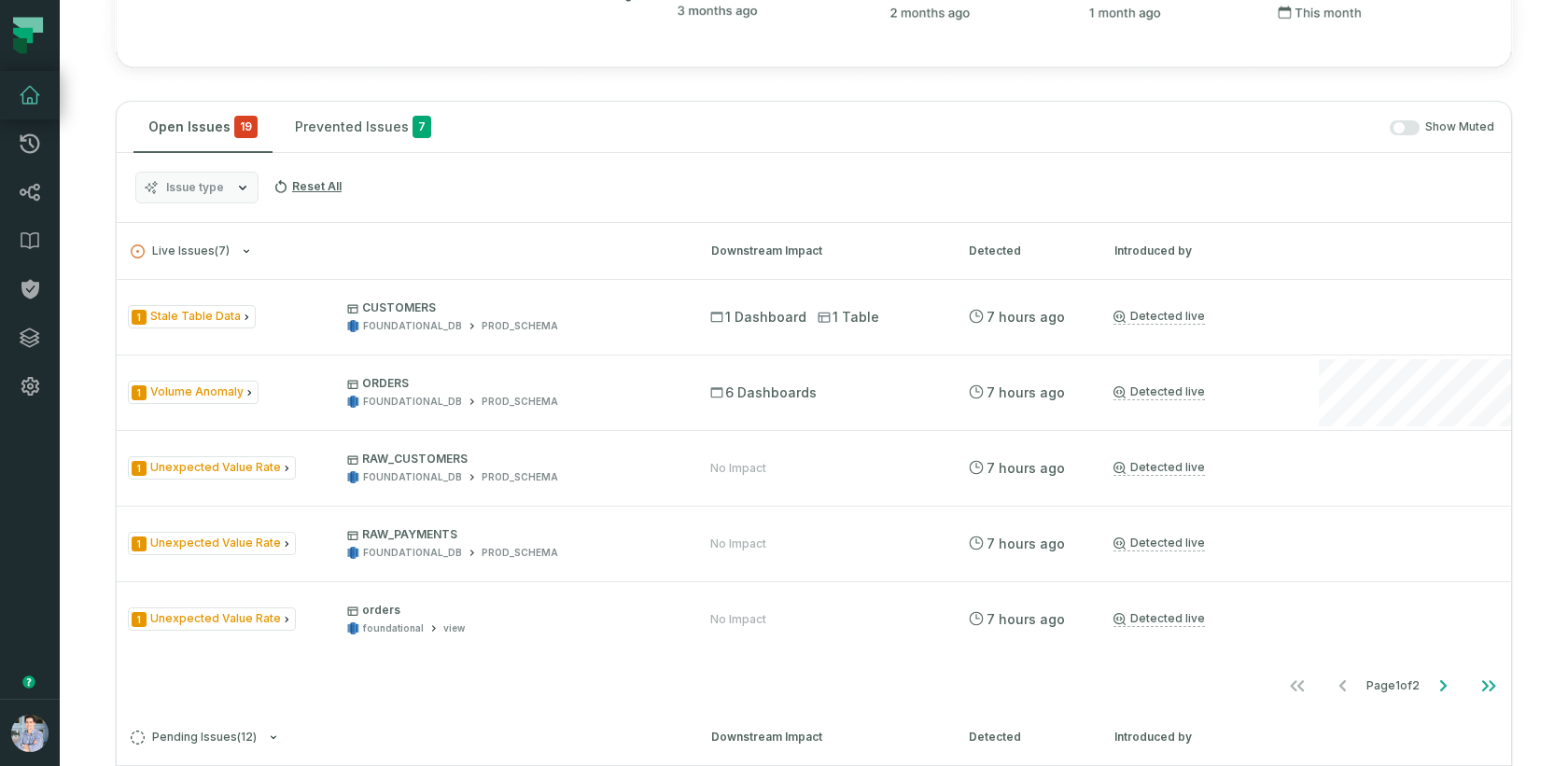
scroll to position [818, 0]
click at [36, 185] on icon at bounding box center [30, 192] width 22 height 22
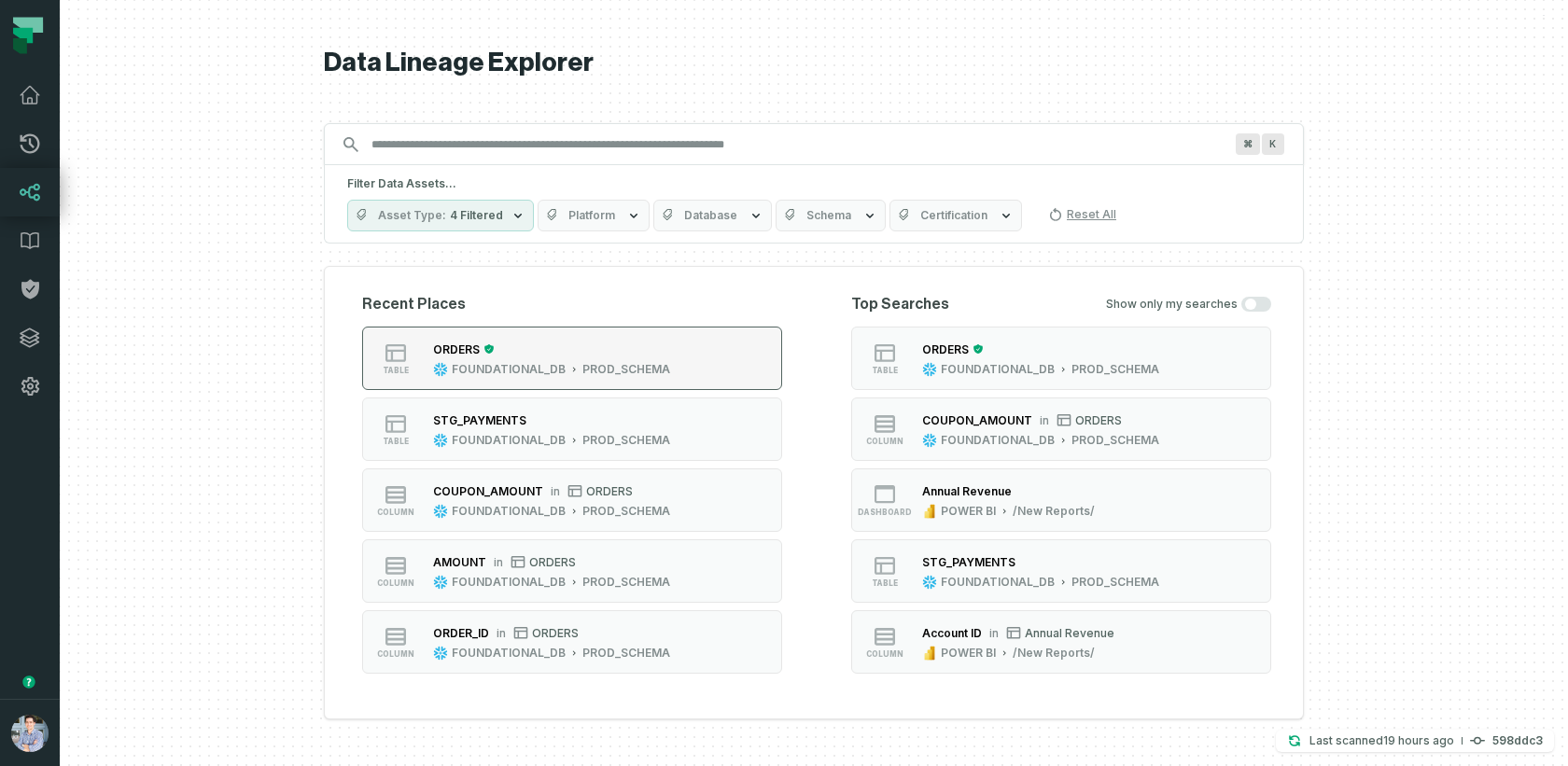
click at [585, 353] on div "ORDERS" at bounding box center [551, 349] width 237 height 19
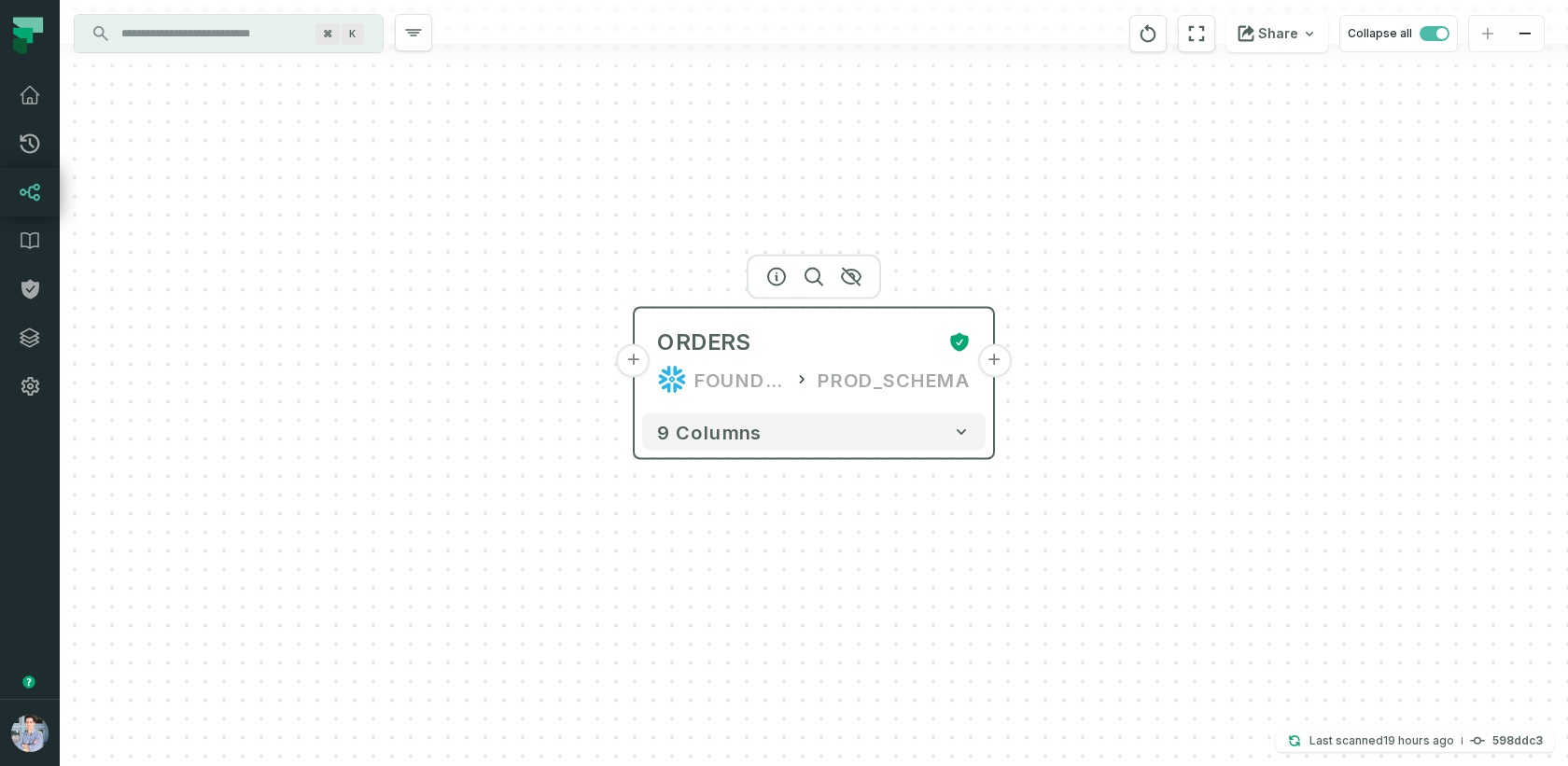
click at [642, 363] on button "+" at bounding box center [634, 361] width 34 height 34
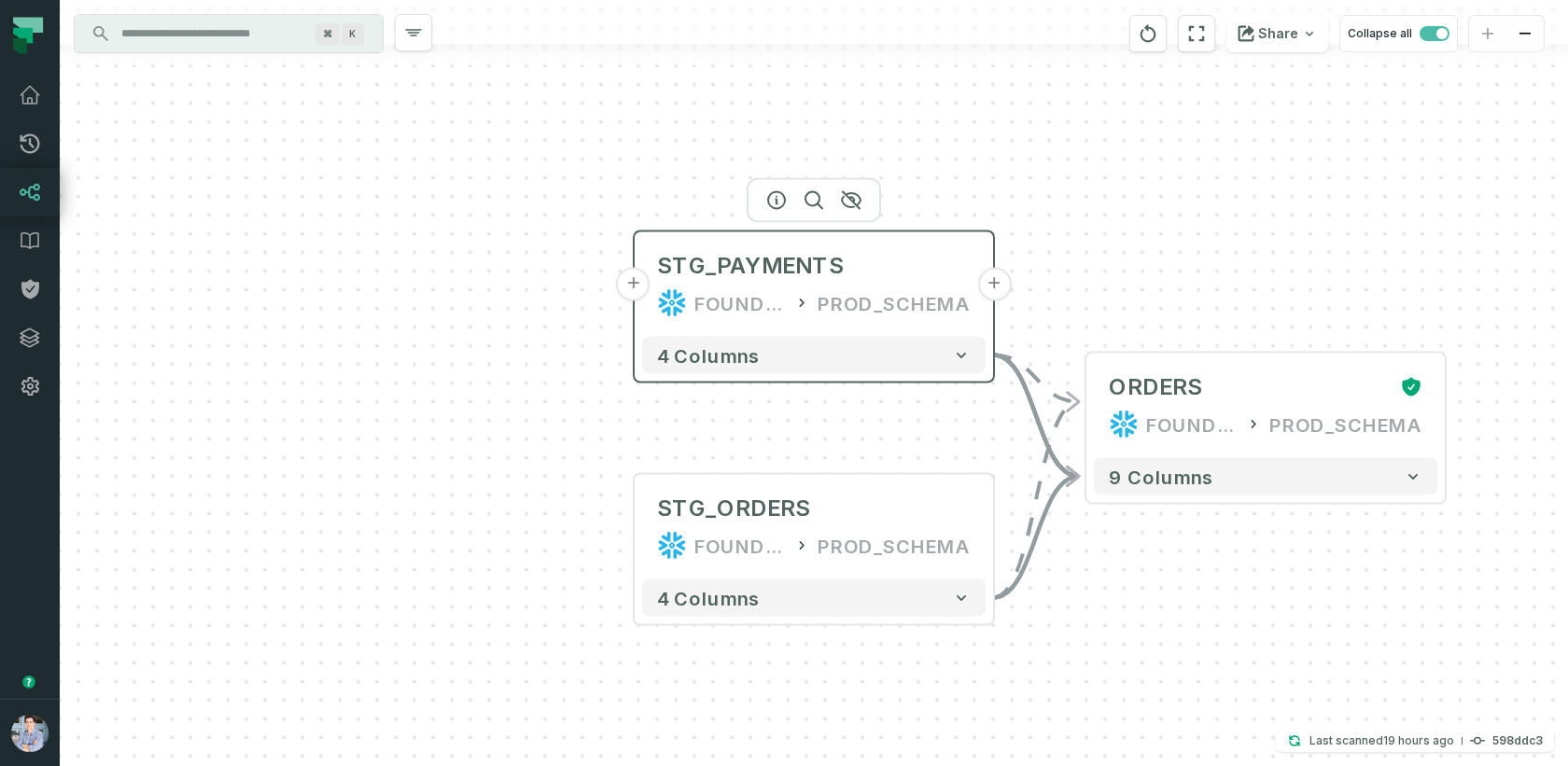
click at [631, 282] on button "+" at bounding box center [634, 285] width 34 height 34
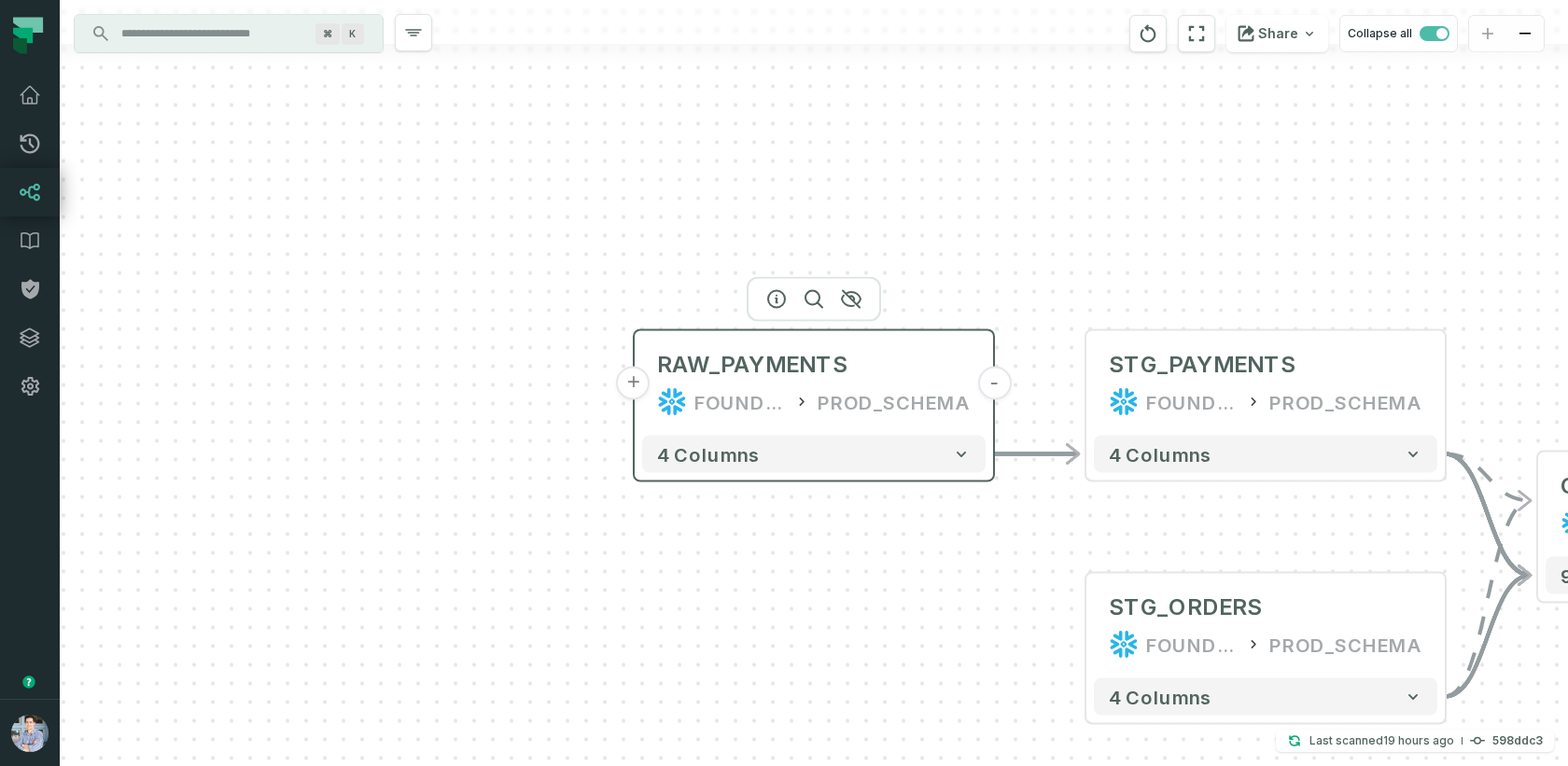
click at [638, 384] on button "+" at bounding box center [634, 384] width 34 height 34
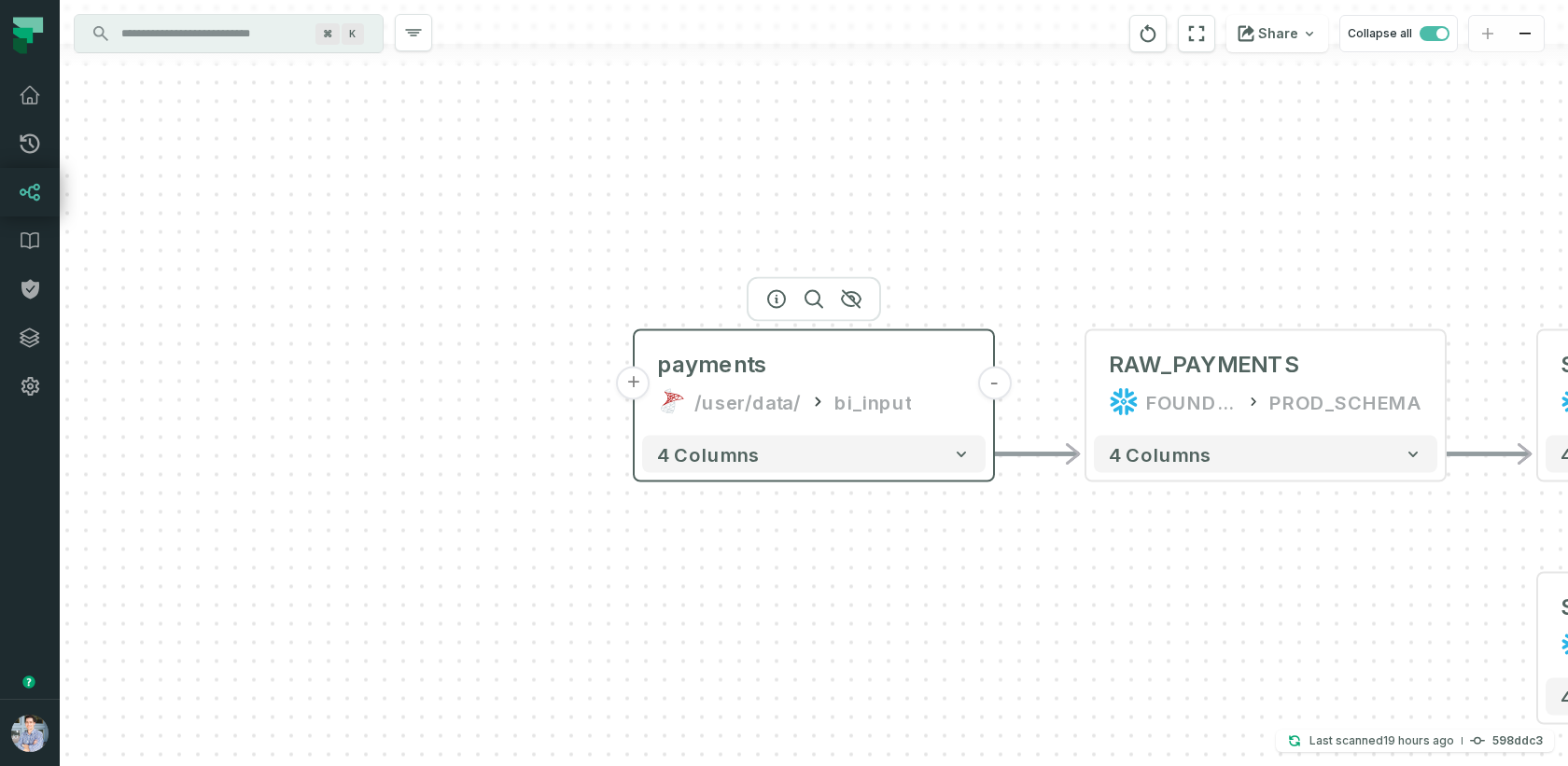
click at [769, 390] on div "/user/data/" at bounding box center [748, 403] width 107 height 30
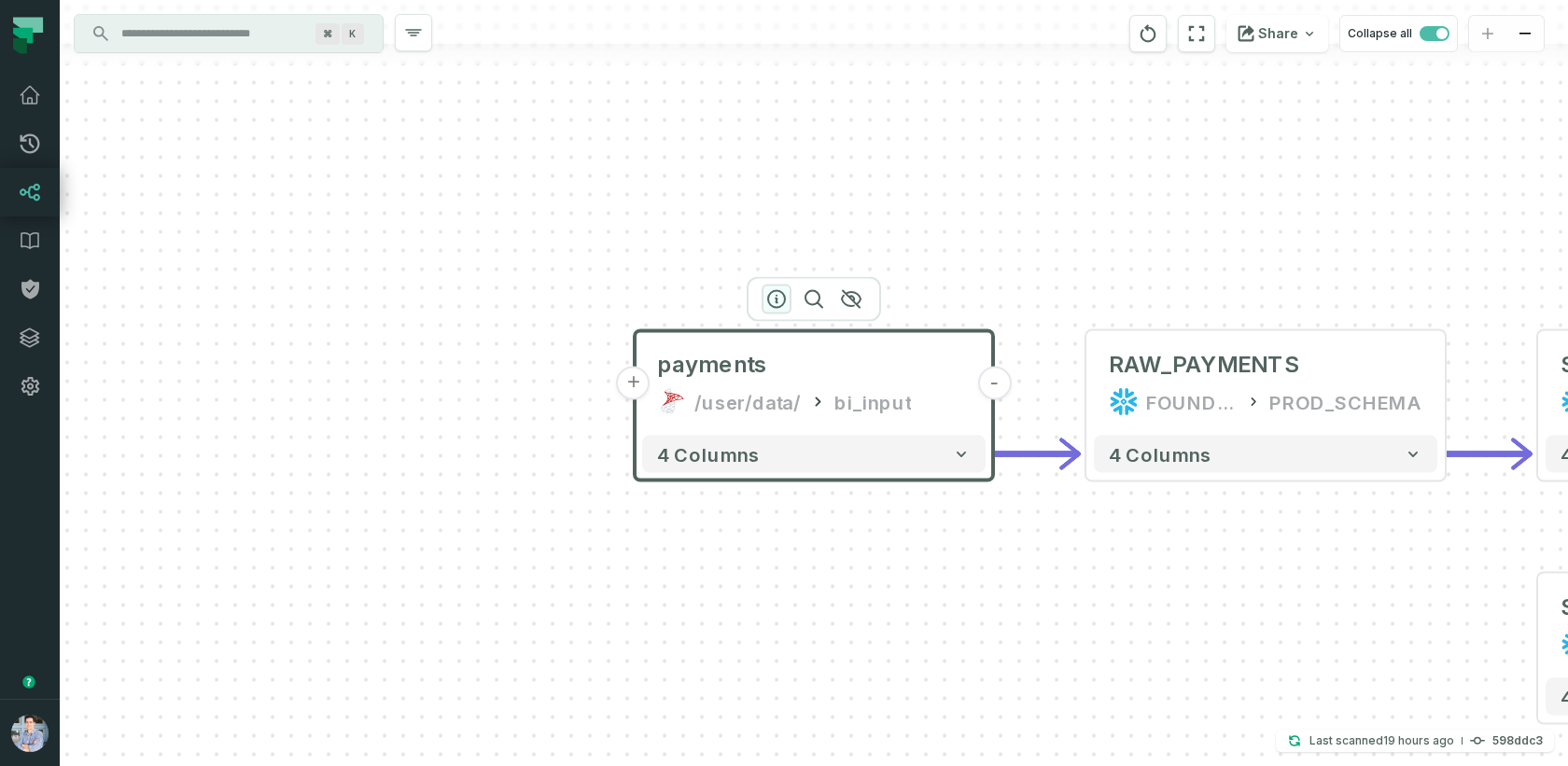
click at [782, 297] on icon "button" at bounding box center [776, 300] width 22 height 22
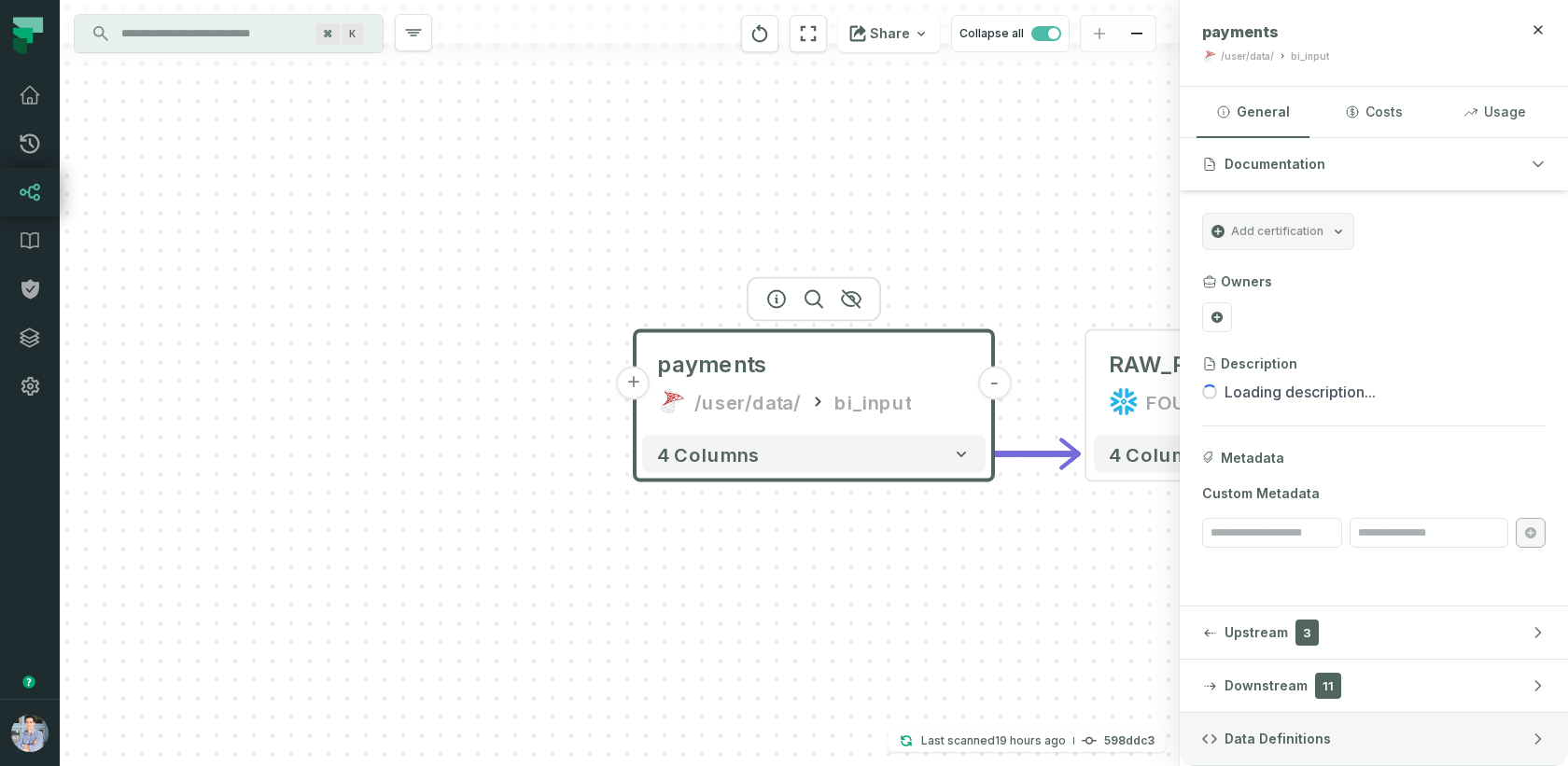
click at [1292, 744] on span "Data Definitions" at bounding box center [1278, 740] width 107 height 19
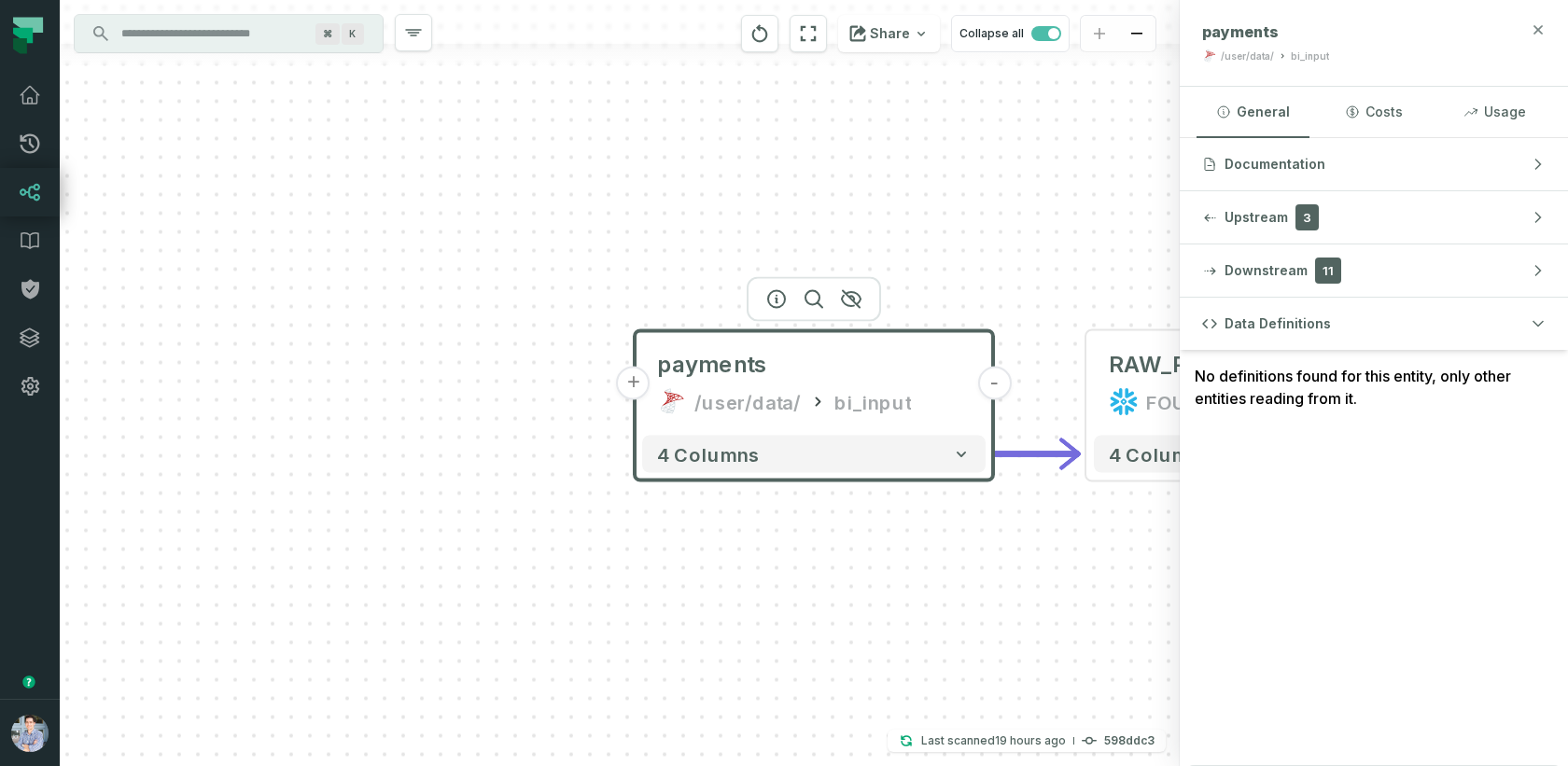
click at [1540, 33] on icon "button" at bounding box center [1538, 29] width 8 height 8
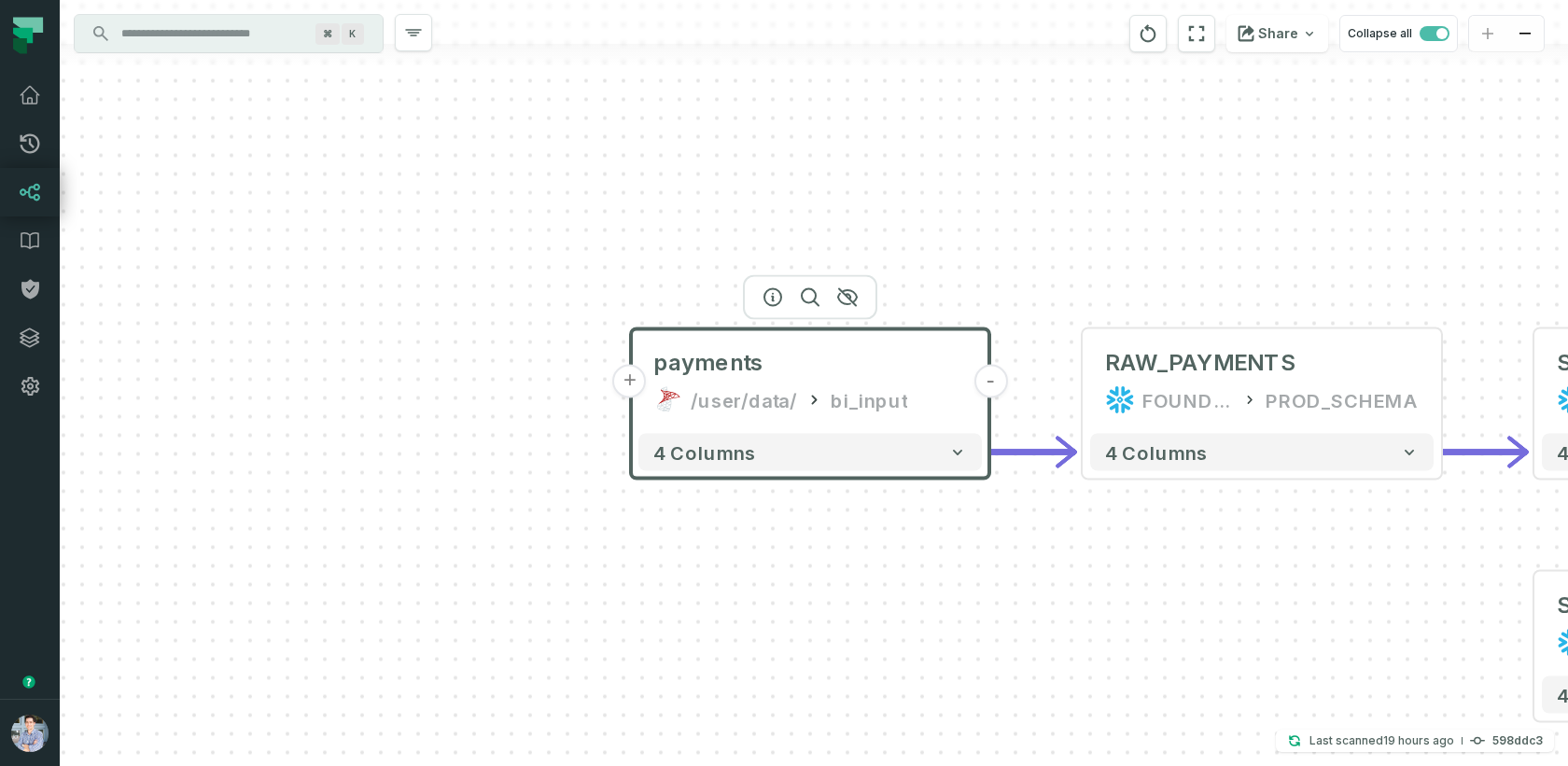
drag, startPoint x: 967, startPoint y: 624, endPoint x: 822, endPoint y: 591, distance: 148.7
click at [828, 591] on div "+ payments /user/data/ bi_input - 4 columns - RAW_PAYMENTS FOUNDATIONAL_DB PROD…" at bounding box center [813, 383] width 1508 height 766
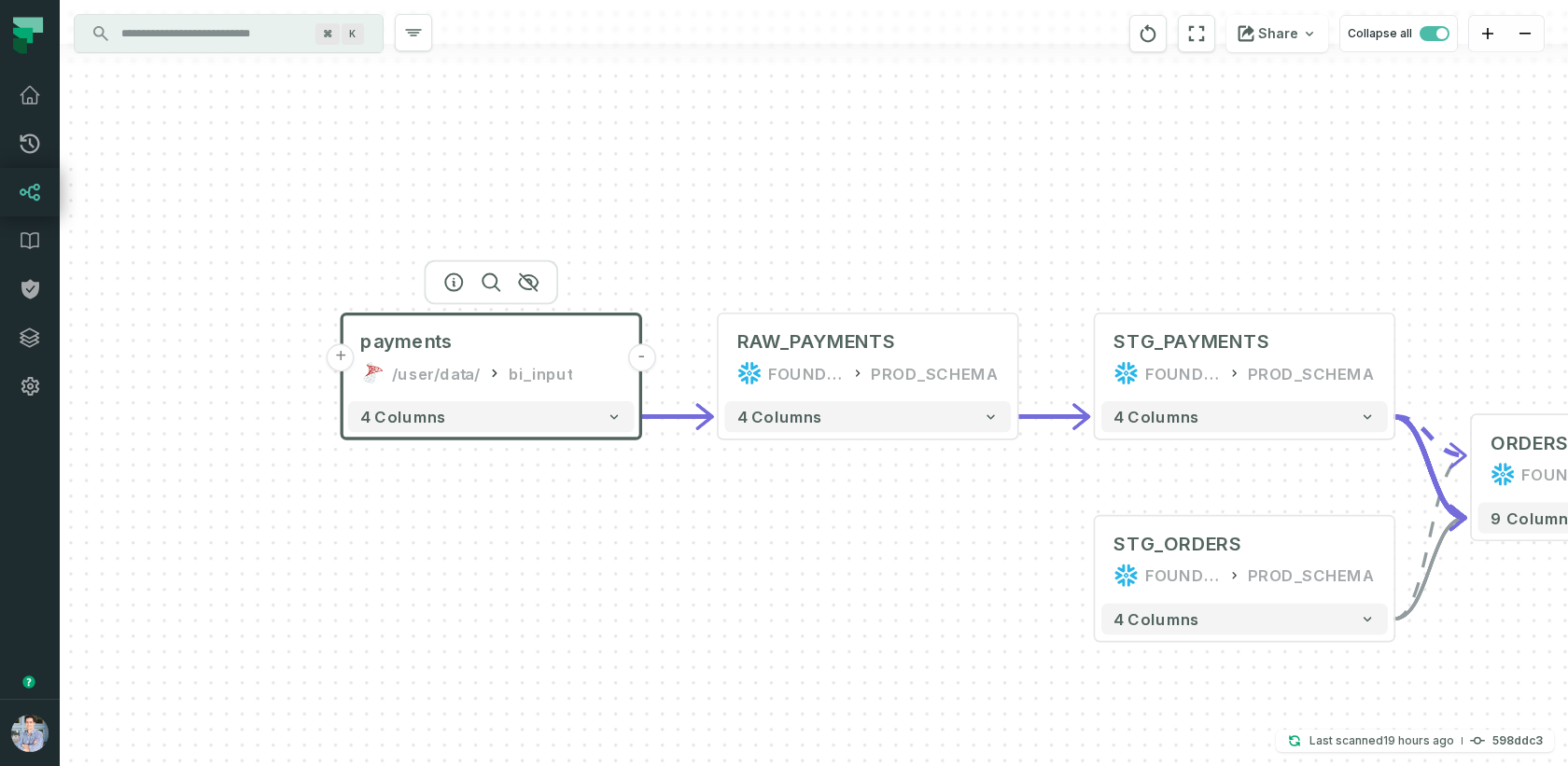
drag, startPoint x: 1040, startPoint y: 597, endPoint x: 818, endPoint y: 564, distance: 224.4
click at [822, 564] on div "+ payments /user/data/ bi_input - 4 columns - RAW_PAYMENTS FOUNDATIONAL_DB PROD…" at bounding box center [813, 383] width 1508 height 766
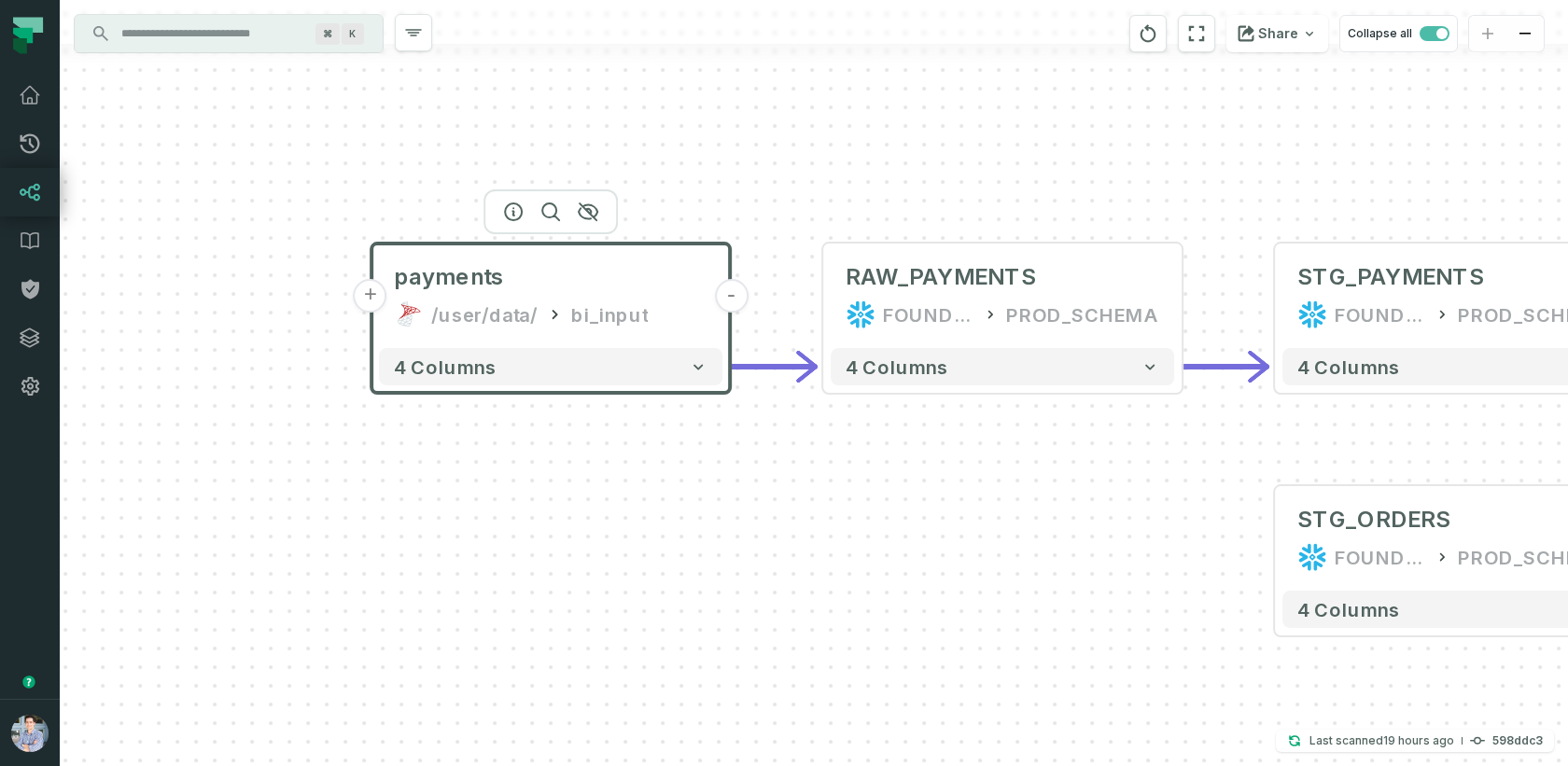
drag, startPoint x: 432, startPoint y: 613, endPoint x: 572, endPoint y: 596, distance: 141.0
click at [572, 596] on div "+ payments /user/data/ bi_input - 4 columns - RAW_PAYMENTS FOUNDATIONAL_DB PROD…" at bounding box center [813, 383] width 1508 height 766
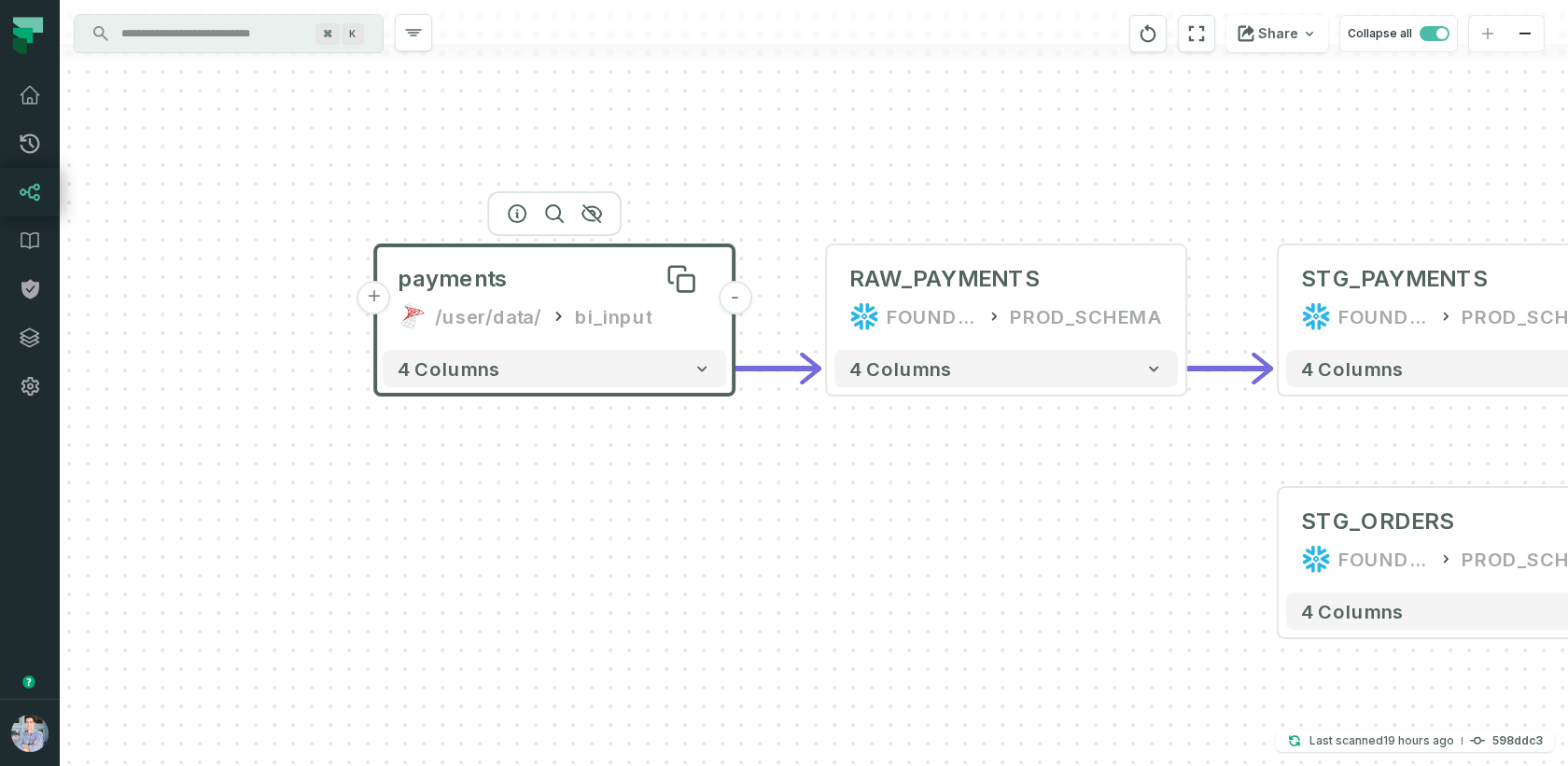
click at [579, 287] on div "payments" at bounding box center [554, 279] width 314 height 30
click at [518, 211] on icon "button" at bounding box center [517, 214] width 22 height 22
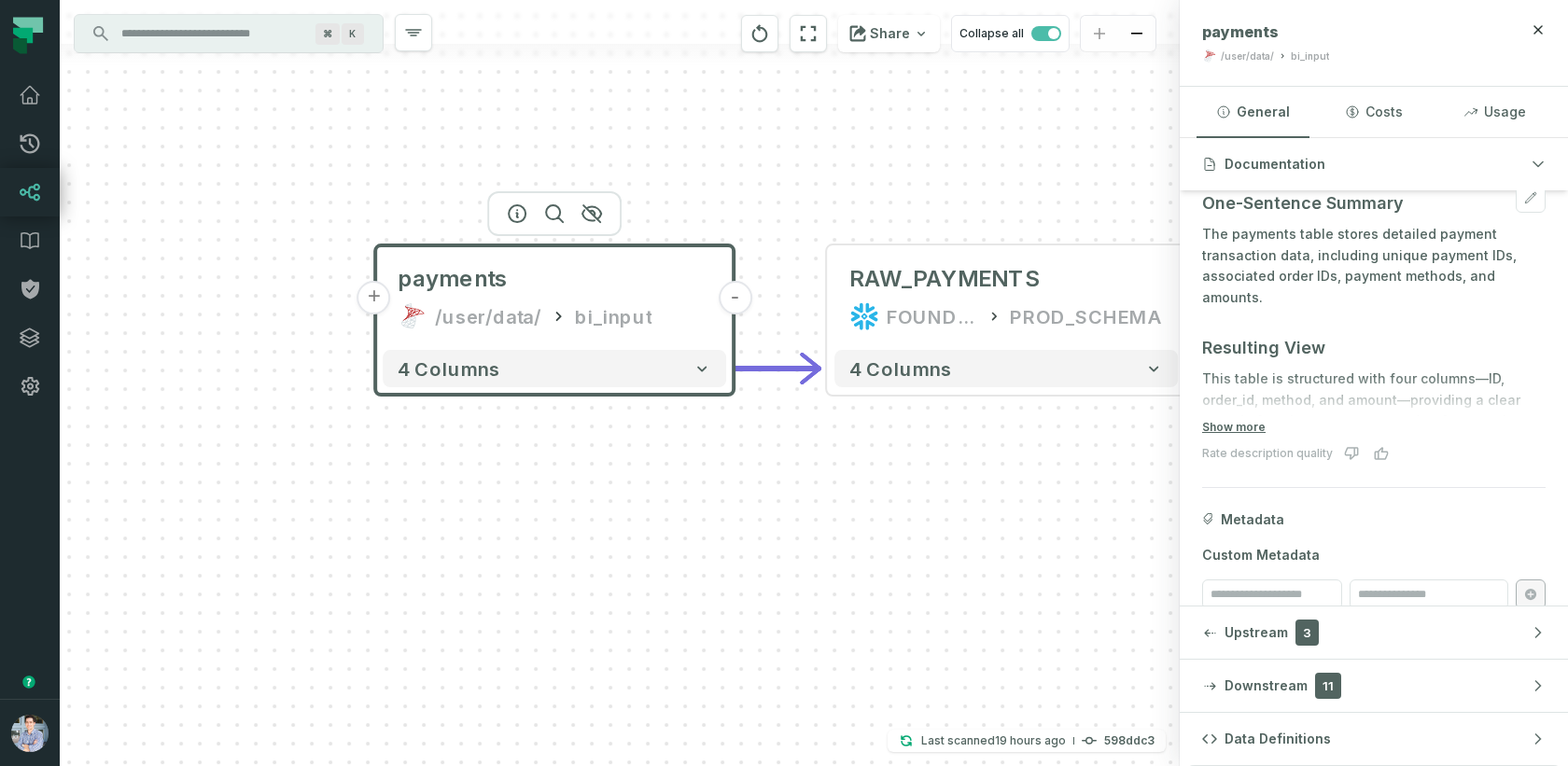
scroll to position [220, 0]
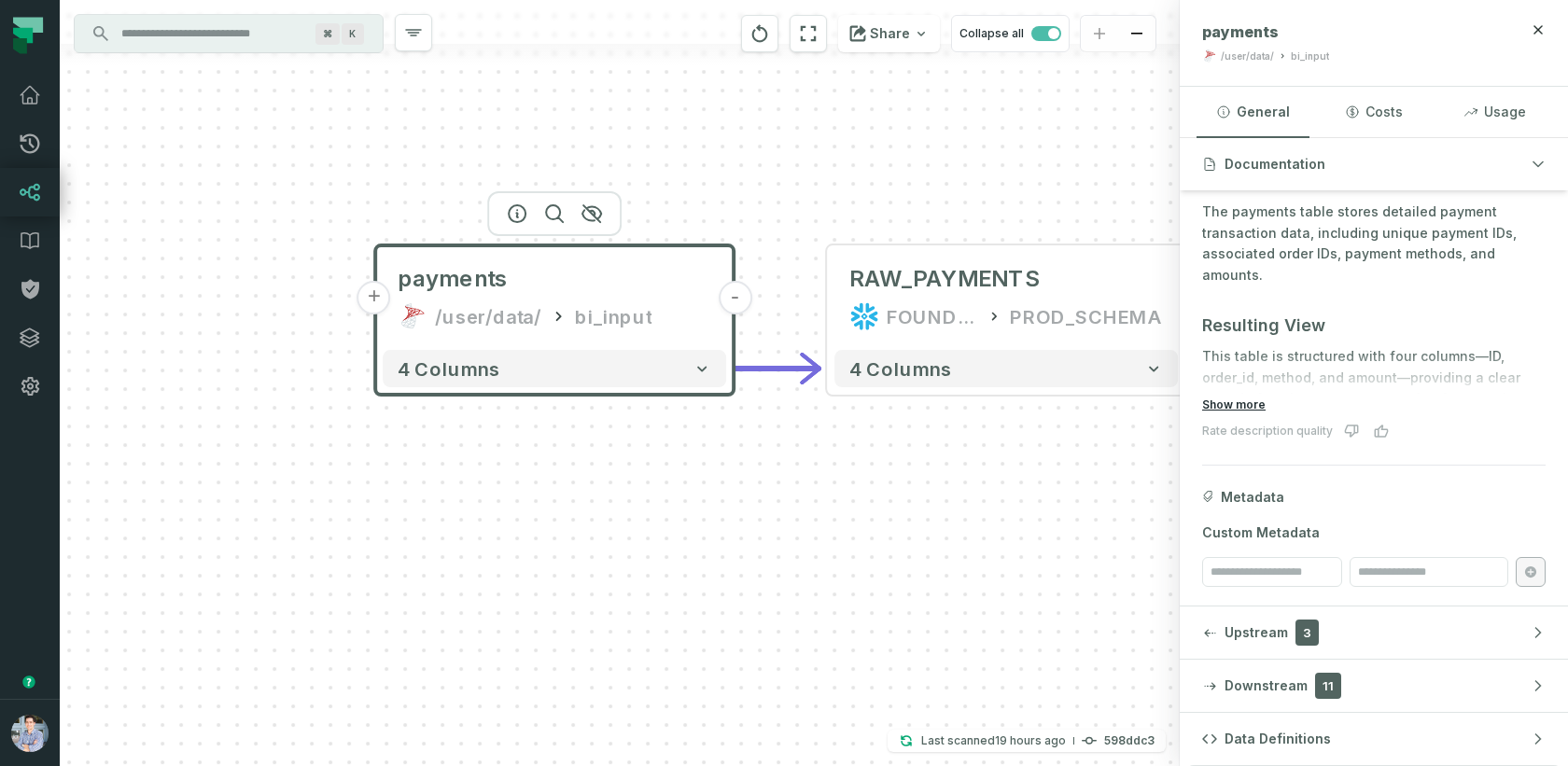
click at [1236, 405] on button "Show more" at bounding box center [1234, 405] width 64 height 15
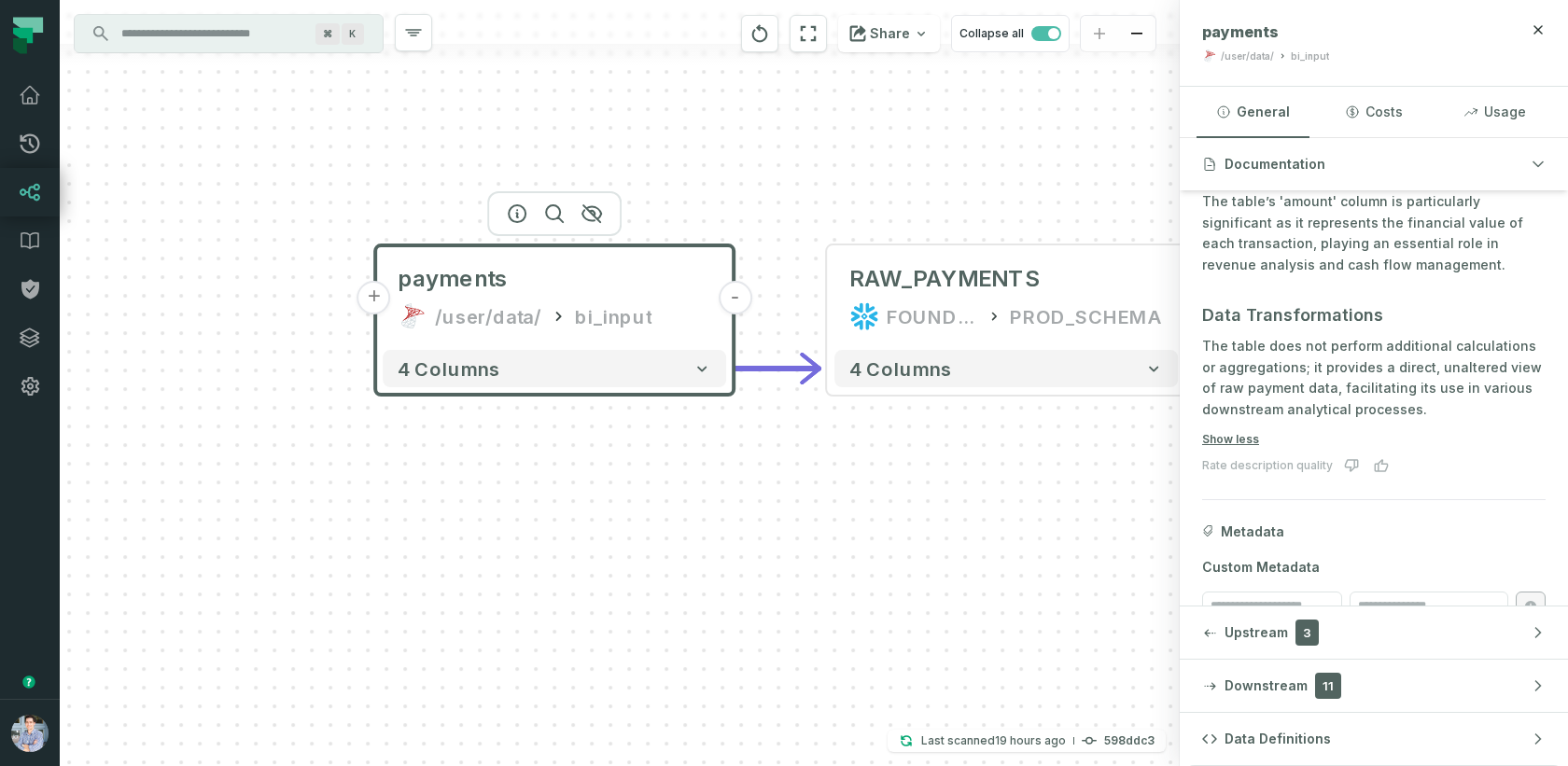
scroll to position [823, 0]
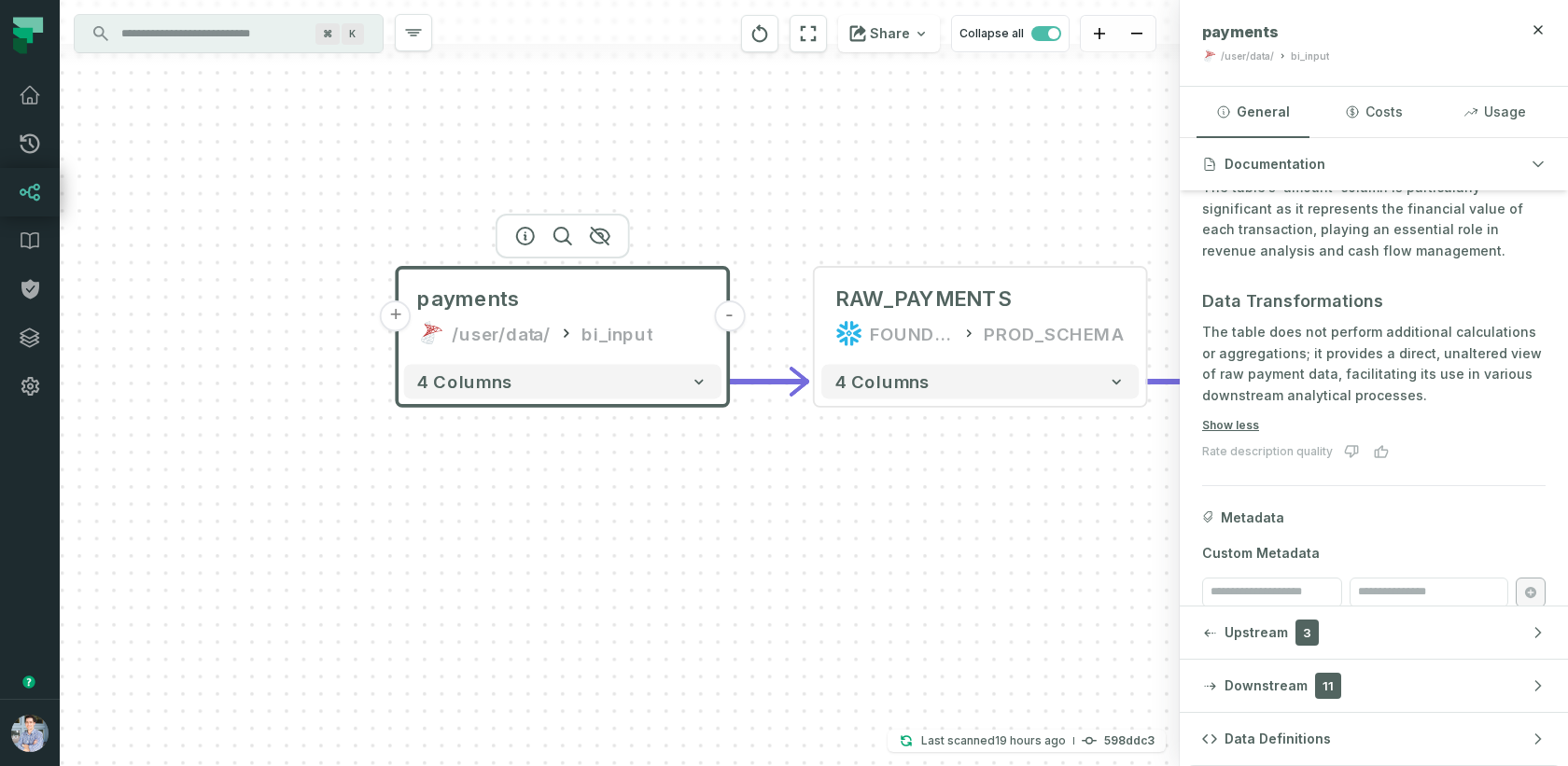
click at [761, 497] on div "+ payments /user/data/ bi_input - 4 columns - RAW_PAYMENTS FOUNDATIONAL_DB PROD…" at bounding box center [620, 383] width 1120 height 766
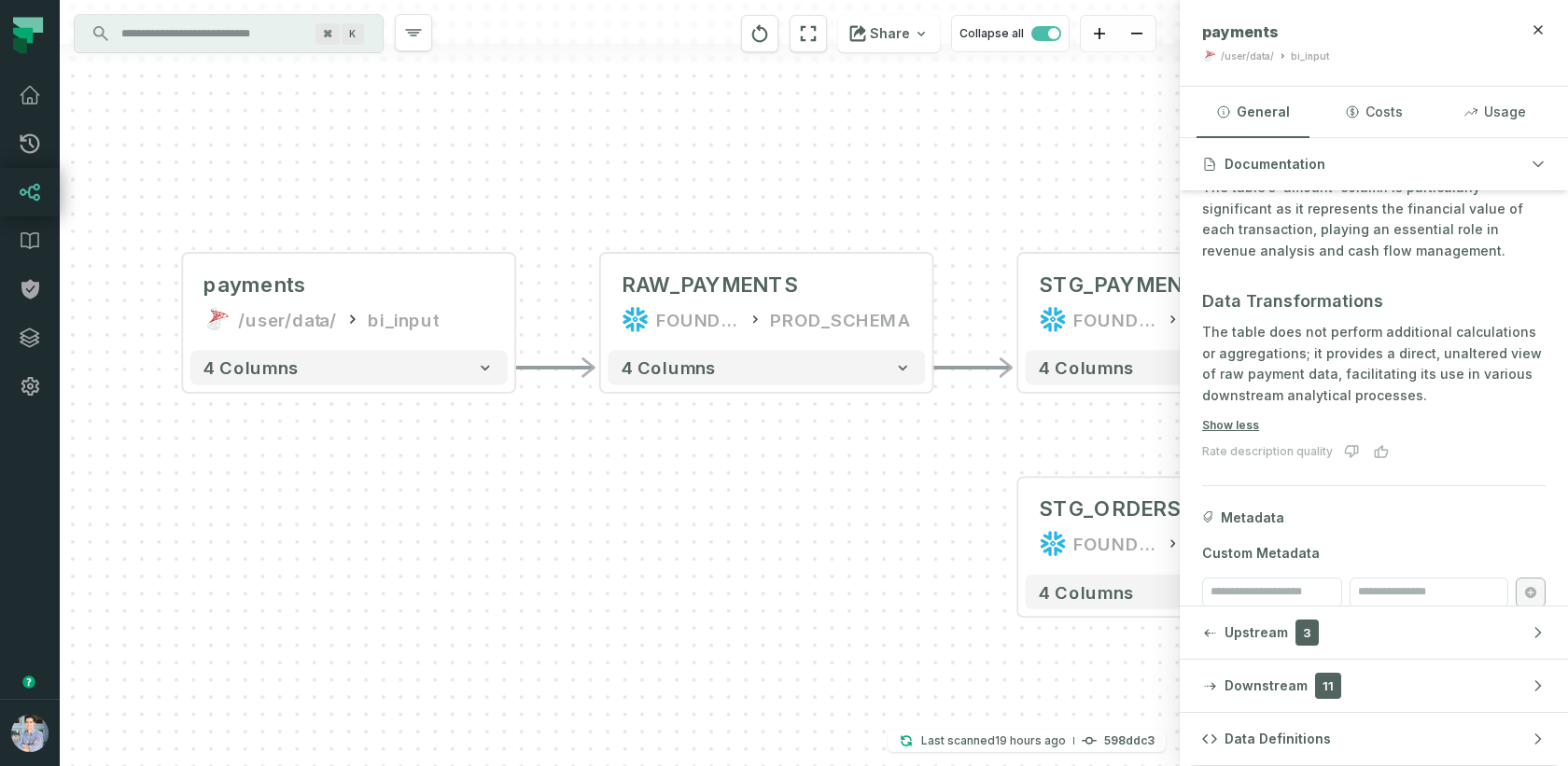
drag, startPoint x: 761, startPoint y: 497, endPoint x: 540, endPoint y: 476, distance: 222.0
click at [540, 477] on div "+ payments /user/data/ bi_input - 4 columns - RAW_PAYMENTS FOUNDATIONAL_DB PROD…" at bounding box center [620, 383] width 1120 height 766
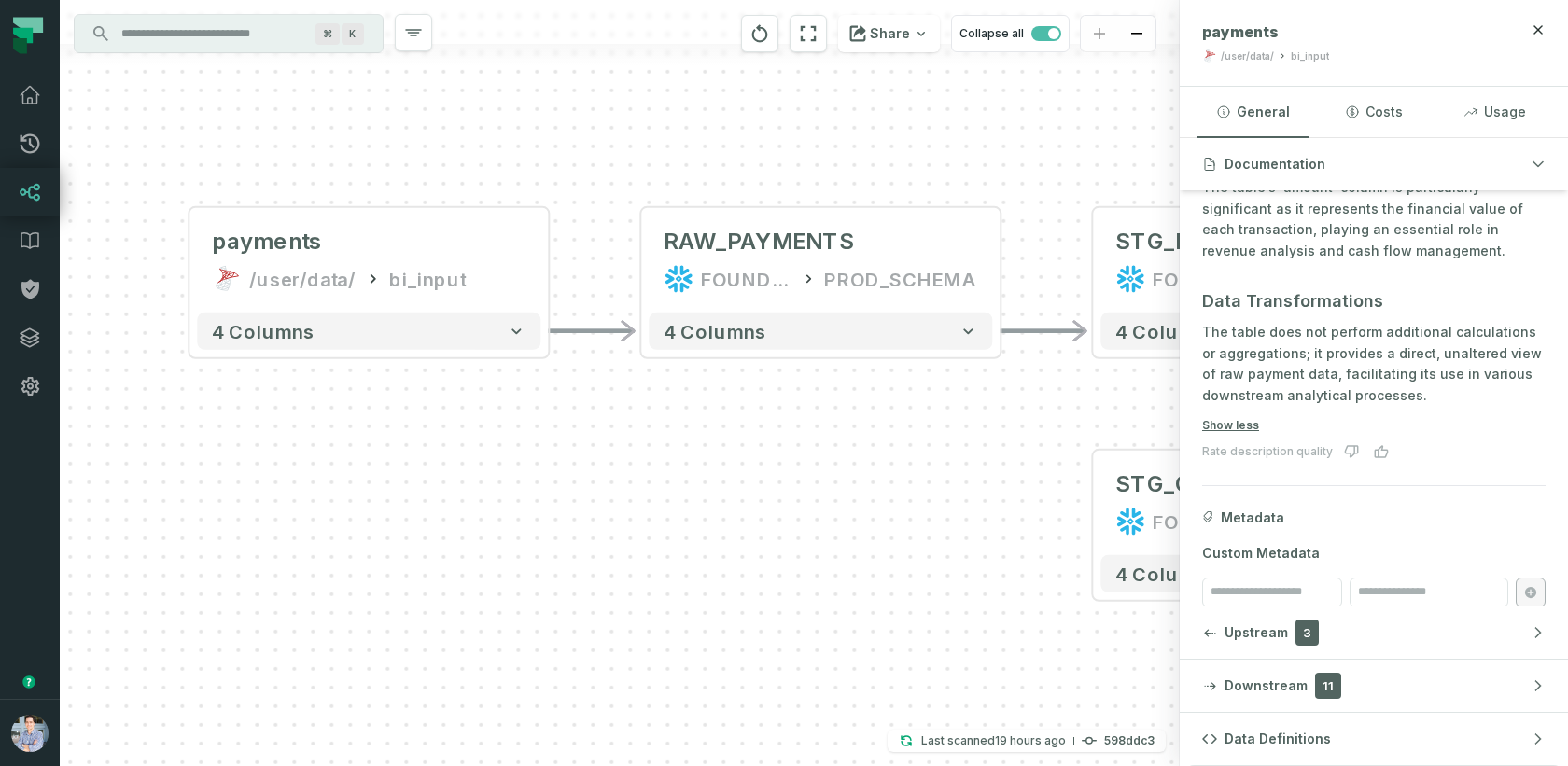
drag, startPoint x: 355, startPoint y: 520, endPoint x: 404, endPoint y: 495, distance: 55.0
click at [404, 495] on div "+ payments /user/data/ bi_input - 4 columns - RAW_PAYMENTS FOUNDATIONAL_DB PROD…" at bounding box center [620, 383] width 1120 height 766
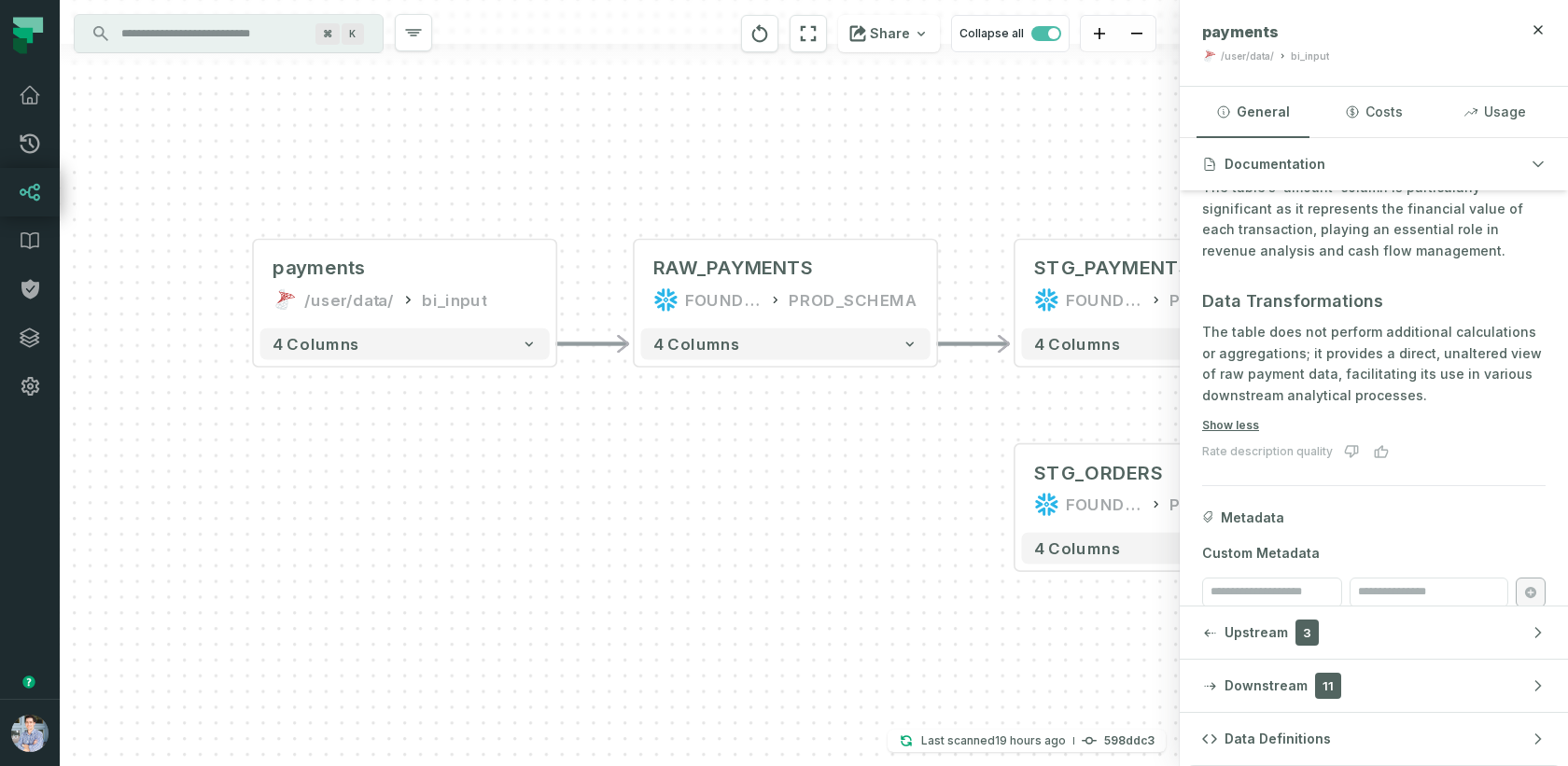
drag, startPoint x: 615, startPoint y: 456, endPoint x: 541, endPoint y: 436, distance: 76.7
click at [541, 436] on div "+ payments /user/data/ bi_input - 4 columns - RAW_PAYMENTS FOUNDATIONAL_DB PROD…" at bounding box center [620, 383] width 1120 height 766
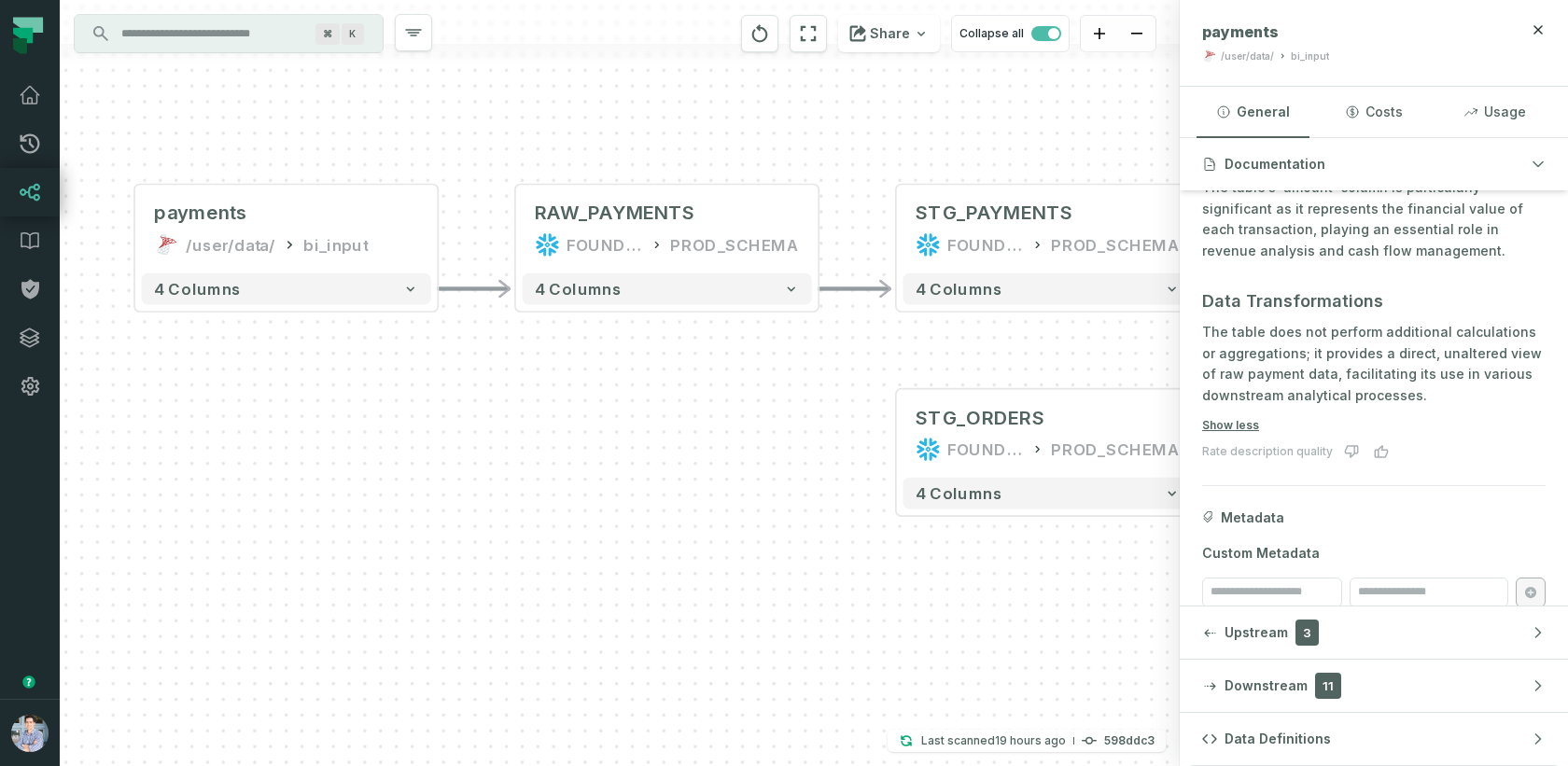
drag, startPoint x: 564, startPoint y: 422, endPoint x: 510, endPoint y: 384, distance: 66.0
click at [510, 384] on div "+ payments /user/data/ bi_input - 4 columns - RAW_PAYMENTS FOUNDATIONAL_DB PROD…" at bounding box center [620, 383] width 1120 height 766
drag, startPoint x: 378, startPoint y: 380, endPoint x: 451, endPoint y: 386, distance: 73.2
click at [451, 386] on div "+ payments /user/data/ bi_input - 4 columns - RAW_PAYMENTS FOUNDATIONAL_DB PROD…" at bounding box center [620, 383] width 1120 height 766
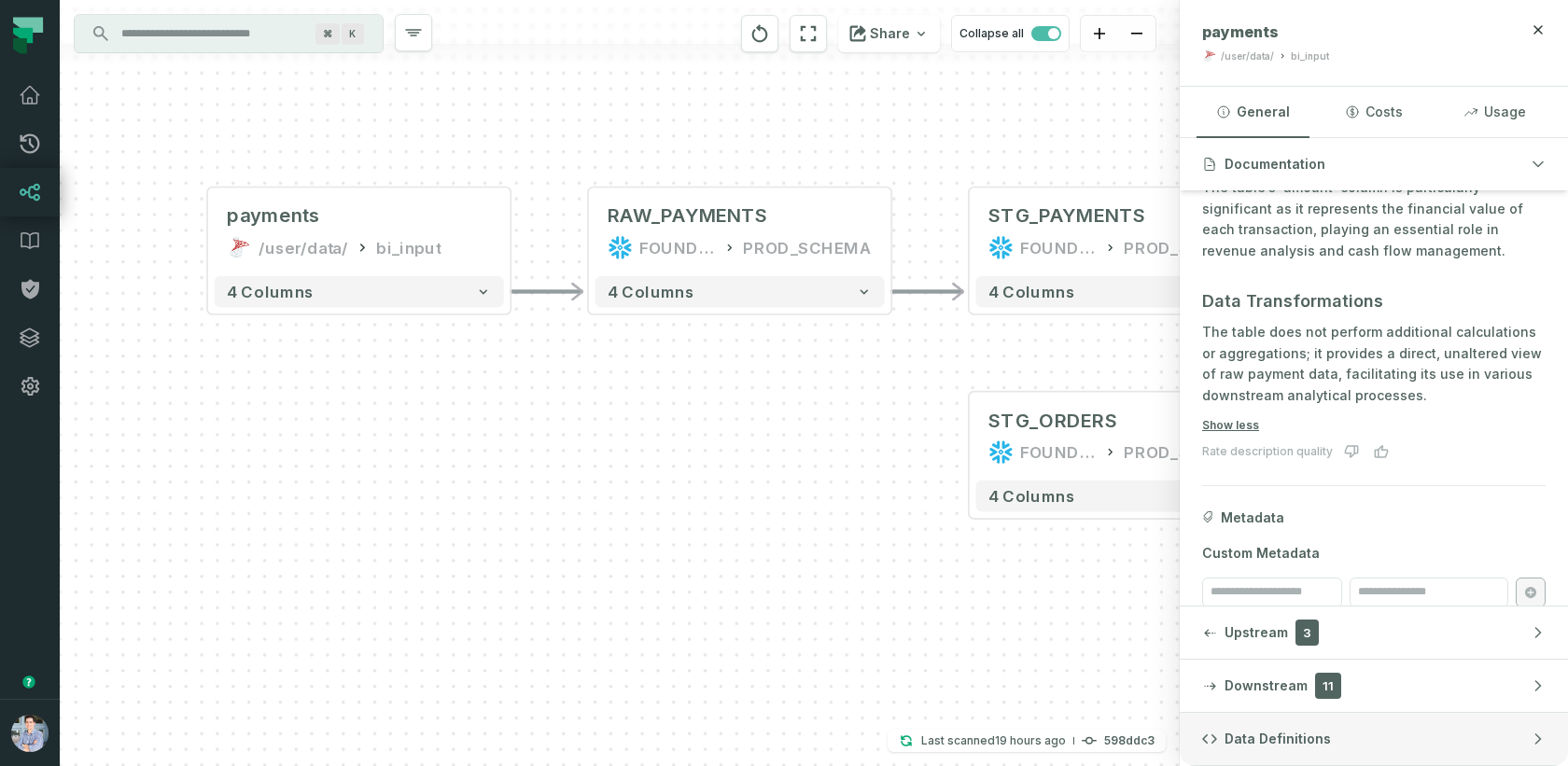
click at [1329, 727] on button "Data Definitions" at bounding box center [1373, 740] width 388 height 52
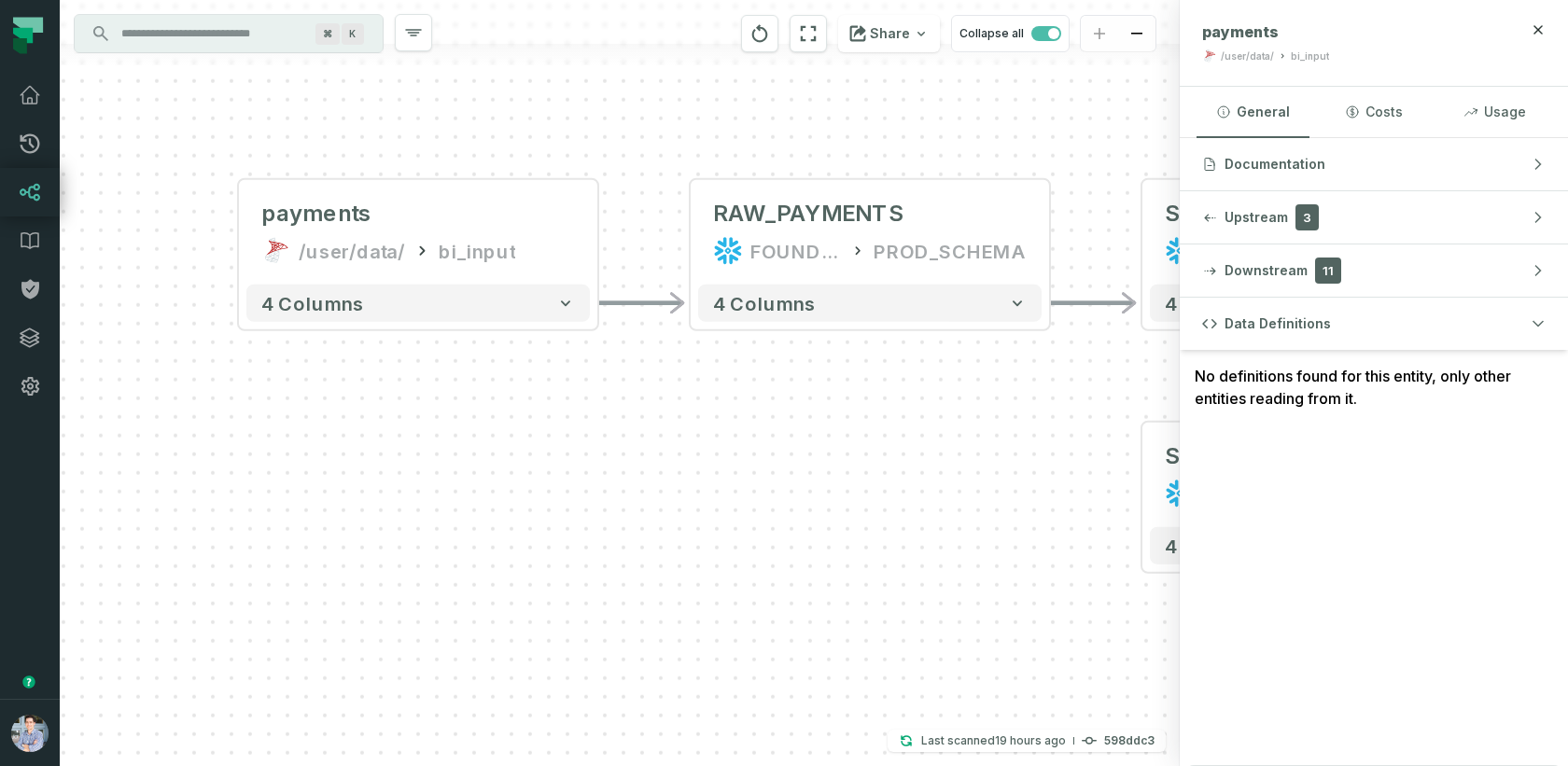
drag, startPoint x: 282, startPoint y: 386, endPoint x: 404, endPoint y: 418, distance: 126.1
click at [404, 418] on div "+ payments /user/data/ bi_input - 4 columns - RAW_PAYMENTS FOUNDATIONAL_DB PROD…" at bounding box center [620, 383] width 1120 height 766
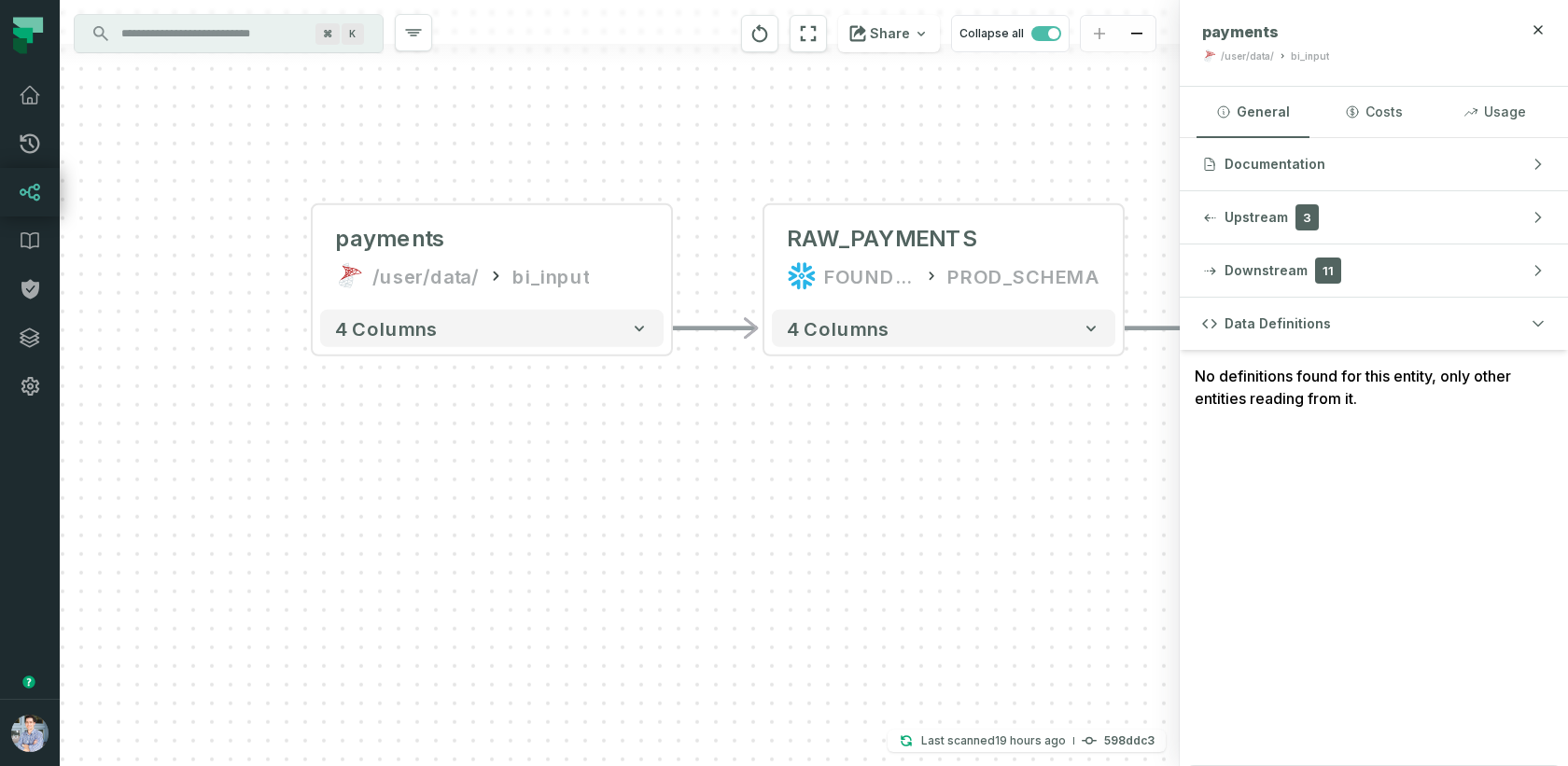
click at [367, 394] on div "+ payments /user/data/ bi_input - 4 columns - RAW_PAYMENTS FOUNDATIONAL_DB PROD…" at bounding box center [620, 383] width 1120 height 766
click at [549, 123] on div "+ payments /user/data/ bi_input - 4 columns - RAW_PAYMENTS FOUNDATIONAL_DB PROD…" at bounding box center [620, 383] width 1120 height 766
